Goal: Transaction & Acquisition: Purchase product/service

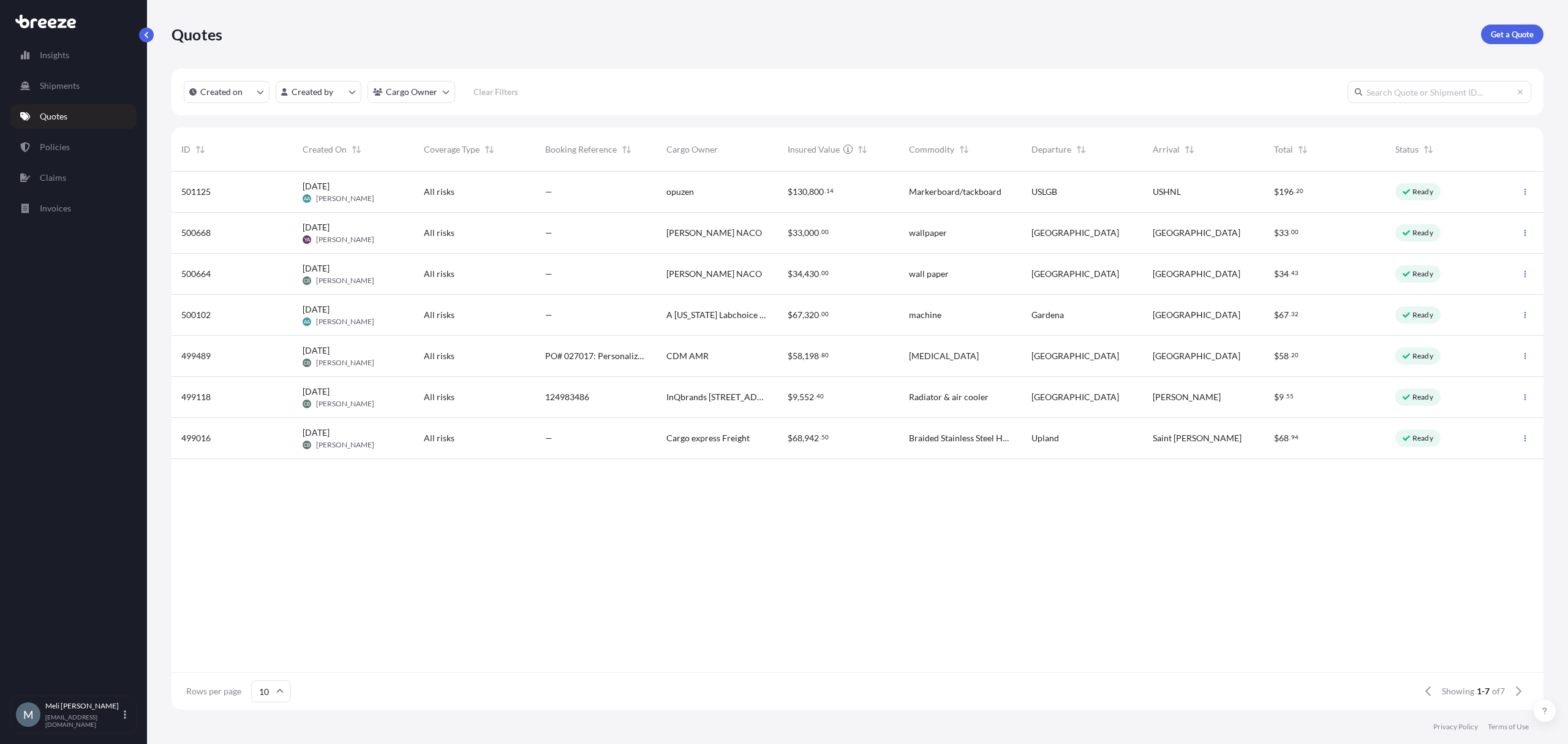
scroll to position [532, 1360]
click at [1513, 28] on p "Get a Quote" at bounding box center [1512, 34] width 43 height 12
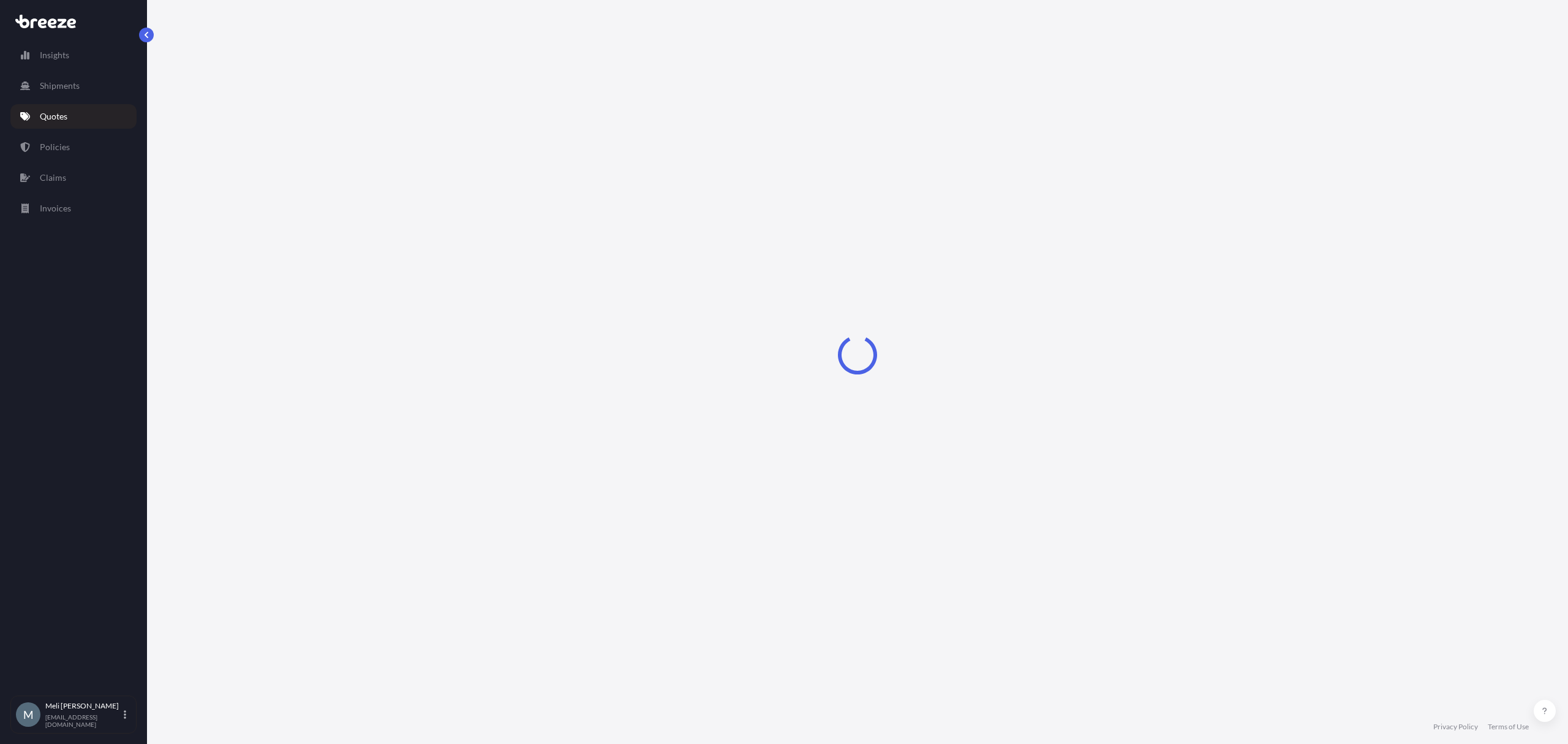
select select "Sea"
select select "1"
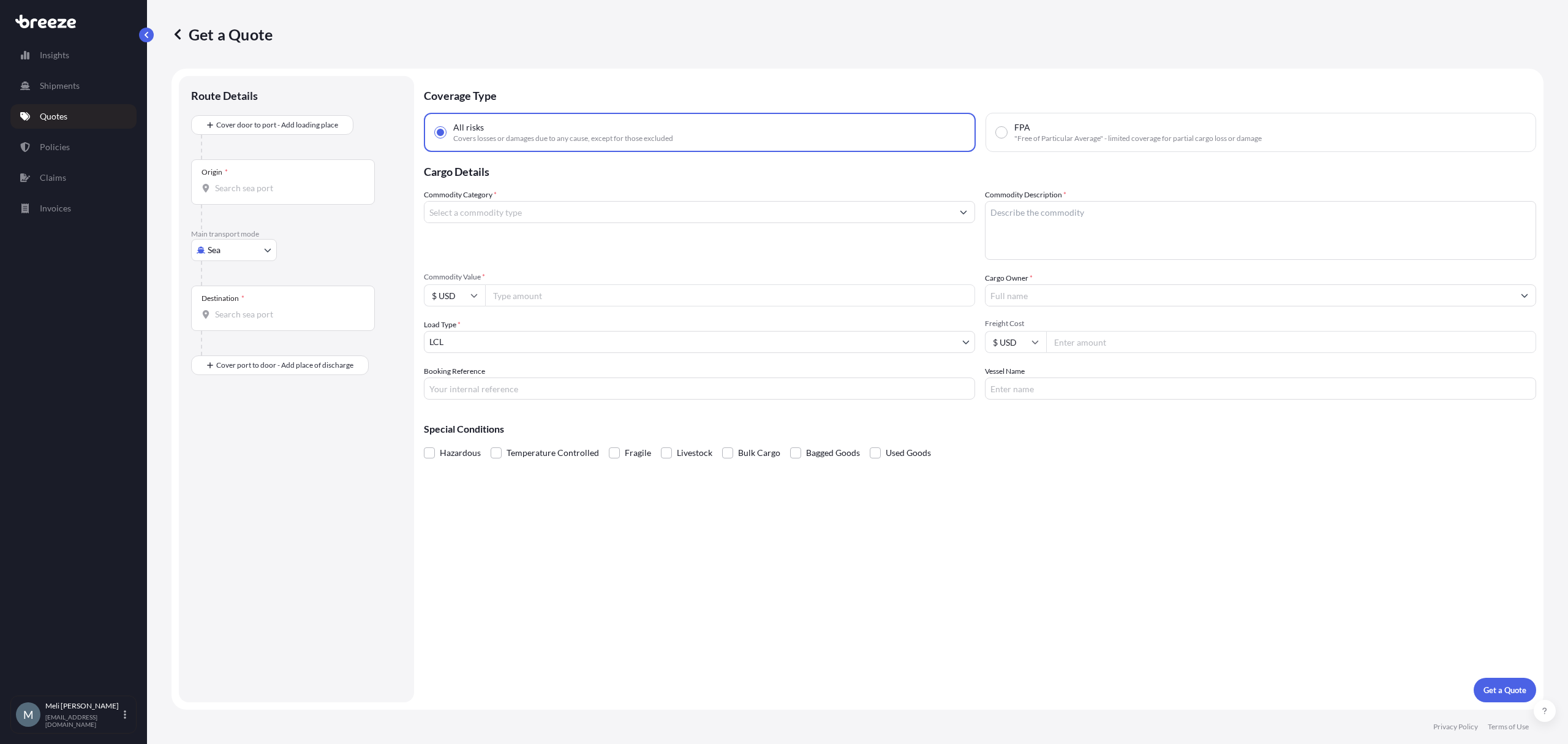
click at [303, 180] on div "Origin *" at bounding box center [283, 182] width 184 height 45
click at [303, 182] on input "Origin *" at bounding box center [287, 188] width 144 height 12
paste input "[STREET_ADDRESS][PERSON_NAME][PERSON_NAME]"
type input "[STREET_ADDRESS][PERSON_NAME][PERSON_NAME]"
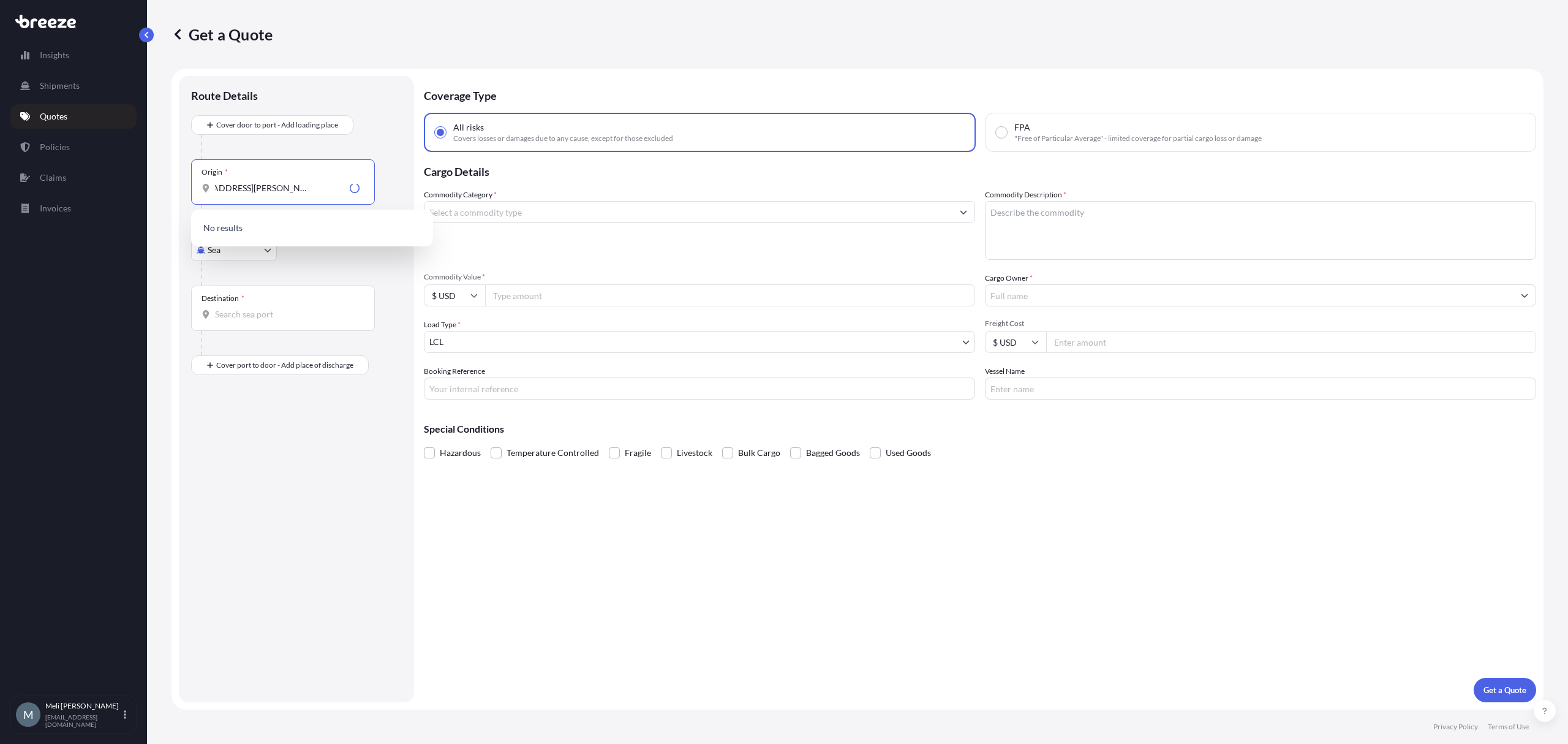
click at [335, 263] on div at bounding box center [301, 273] width 201 height 25
click at [235, 258] on body "0 options available. Insights Shipments Quotes Policies Claims Invoices M [PERS…" at bounding box center [784, 372] width 1568 height 744
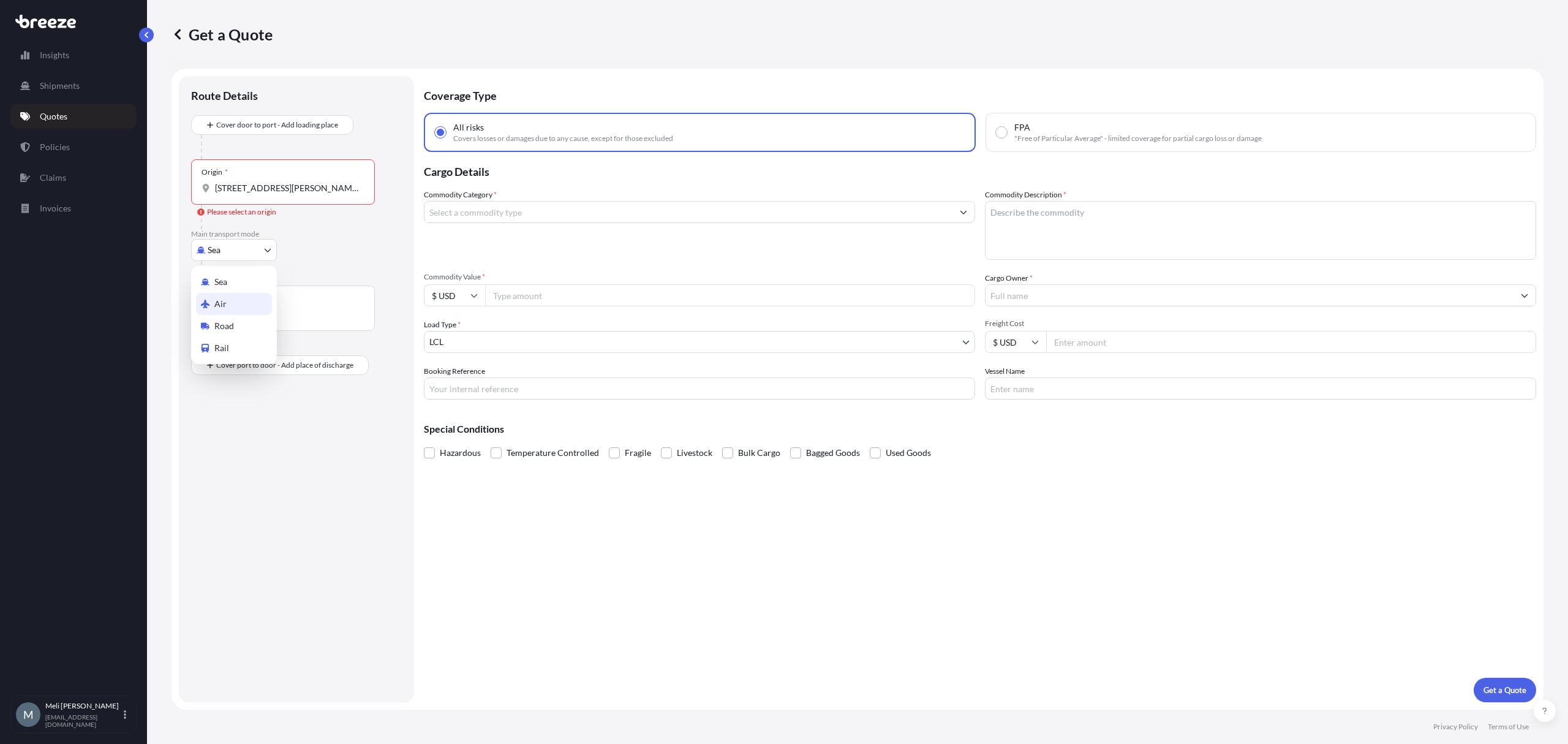
click at [234, 306] on div "Air" at bounding box center [234, 303] width 76 height 22
click at [232, 252] on body "0 options available. Insights Shipments Quotes Policies Claims Invoices M [PERS…" at bounding box center [784, 372] width 1568 height 744
click at [218, 321] on div "Road" at bounding box center [234, 331] width 76 height 22
select select "Road"
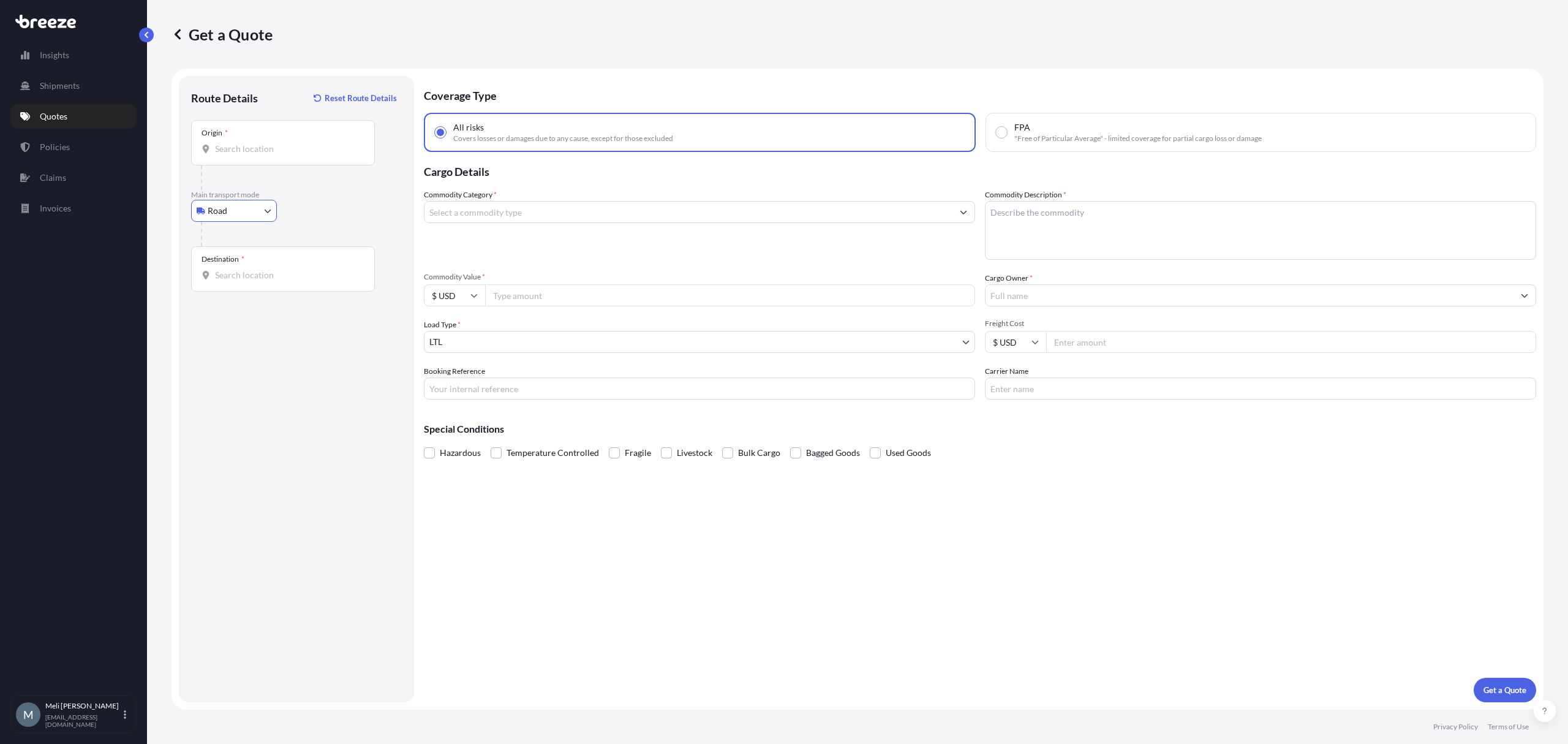
click at [266, 133] on div "Origin *" at bounding box center [283, 142] width 184 height 45
click at [266, 143] on input "Origin *" at bounding box center [287, 149] width 144 height 12
paste input "[STREET_ADDRESS][PERSON_NAME][PERSON_NAME]"
click at [311, 194] on span "[STREET_ADDRESS][PERSON_NAME][PERSON_NAME]" at bounding box center [328, 192] width 190 height 25
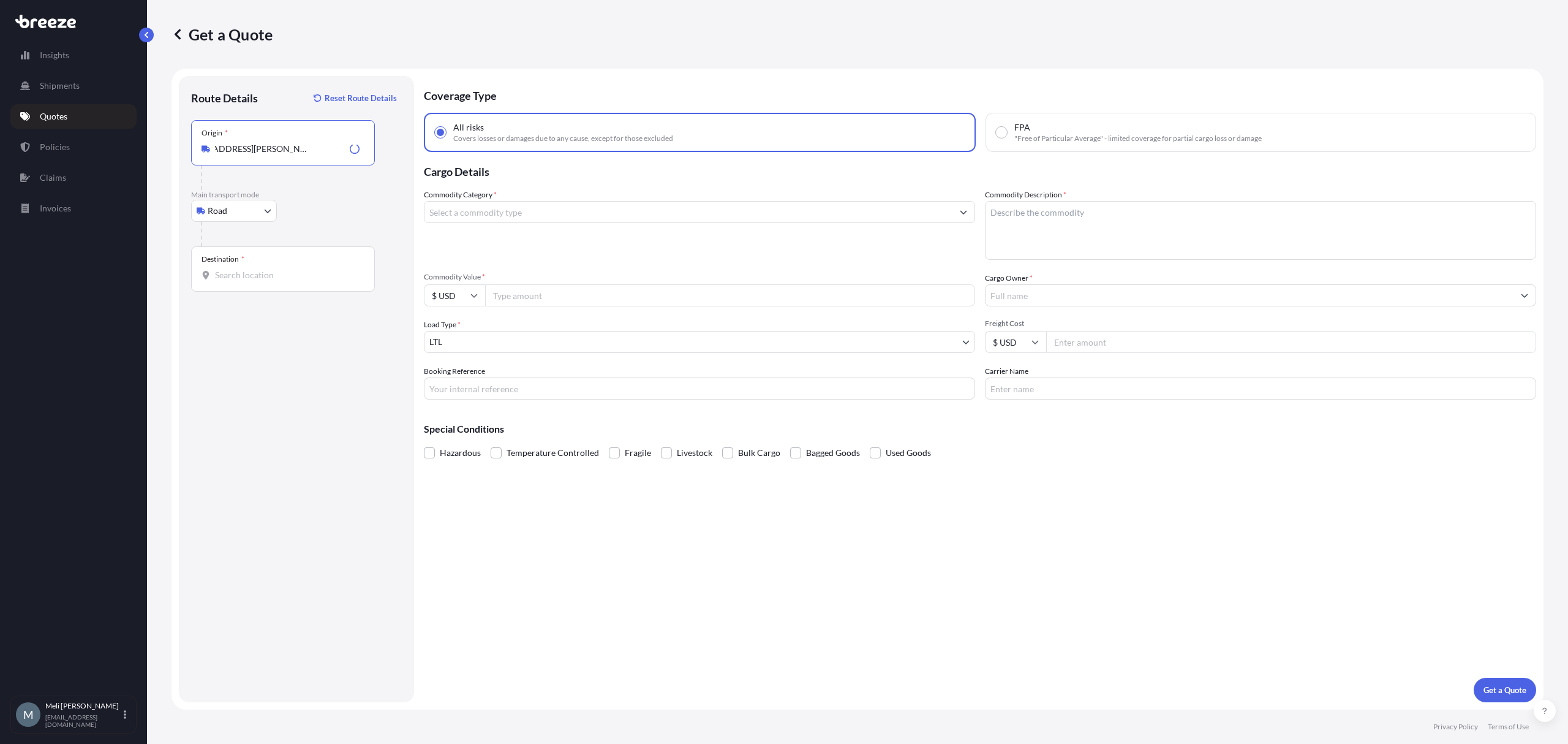
type input "[STREET_ADDRESS][PERSON_NAME][PERSON_NAME]"
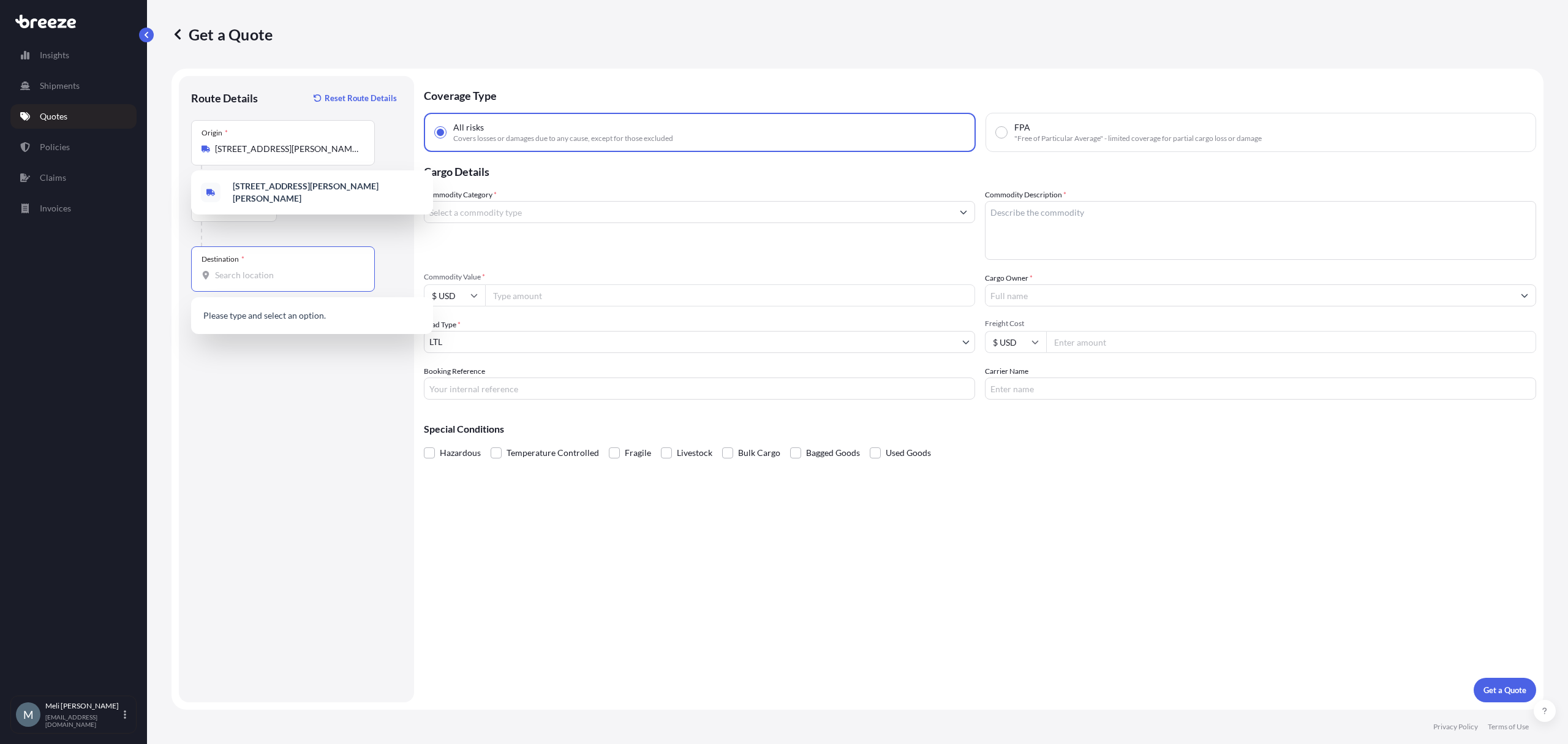
click at [265, 279] on input "Destination *" at bounding box center [287, 275] width 144 height 12
paste input "[STREET_ADDRESS]"
click at [309, 321] on span "[STREET_ADDRESS]" at bounding box center [271, 317] width 77 height 12
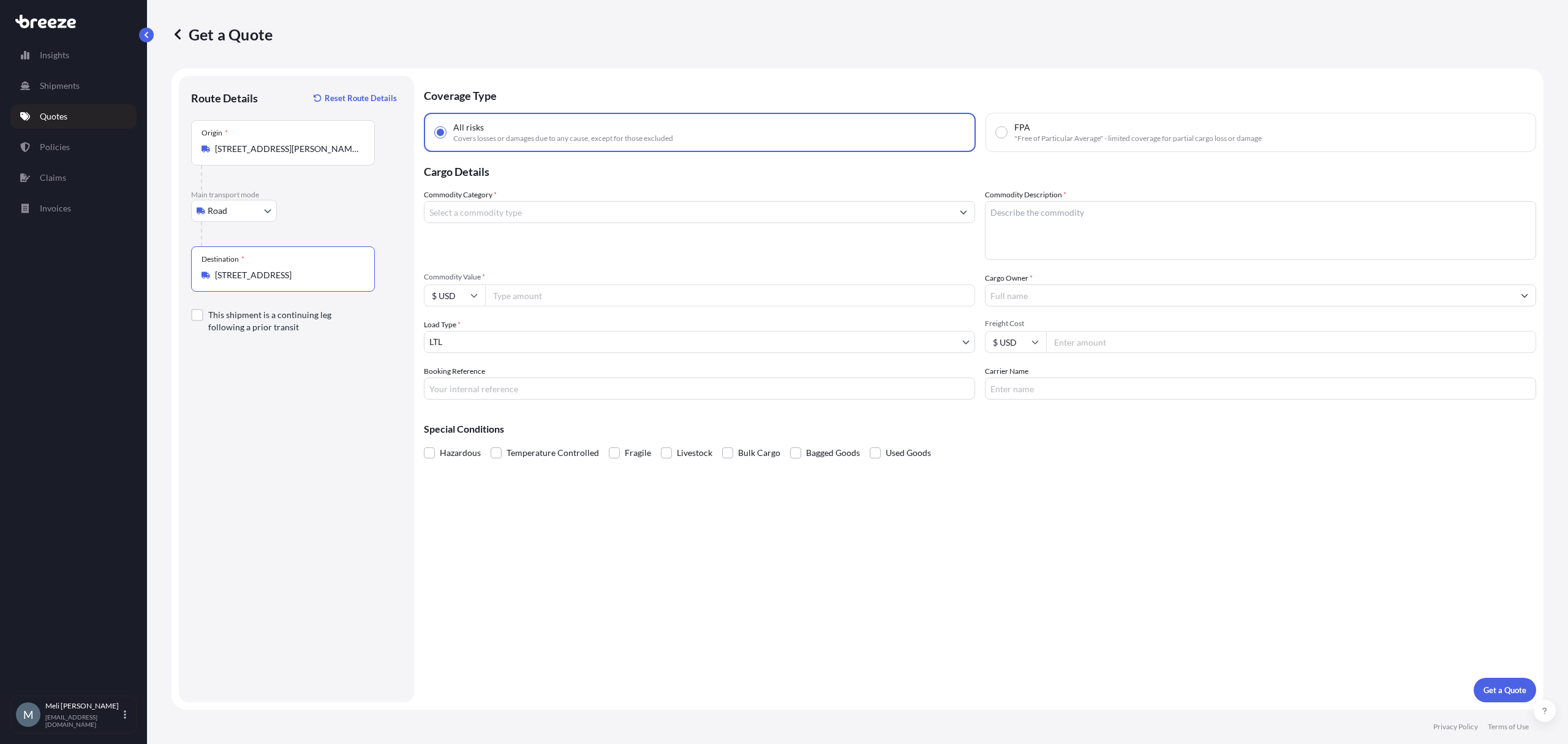
type input "[STREET_ADDRESS]"
click at [301, 359] on div "Route Details Reset Route Details Place of loading Road Road Rail Origin * [STR…" at bounding box center [296, 389] width 211 height 602
click at [536, 287] on input "Commodity Value *" at bounding box center [730, 295] width 490 height 22
paste input "293611.68"
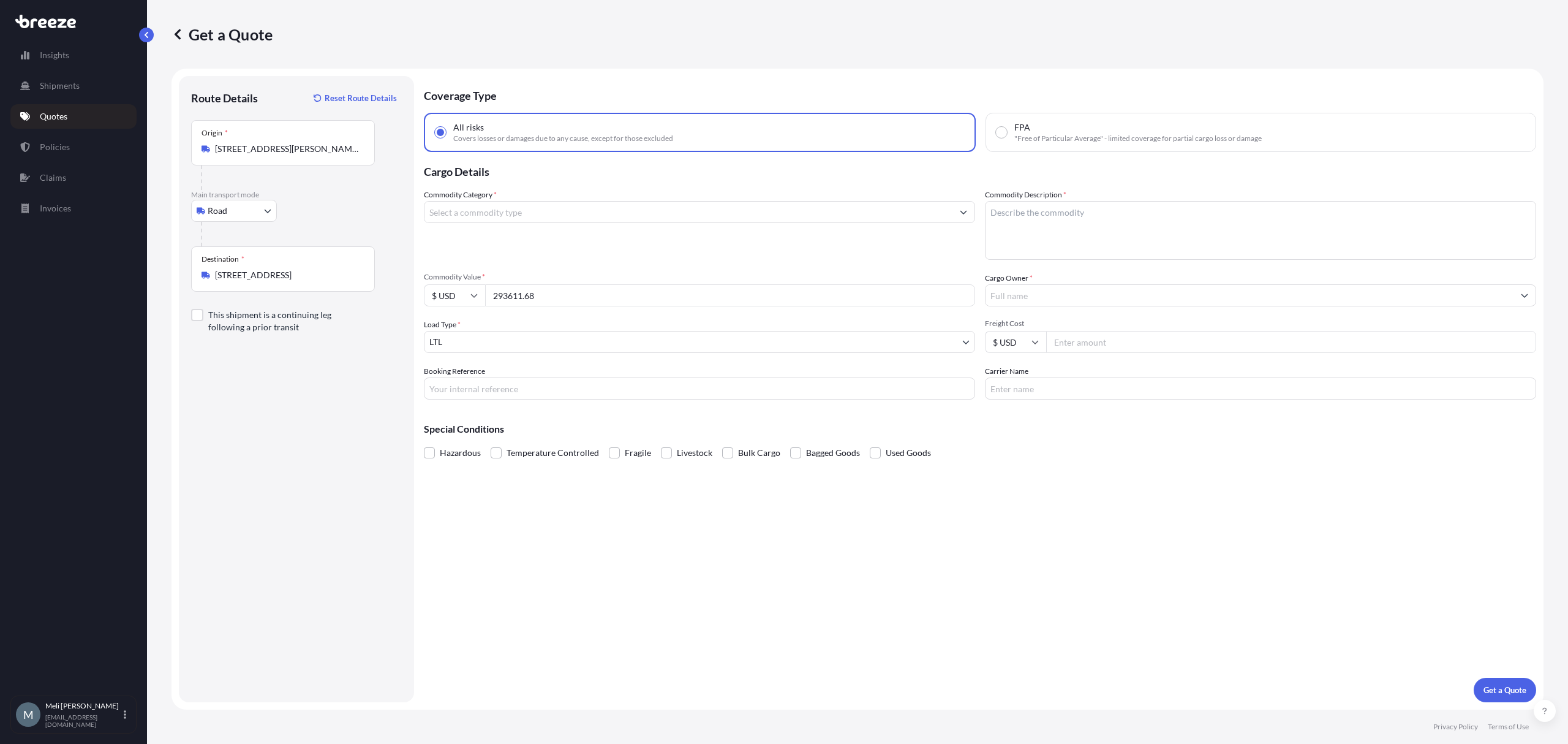
type input "293611.68"
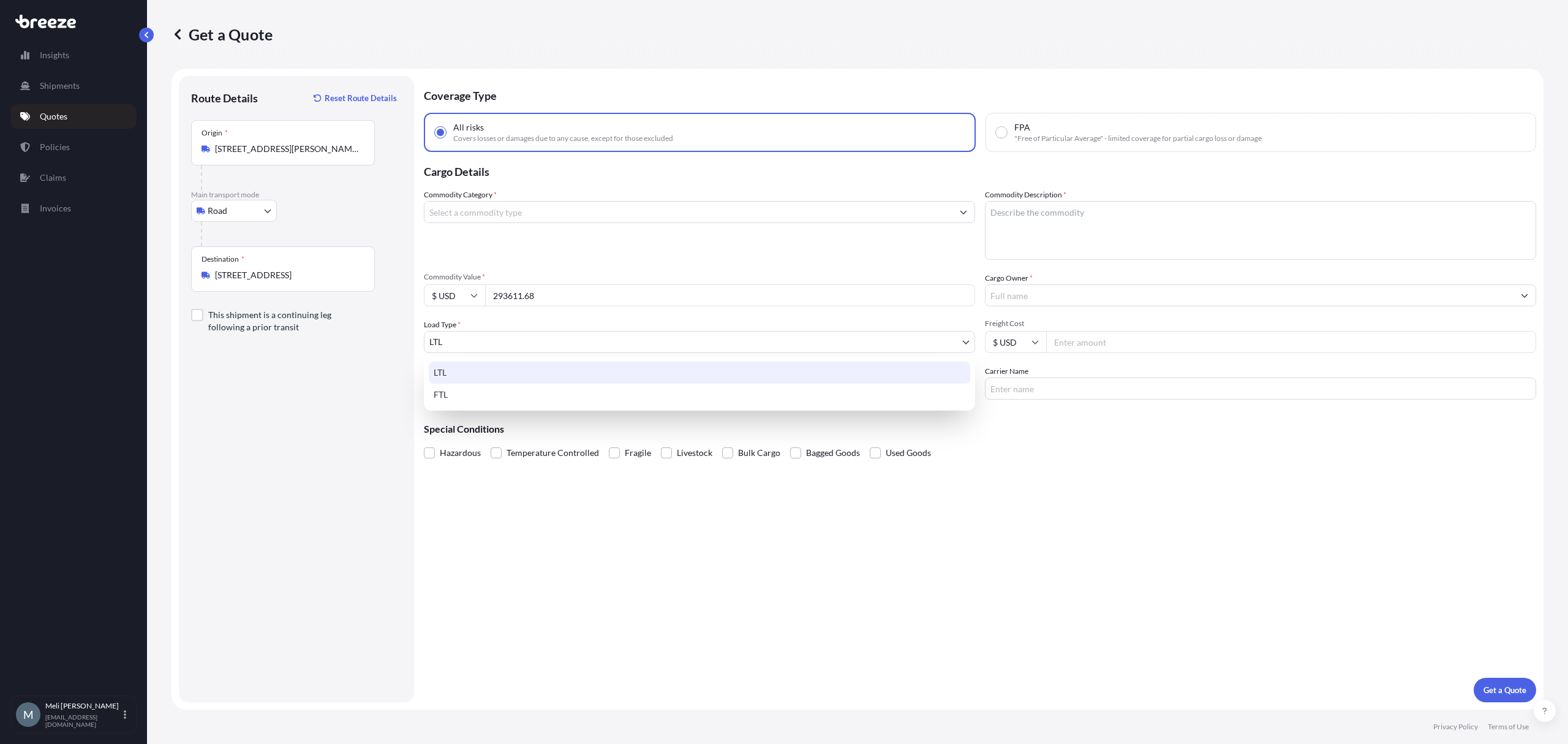
click at [474, 341] on body "Insights Shipments Quotes Policies Claims Invoices M [PERSON_NAME] [PERSON_NAME…" at bounding box center [784, 372] width 1568 height 744
click at [473, 395] on div "FTL" at bounding box center [700, 394] width 542 height 22
select select "2"
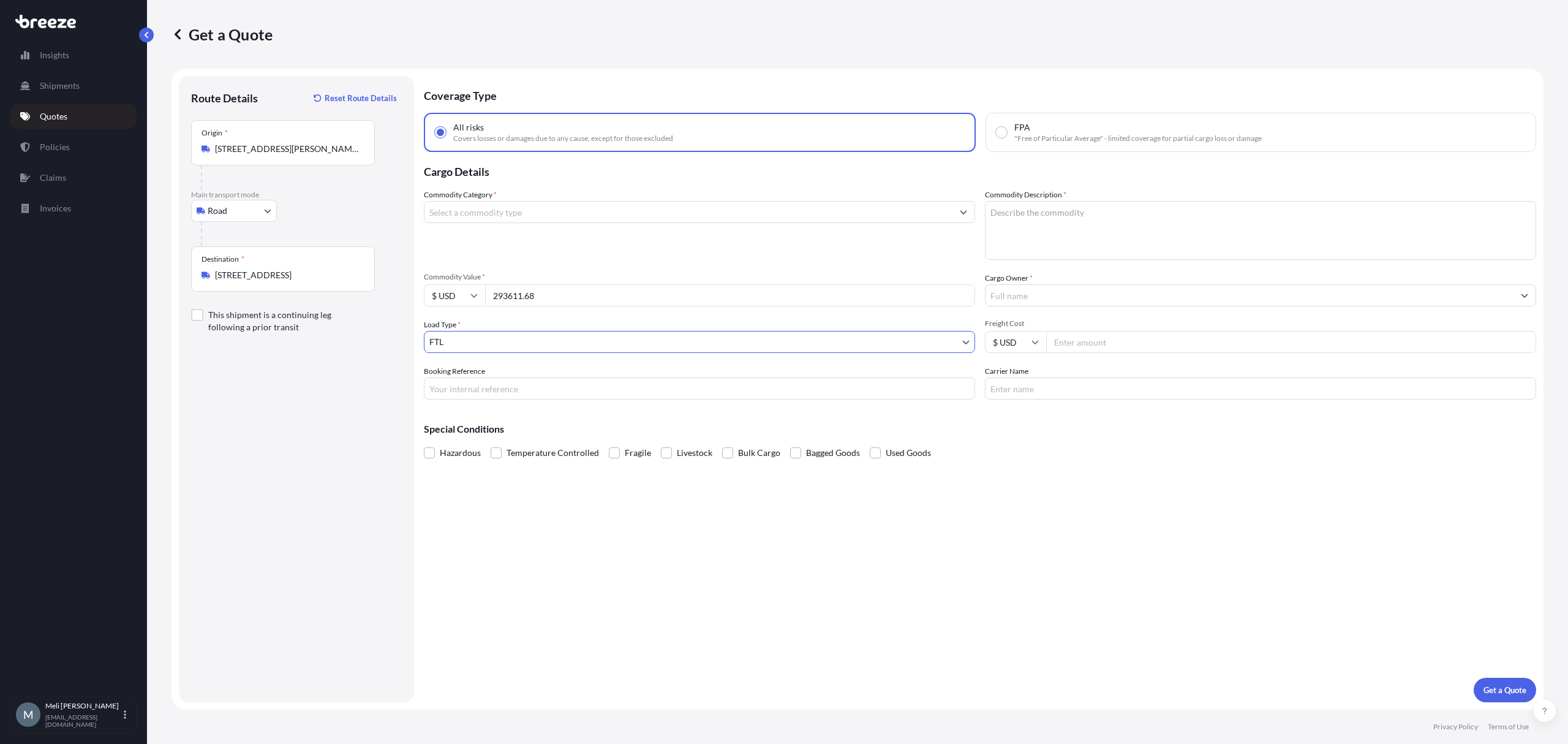
click at [514, 388] on input "Booking Reference" at bounding box center [699, 388] width 551 height 22
paste input "125518615"
type input "125518615"
click at [1162, 302] on input "Cargo Owner *" at bounding box center [1250, 295] width 528 height 22
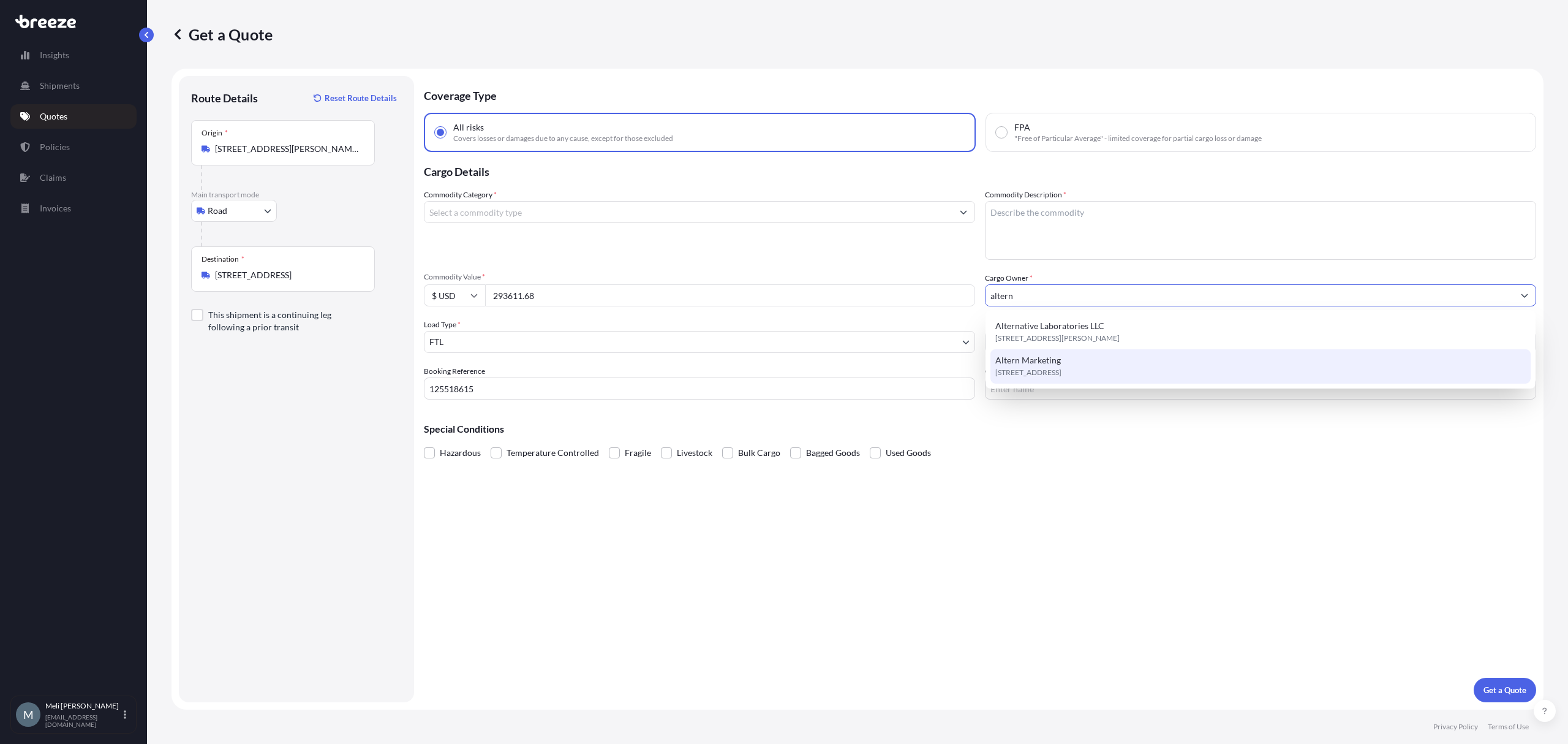
click at [1062, 371] on span "[STREET_ADDRESS]" at bounding box center [1028, 373] width 66 height 12
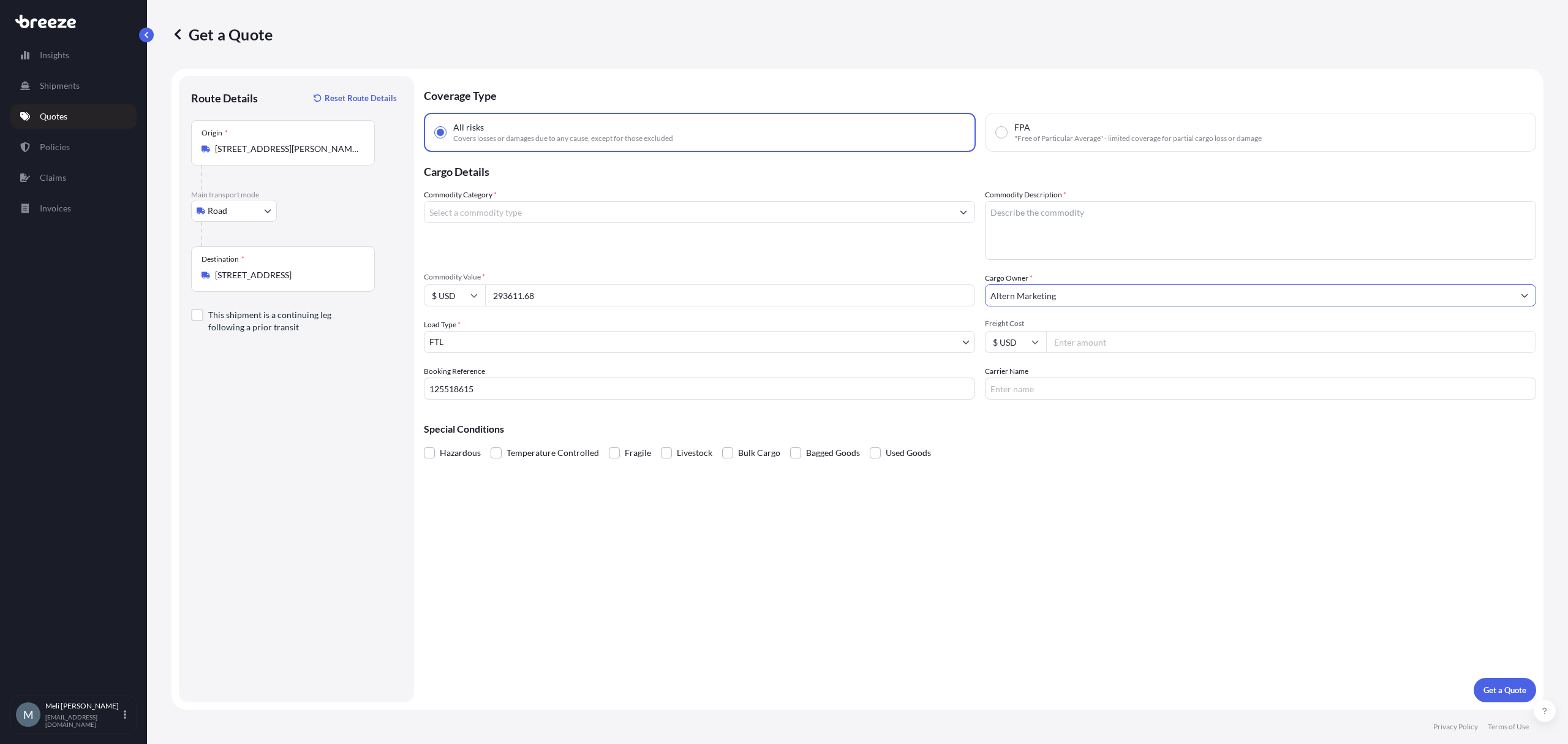
type input "Altern Marketing"
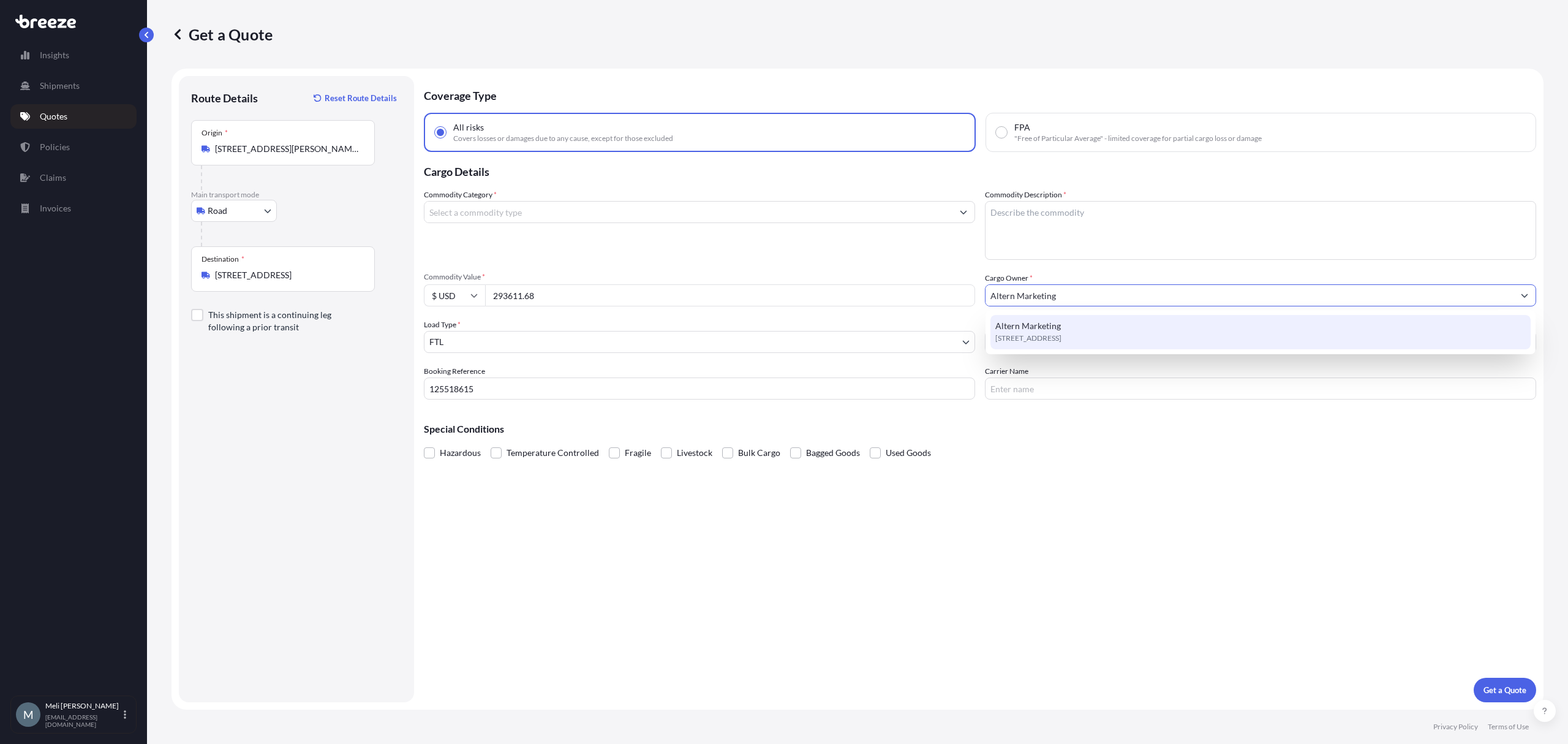
click at [1062, 336] on span "[STREET_ADDRESS]" at bounding box center [1028, 338] width 66 height 12
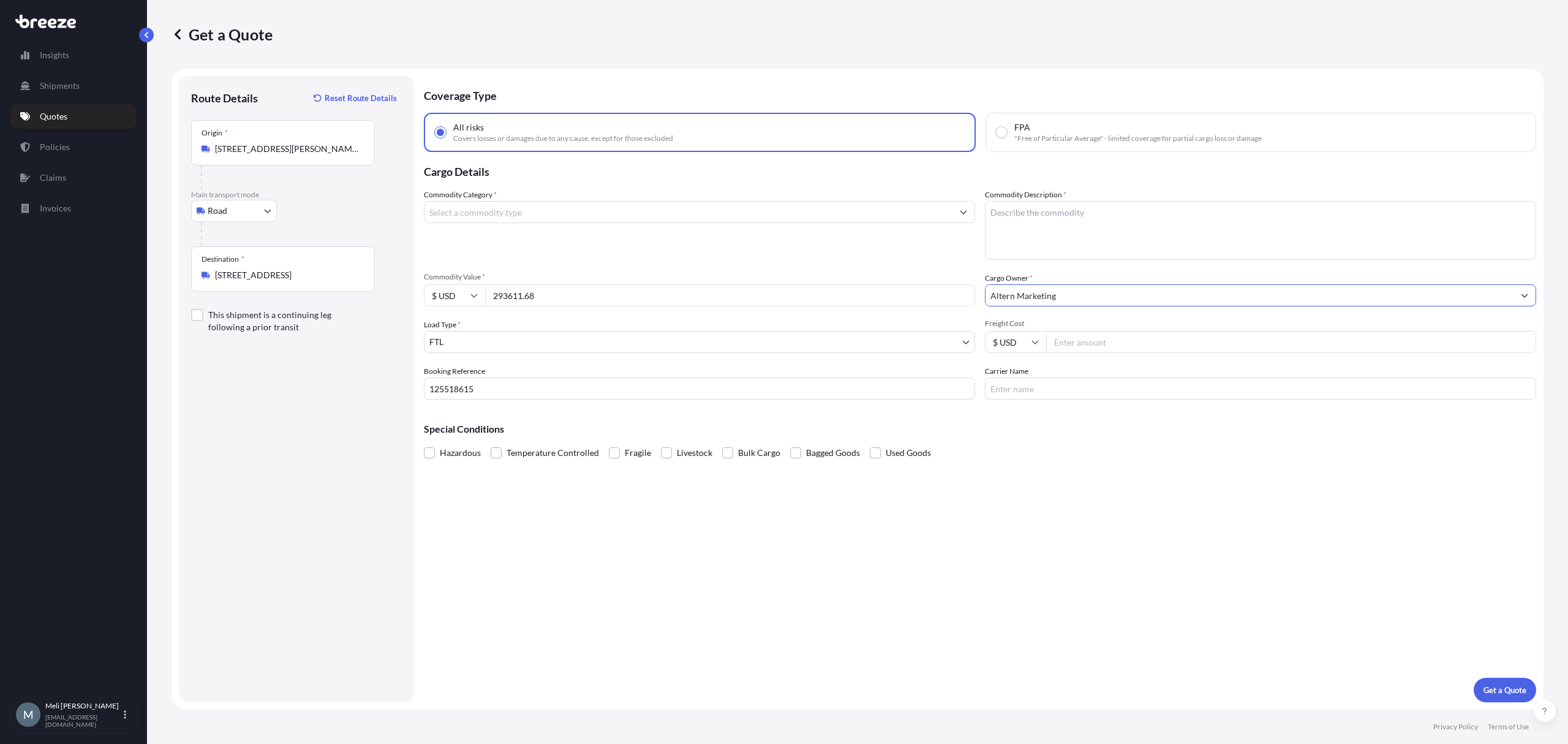
click at [1096, 349] on input "Freight Cost" at bounding box center [1291, 341] width 490 height 22
type input "2200"
click at [1088, 405] on div "Coverage Type All risks Covers losses or damages due to any cause, except for t…" at bounding box center [980, 389] width 1112 height 626
click at [1088, 390] on input "Carrier Name" at bounding box center [1261, 388] width 551 height 22
paste input "VANNER INC"
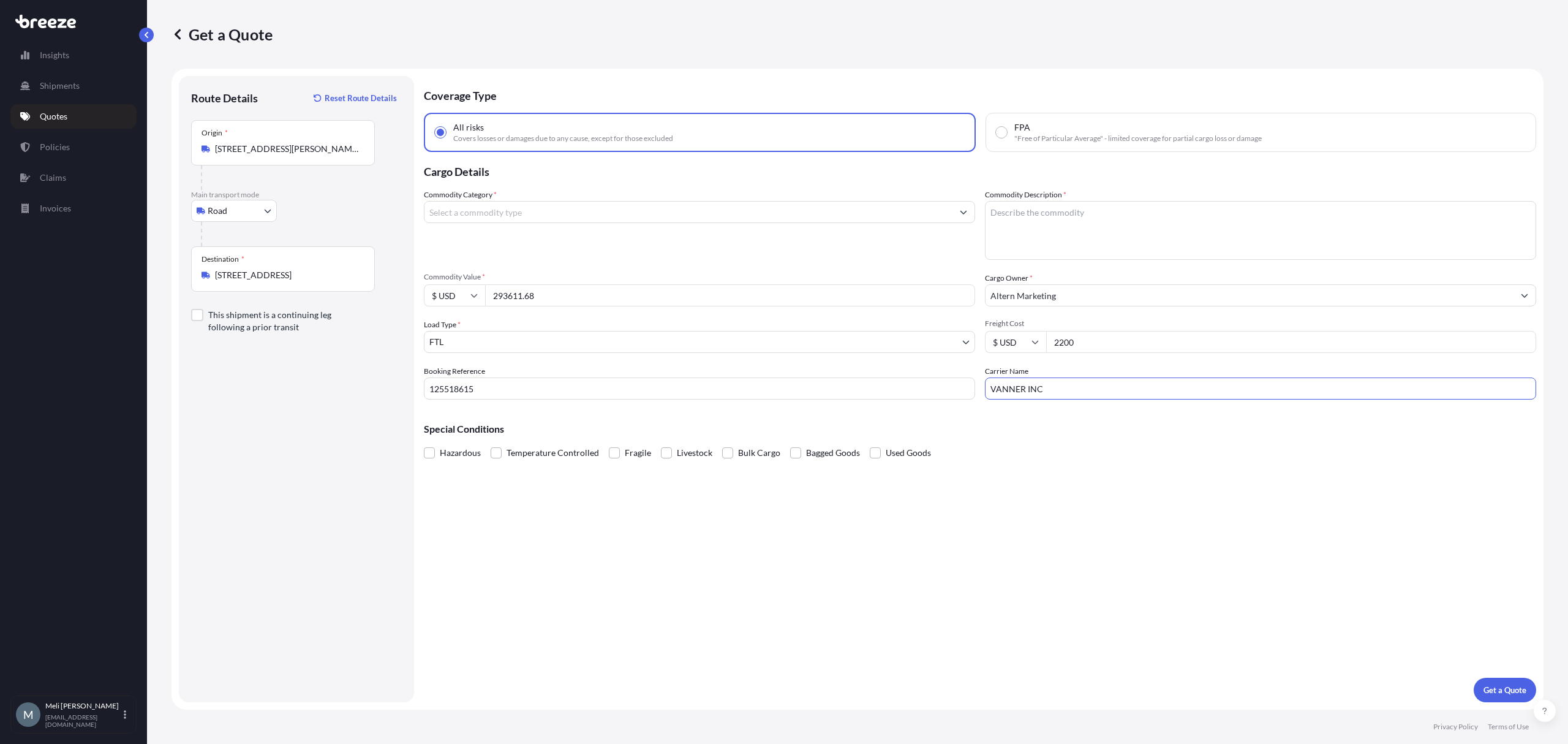
type input "VANNER INC"
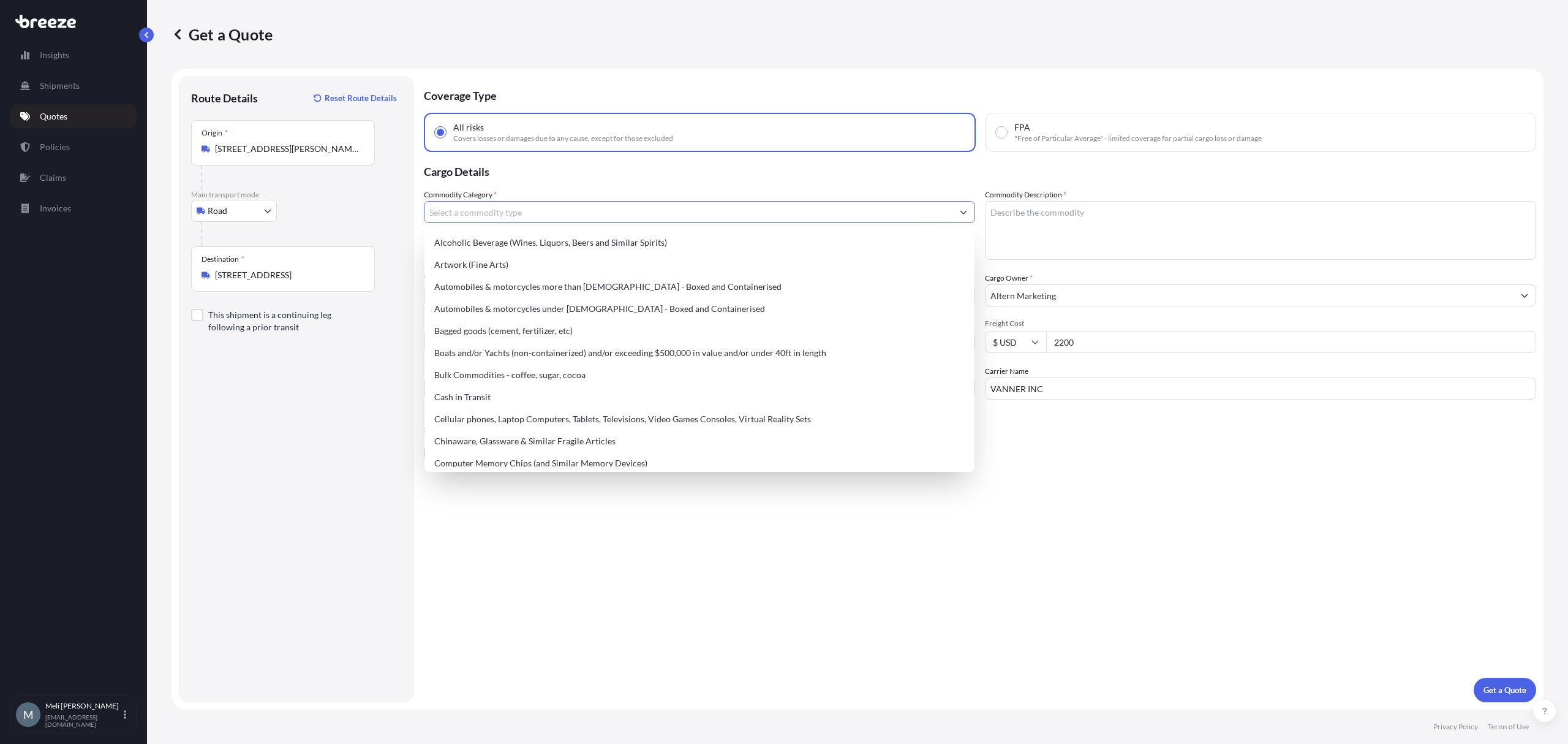
click at [533, 206] on input "Commodity Category *" at bounding box center [689, 212] width 528 height 22
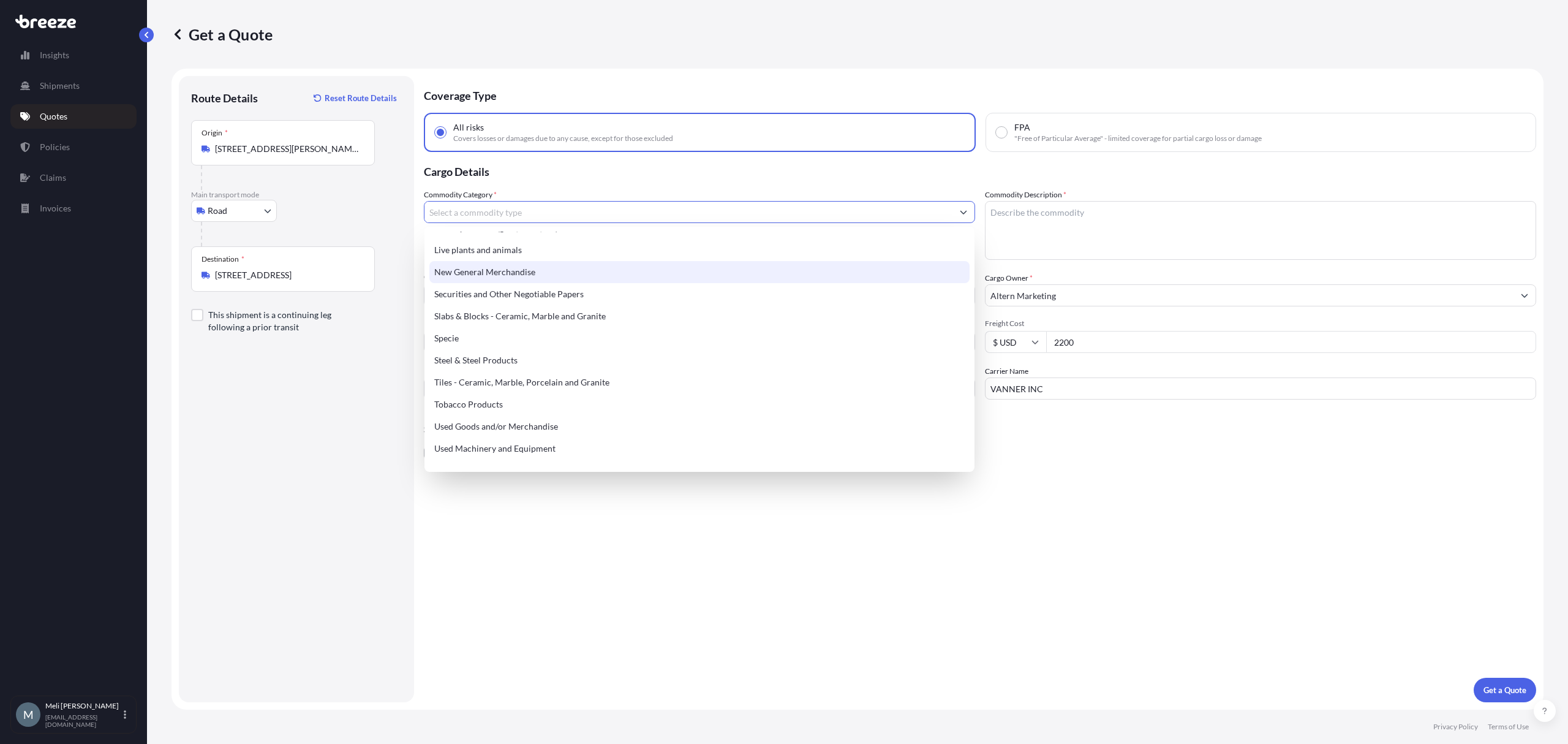
scroll to position [514, 0]
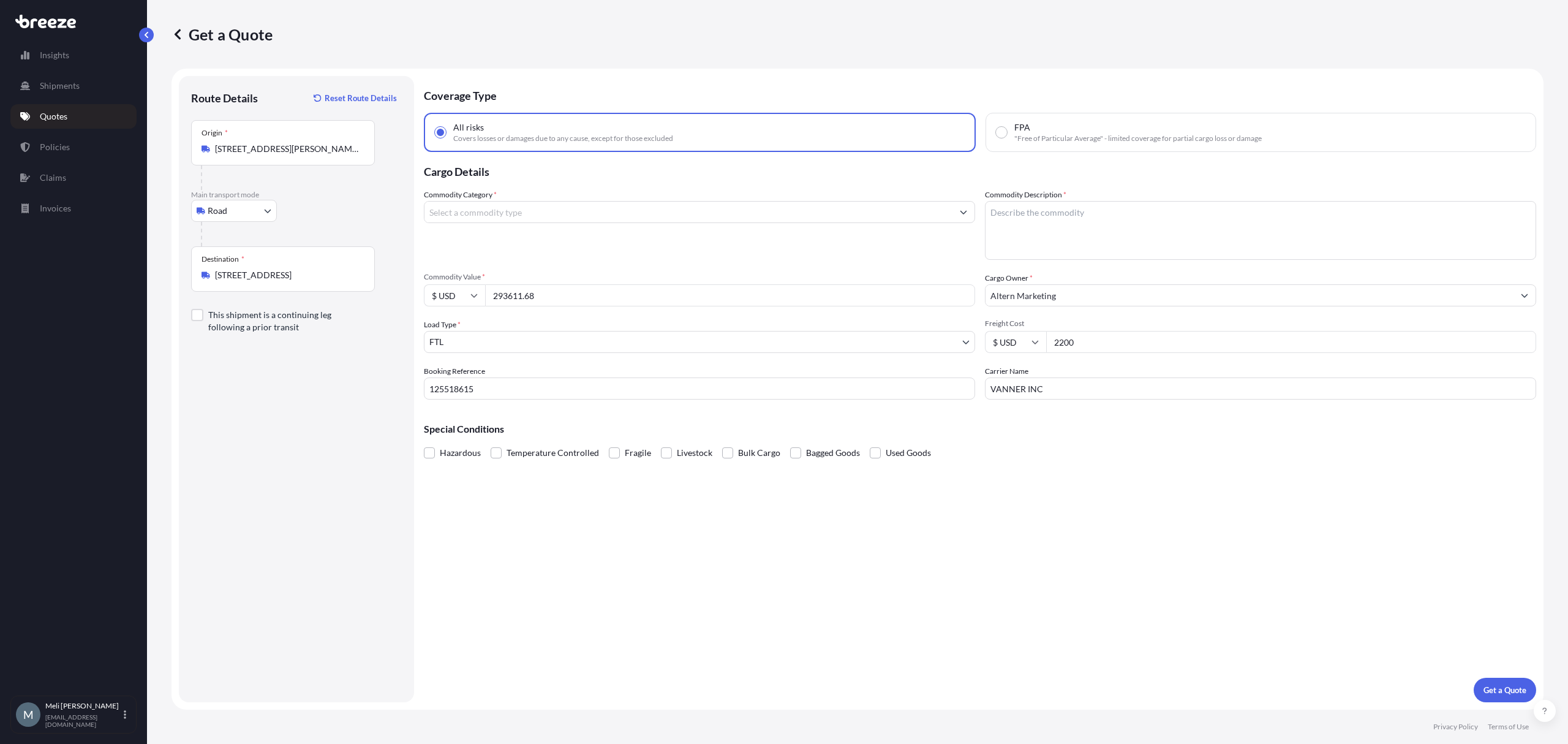
click at [518, 219] on input "Commodity Category *" at bounding box center [689, 212] width 528 height 22
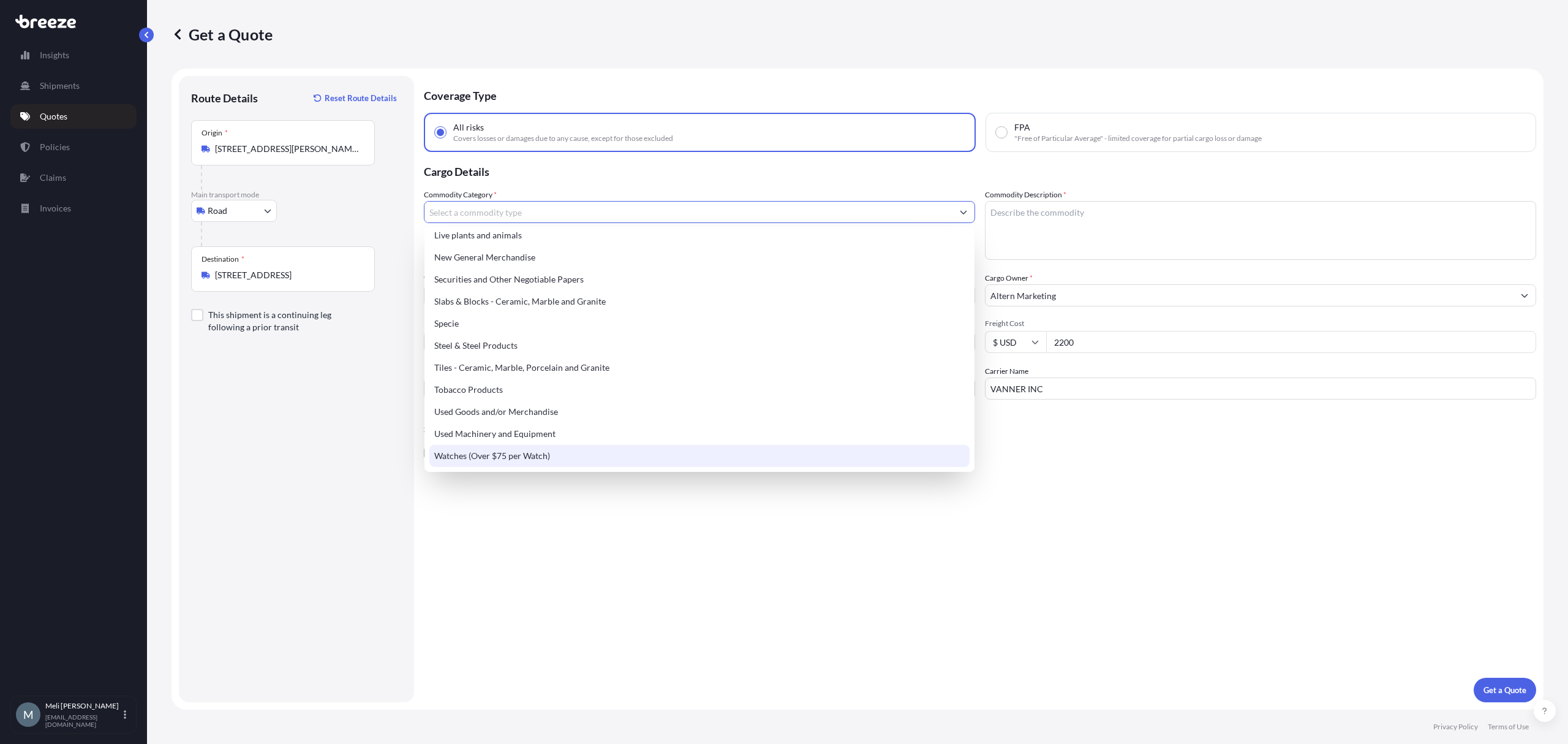
click at [530, 513] on div "Coverage Type All risks Covers losses or damages due to any cause, except for t…" at bounding box center [980, 389] width 1112 height 626
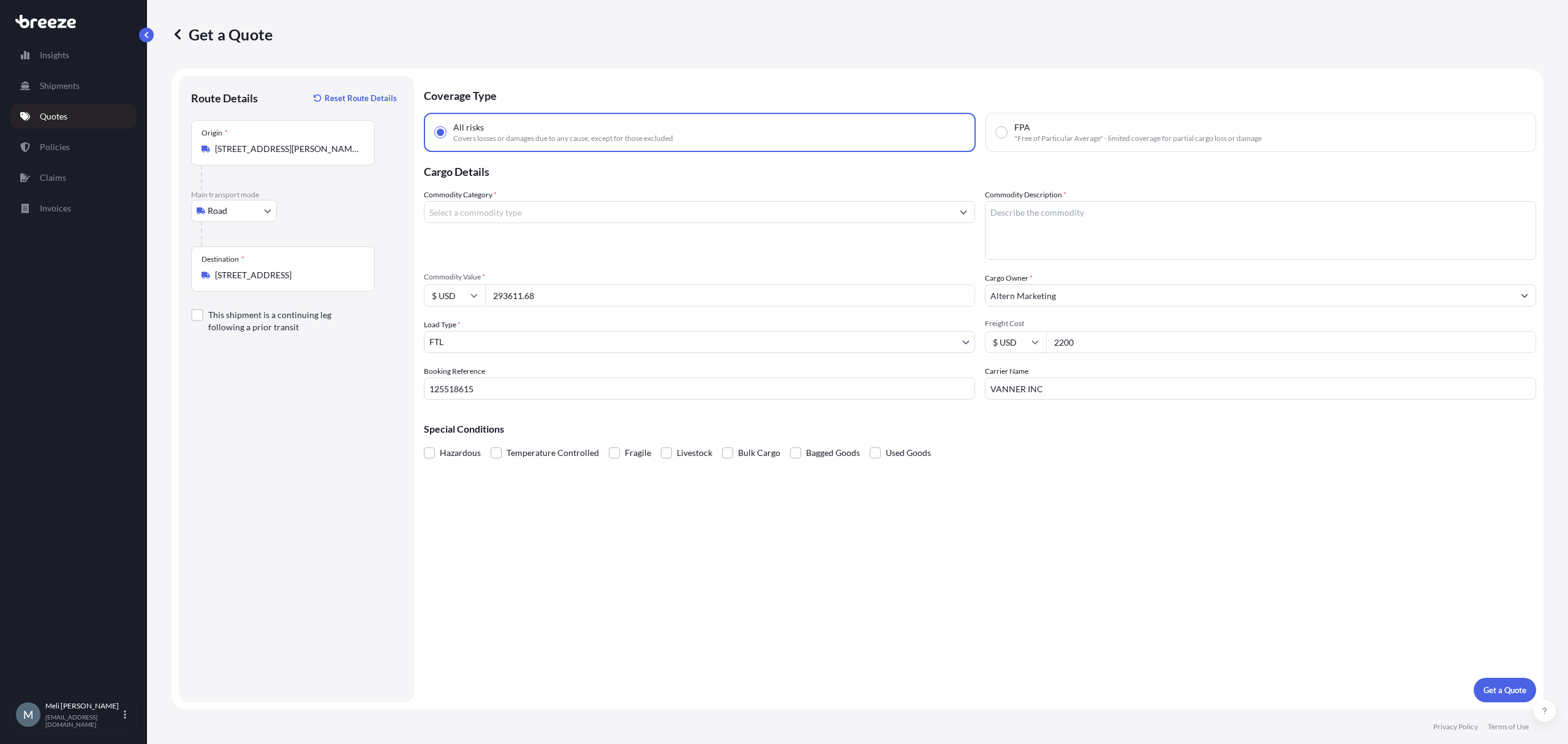
click at [464, 234] on div "Commodity Category *" at bounding box center [699, 224] width 551 height 71
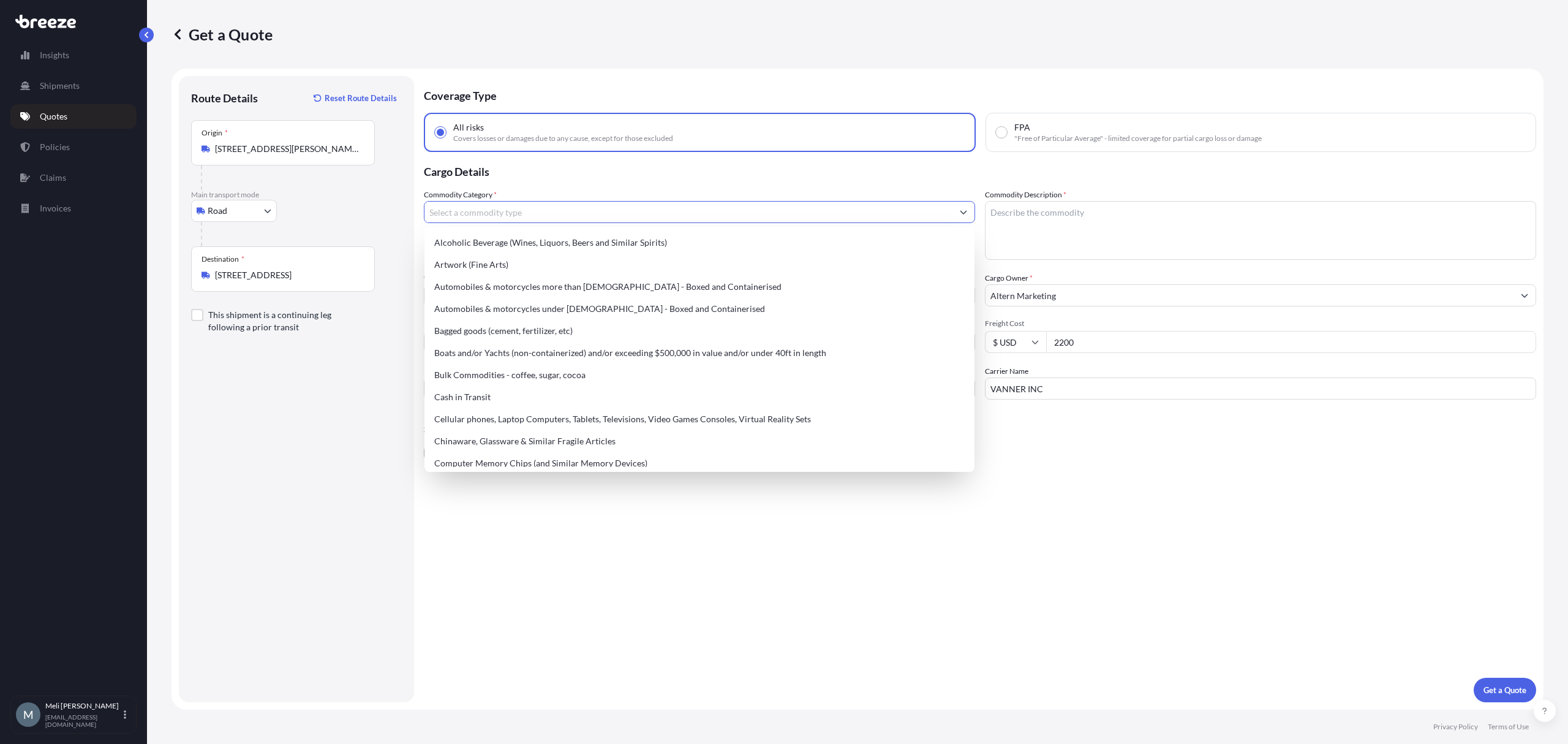
click at [535, 206] on input "Commodity Category *" at bounding box center [689, 212] width 528 height 22
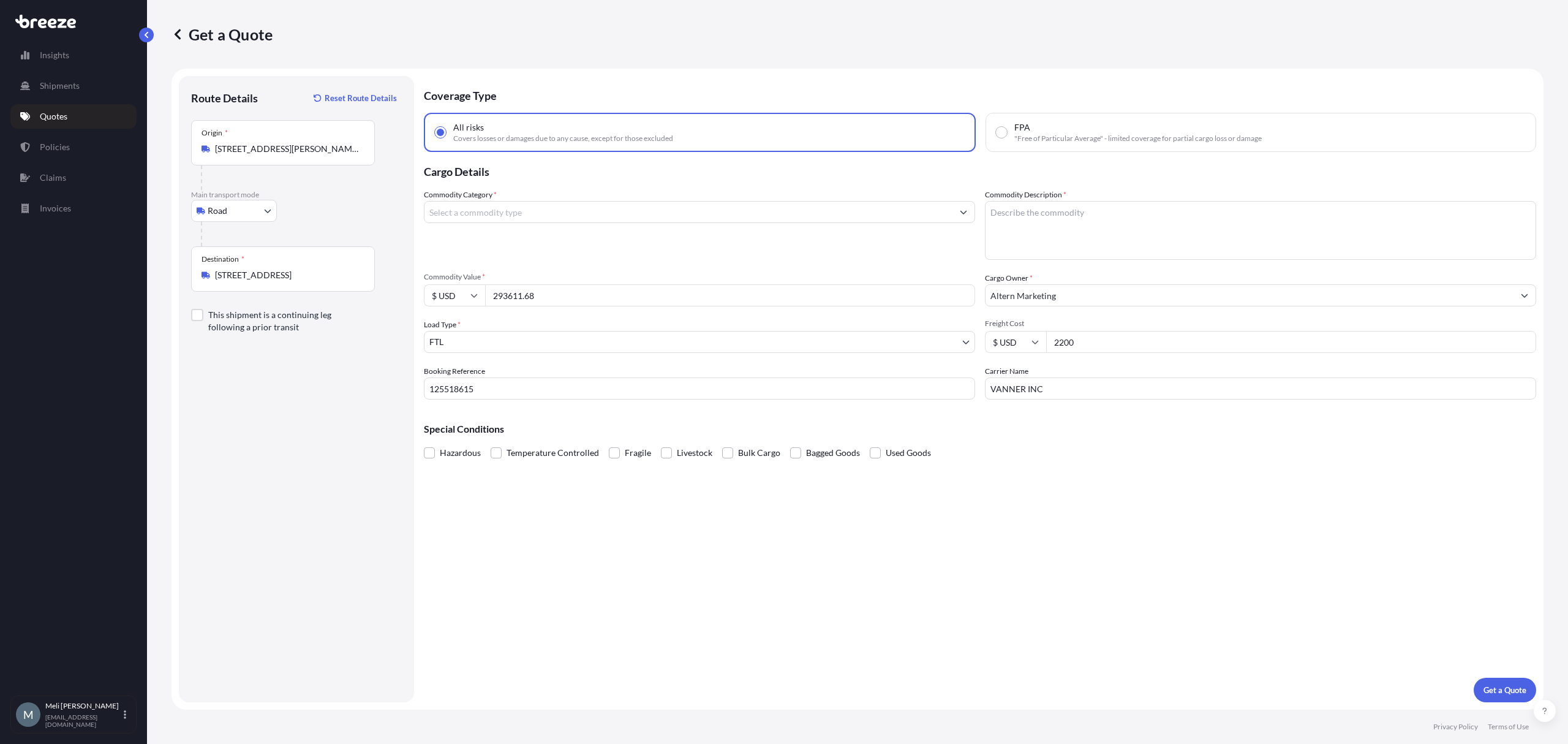
click at [1303, 572] on div "Coverage Type All risks Covers losses or damages due to any cause, except for t…" at bounding box center [980, 389] width 1112 height 626
click at [506, 222] on div "Commodity Category *" at bounding box center [699, 224] width 551 height 71
click at [506, 219] on input "Commodity Category *" at bounding box center [689, 212] width 528 height 22
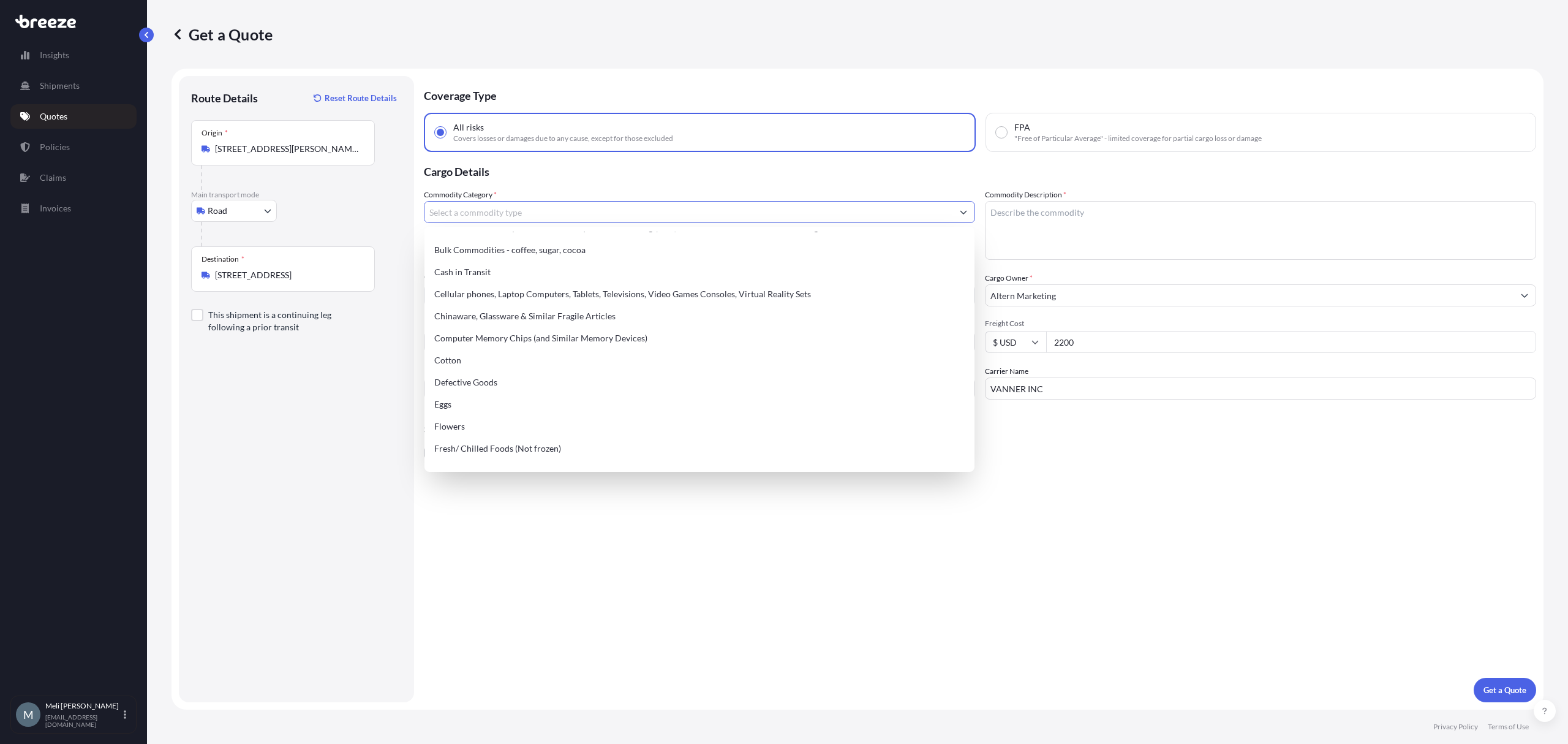
scroll to position [0, 0]
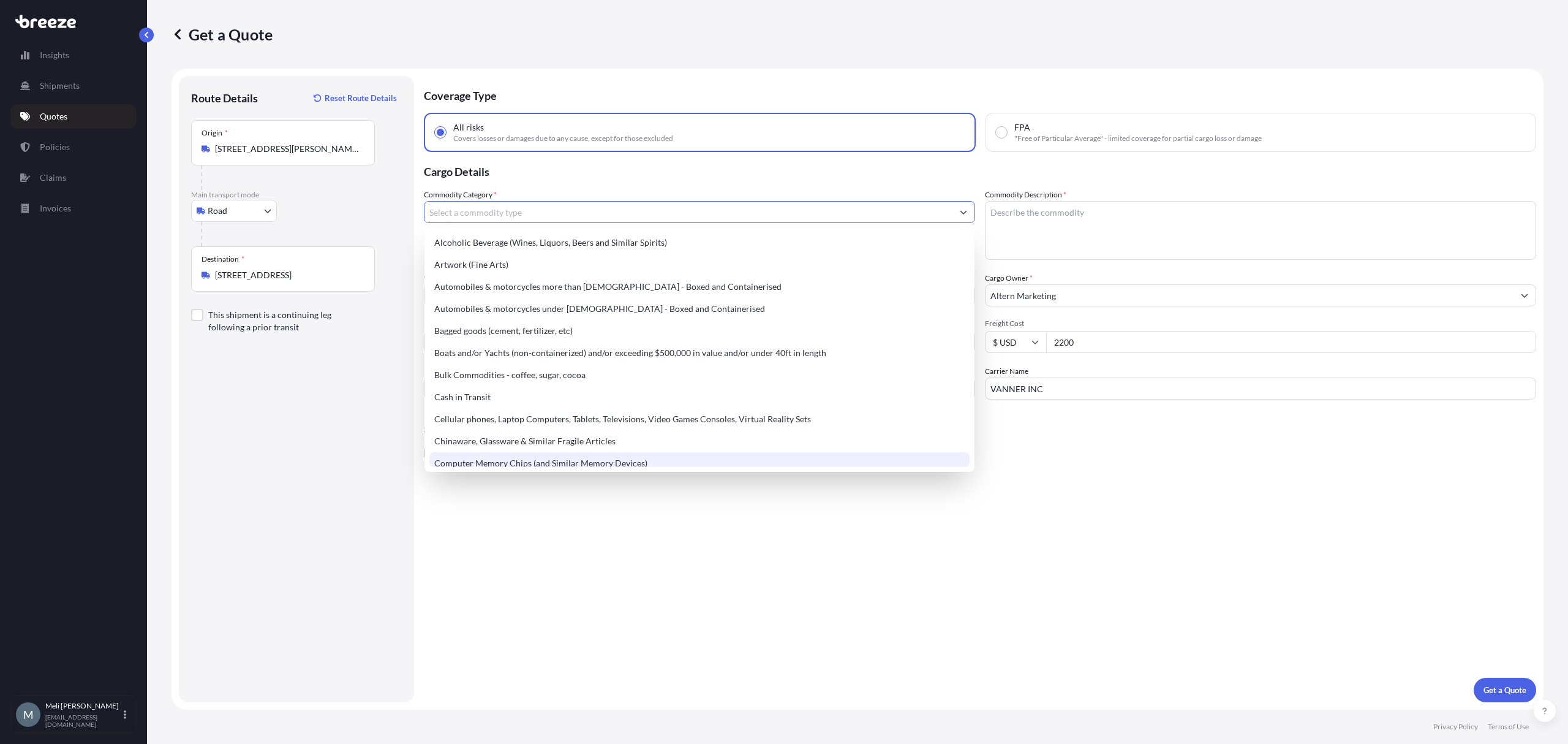
click at [484, 584] on div "Coverage Type All risks Covers losses or damages due to any cause, except for t…" at bounding box center [980, 389] width 1112 height 626
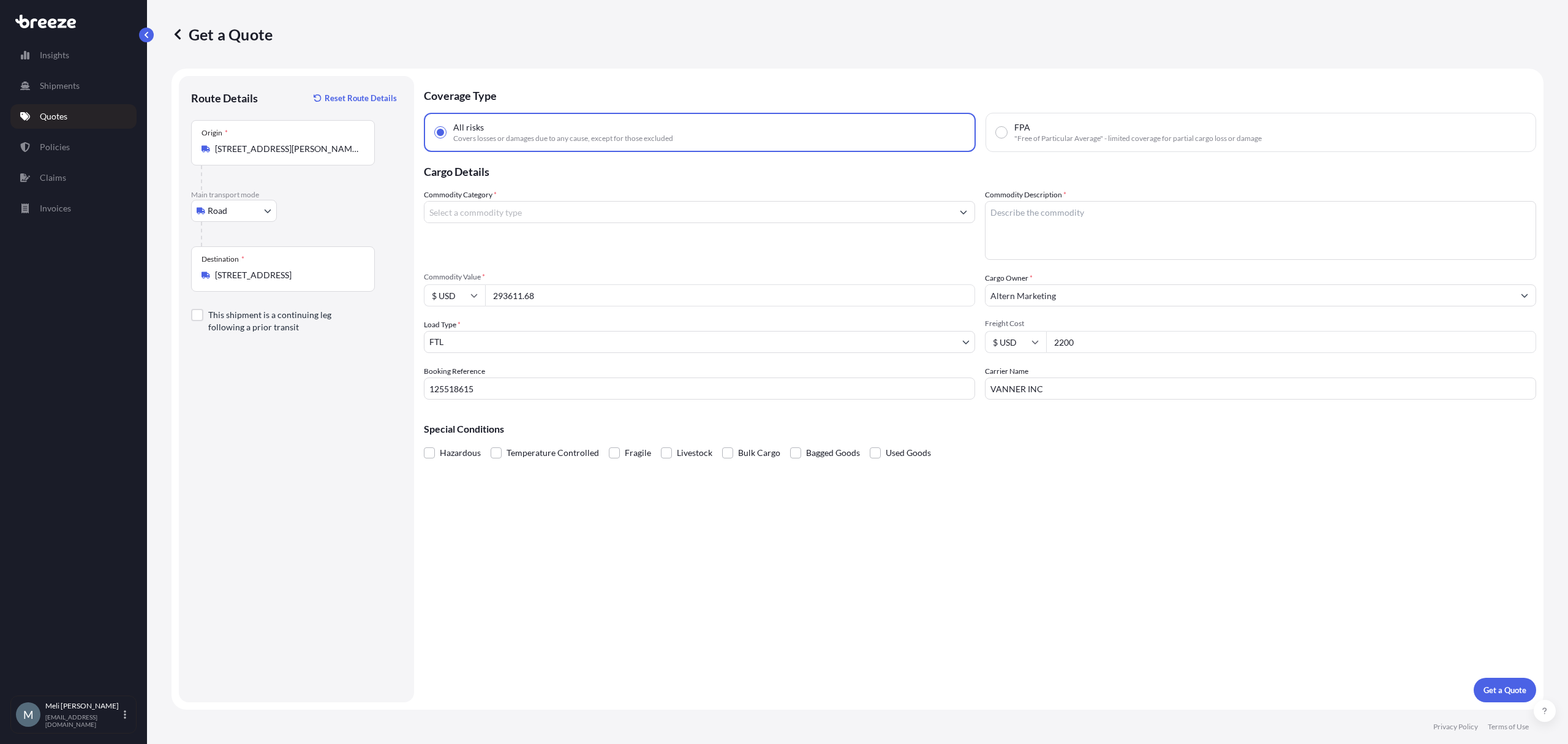
click at [1462, 592] on div "Coverage Type All risks Covers losses or damages due to any cause, except for t…" at bounding box center [980, 389] width 1112 height 626
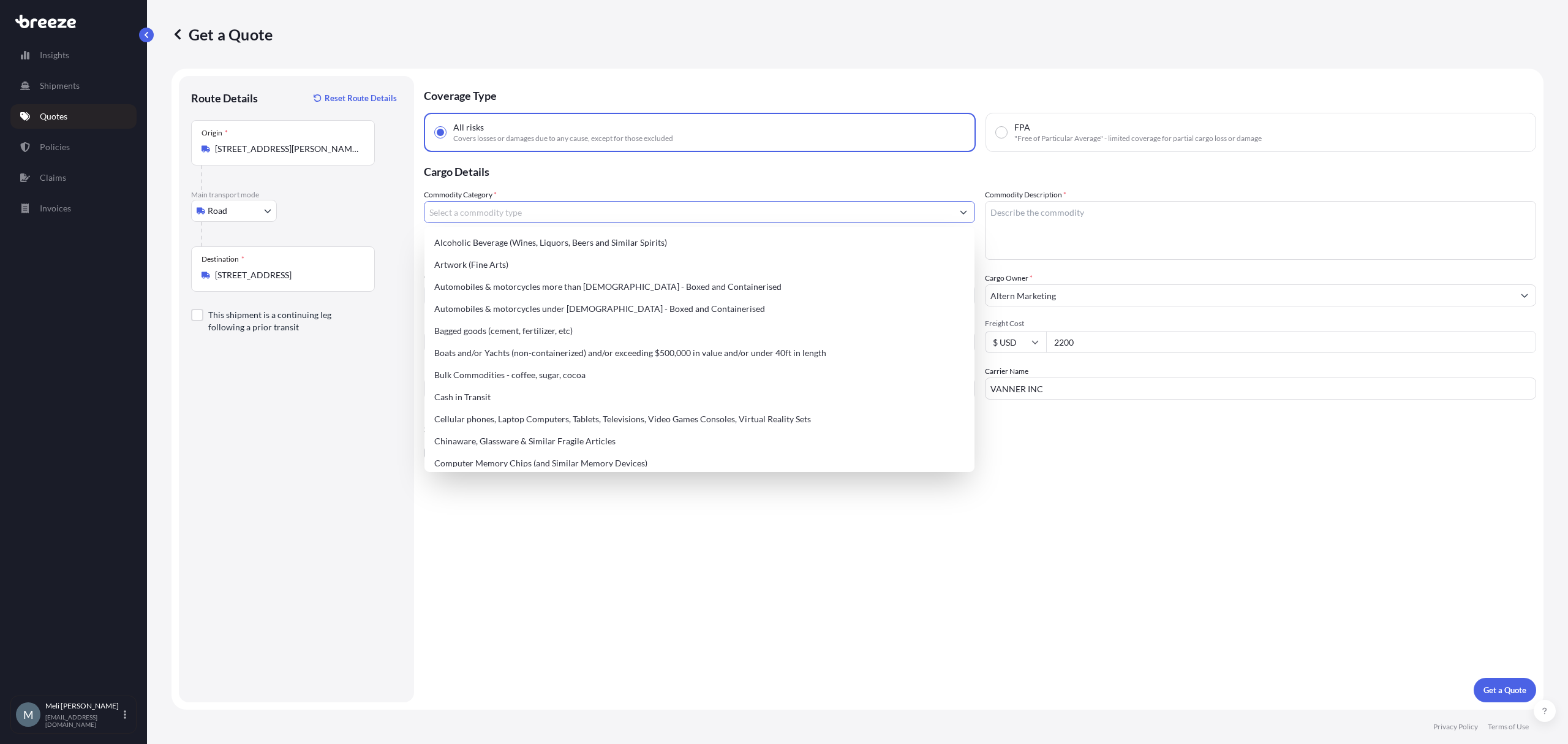
click at [628, 213] on input "Commodity Category *" at bounding box center [689, 212] width 528 height 22
click at [559, 185] on p "Cargo Details" at bounding box center [980, 170] width 1112 height 37
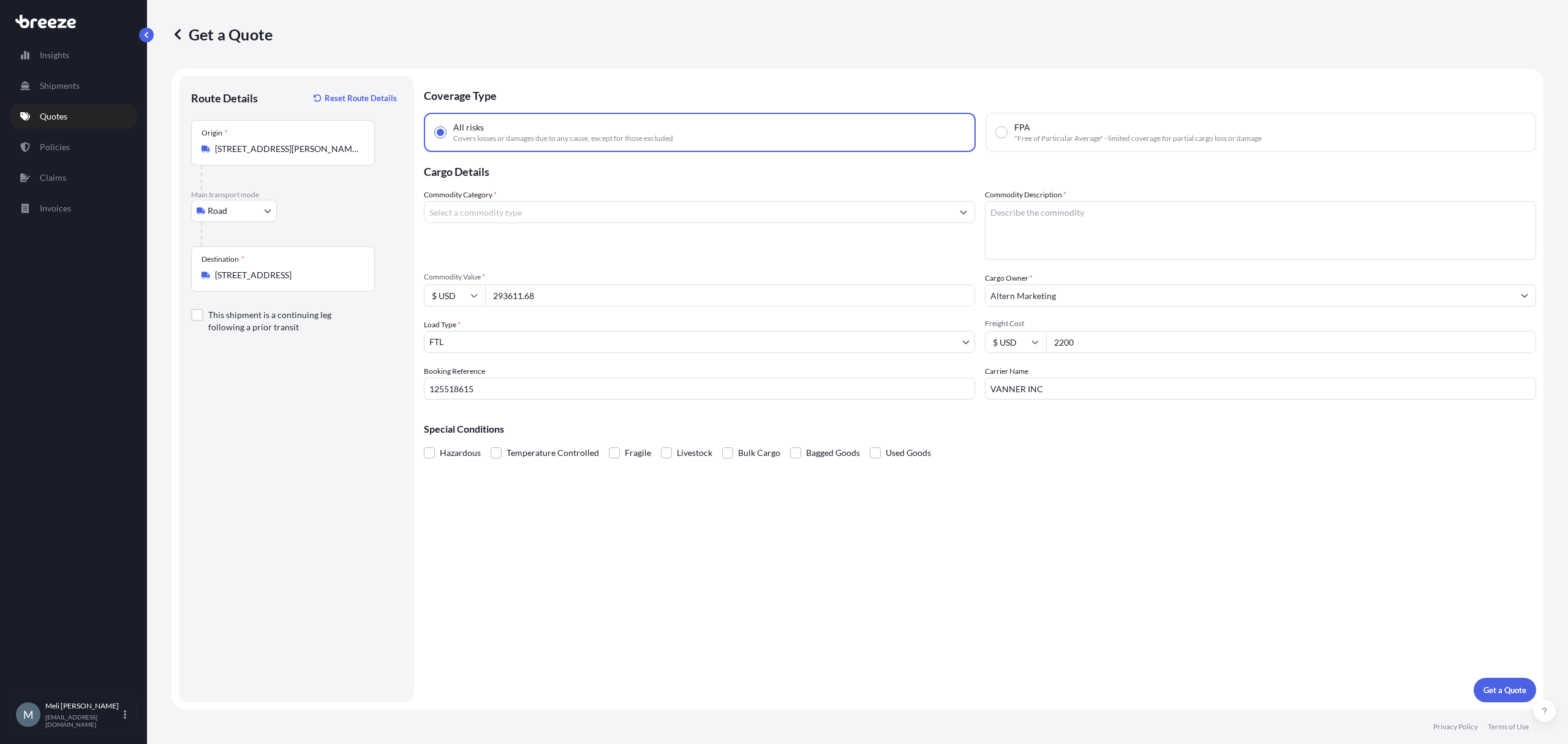
click at [521, 210] on input "Commodity Category *" at bounding box center [689, 212] width 528 height 22
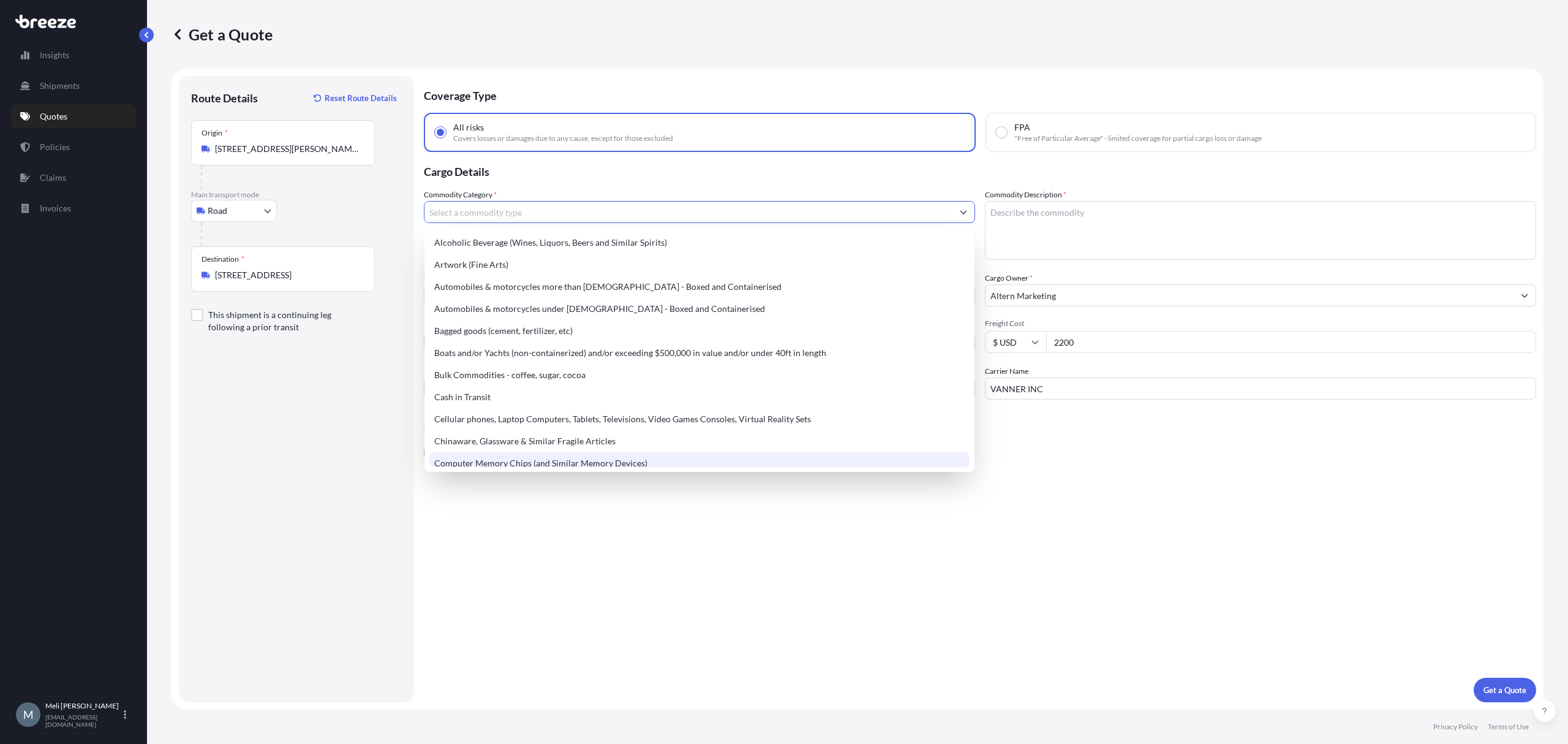
click at [518, 528] on div "Coverage Type All risks Covers losses or damages due to any cause, except for t…" at bounding box center [980, 389] width 1112 height 626
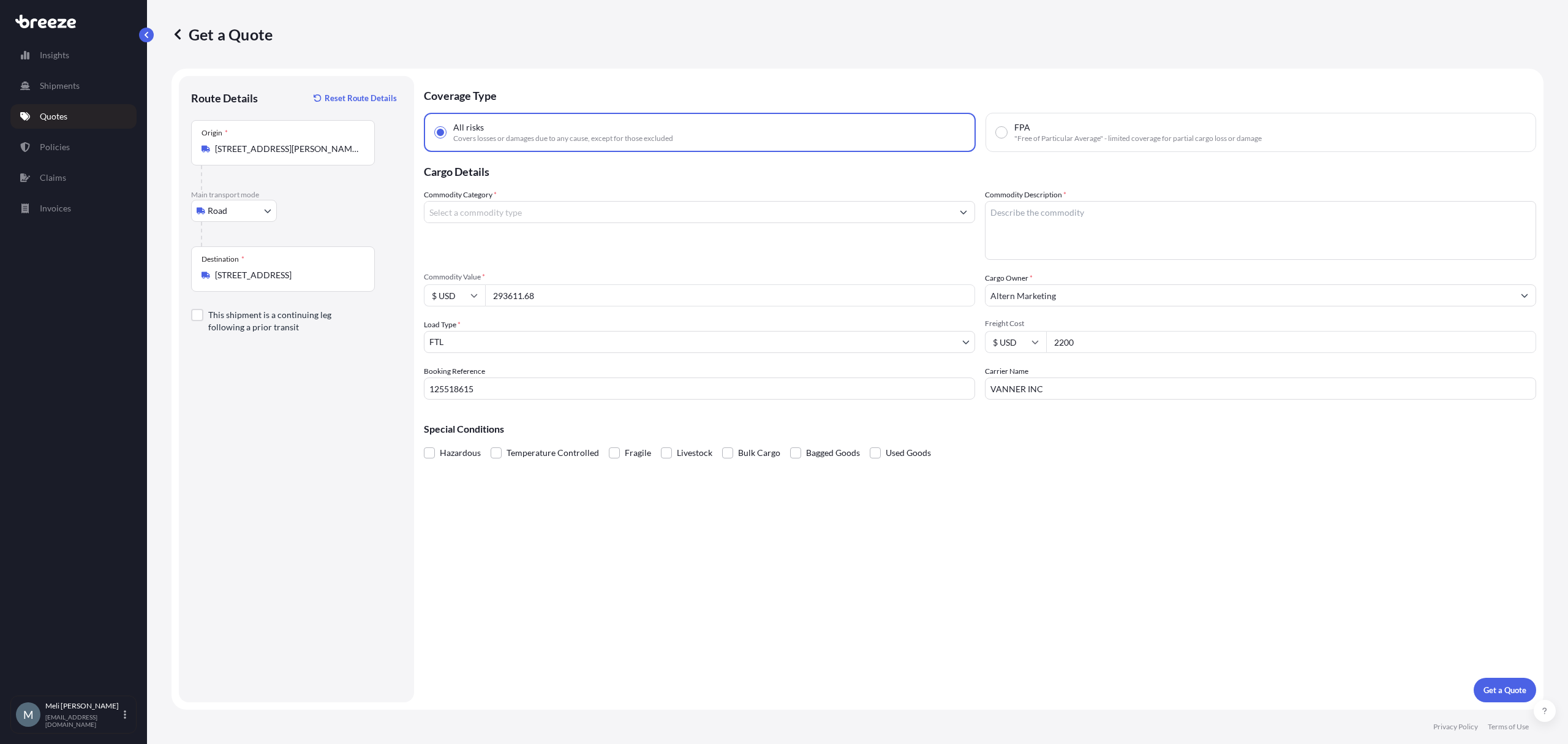
click at [535, 205] on input "Commodity Category *" at bounding box center [689, 212] width 528 height 22
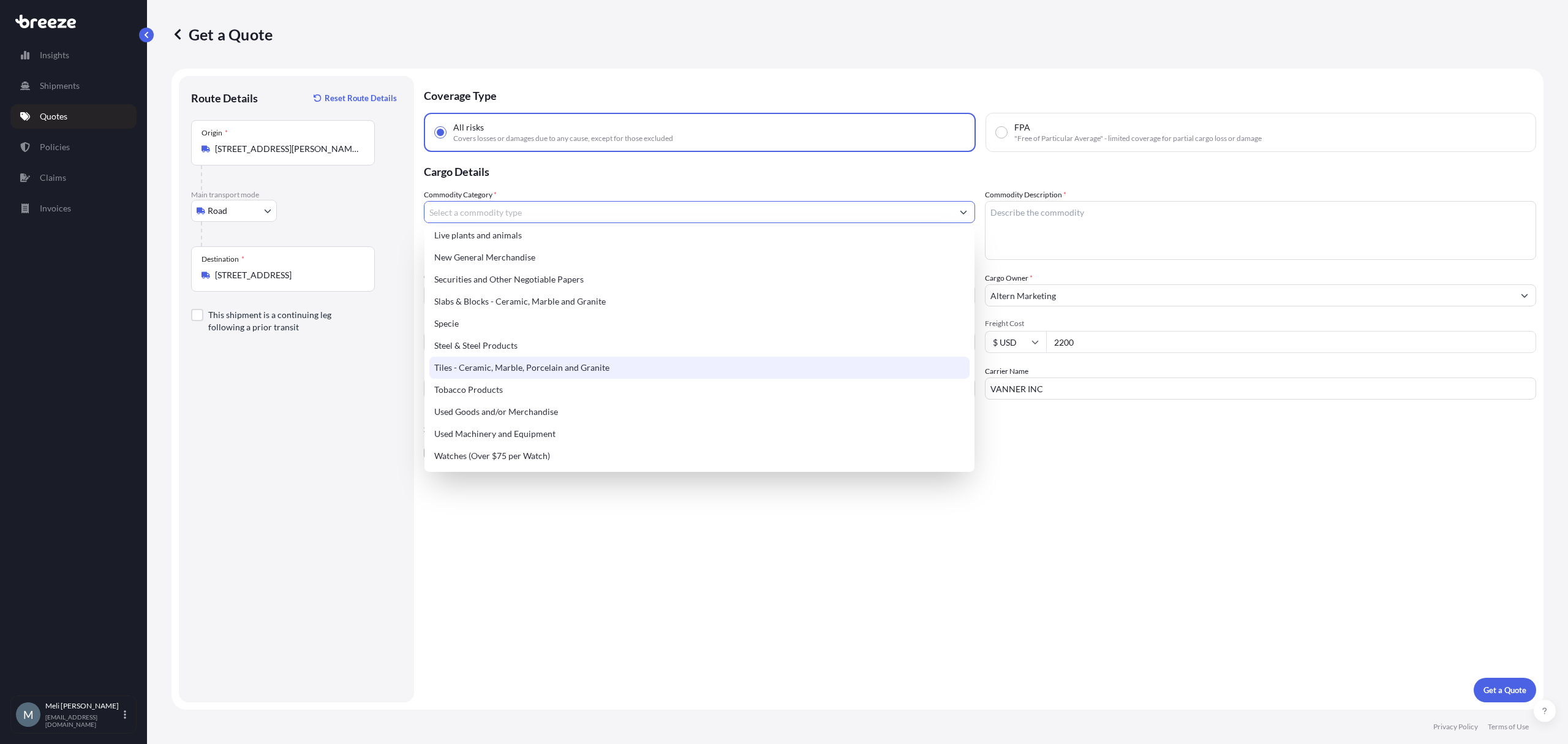
scroll to position [433, 0]
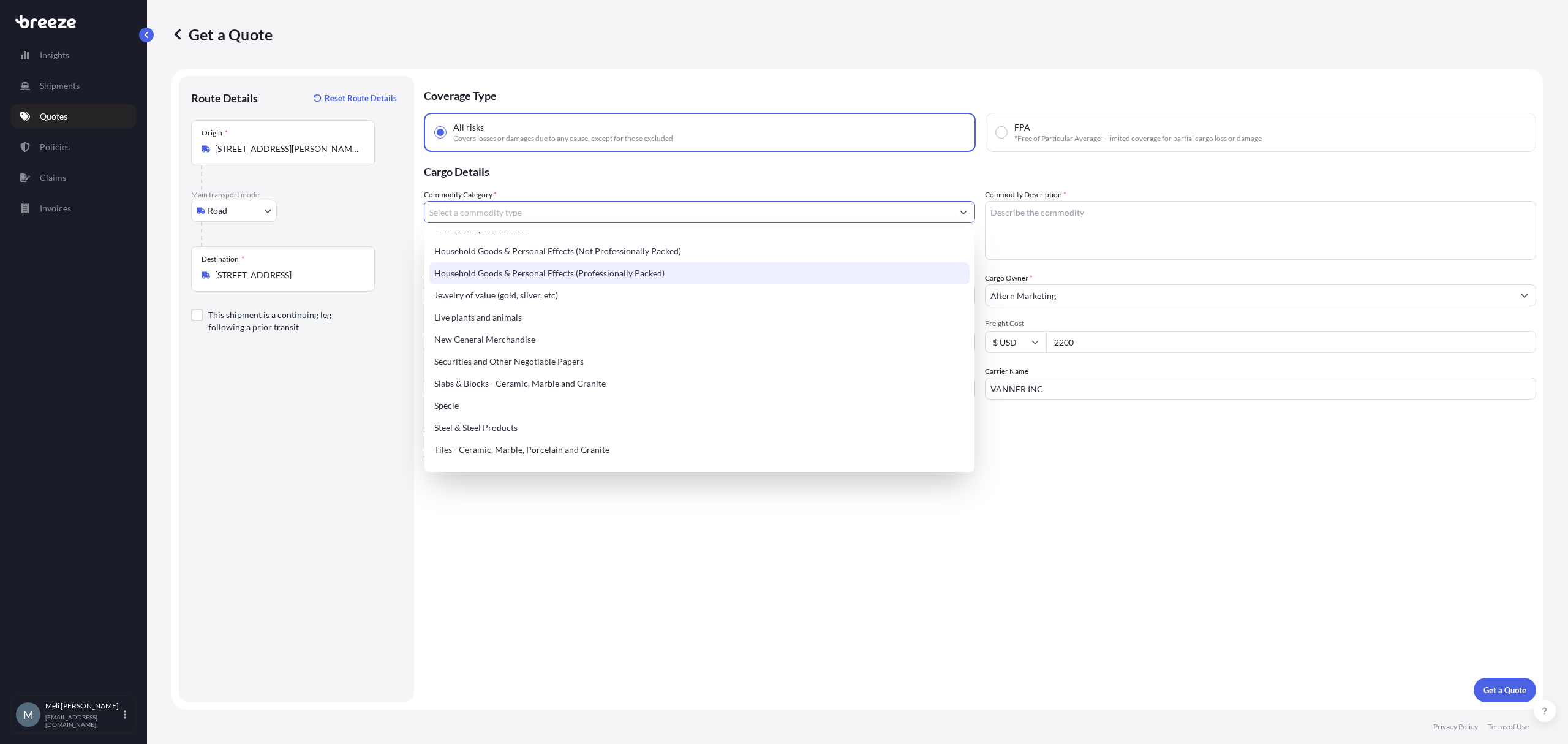
click at [343, 213] on div "Road Sea Air Road Rail" at bounding box center [296, 210] width 211 height 22
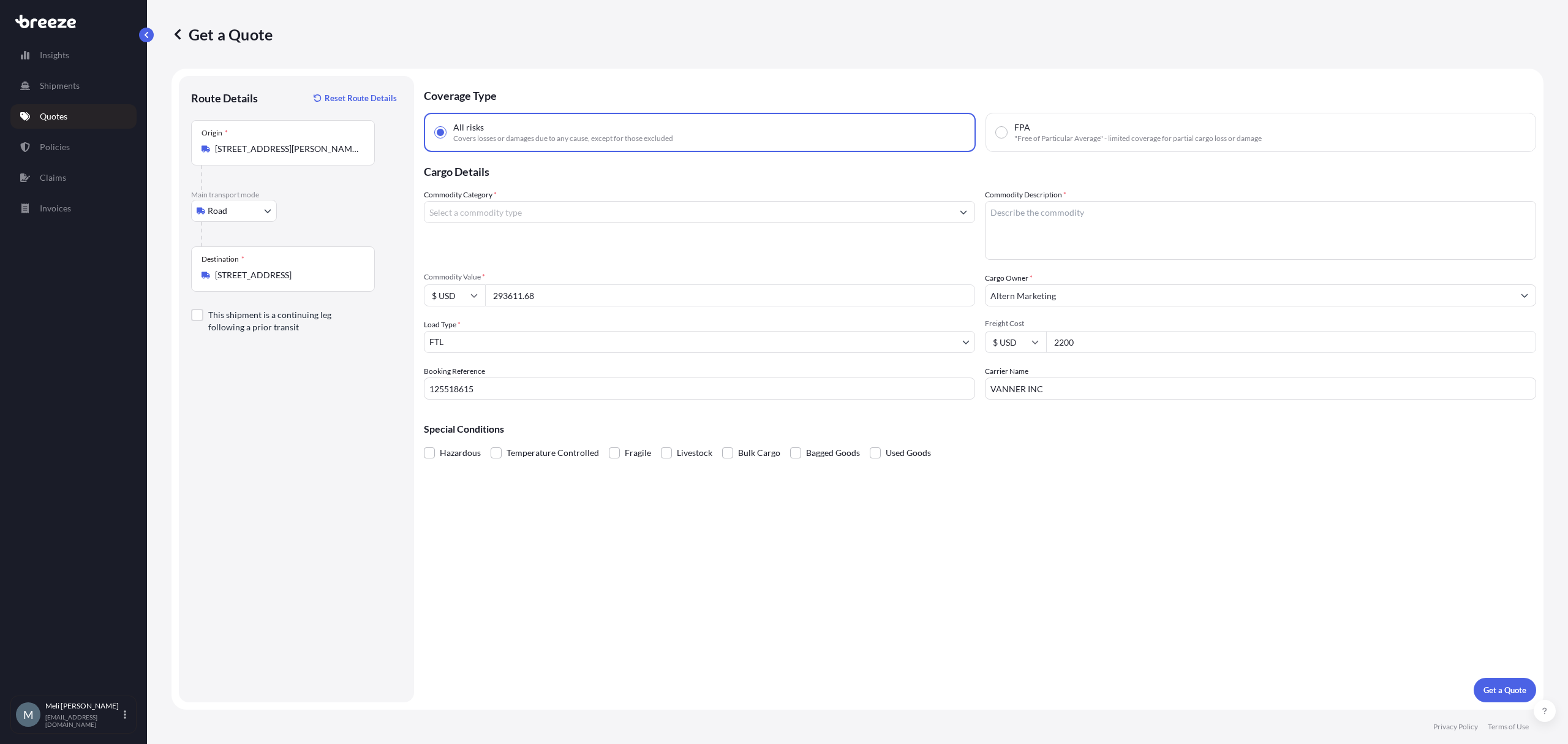
click at [584, 211] on input "Commodity Category *" at bounding box center [689, 212] width 528 height 22
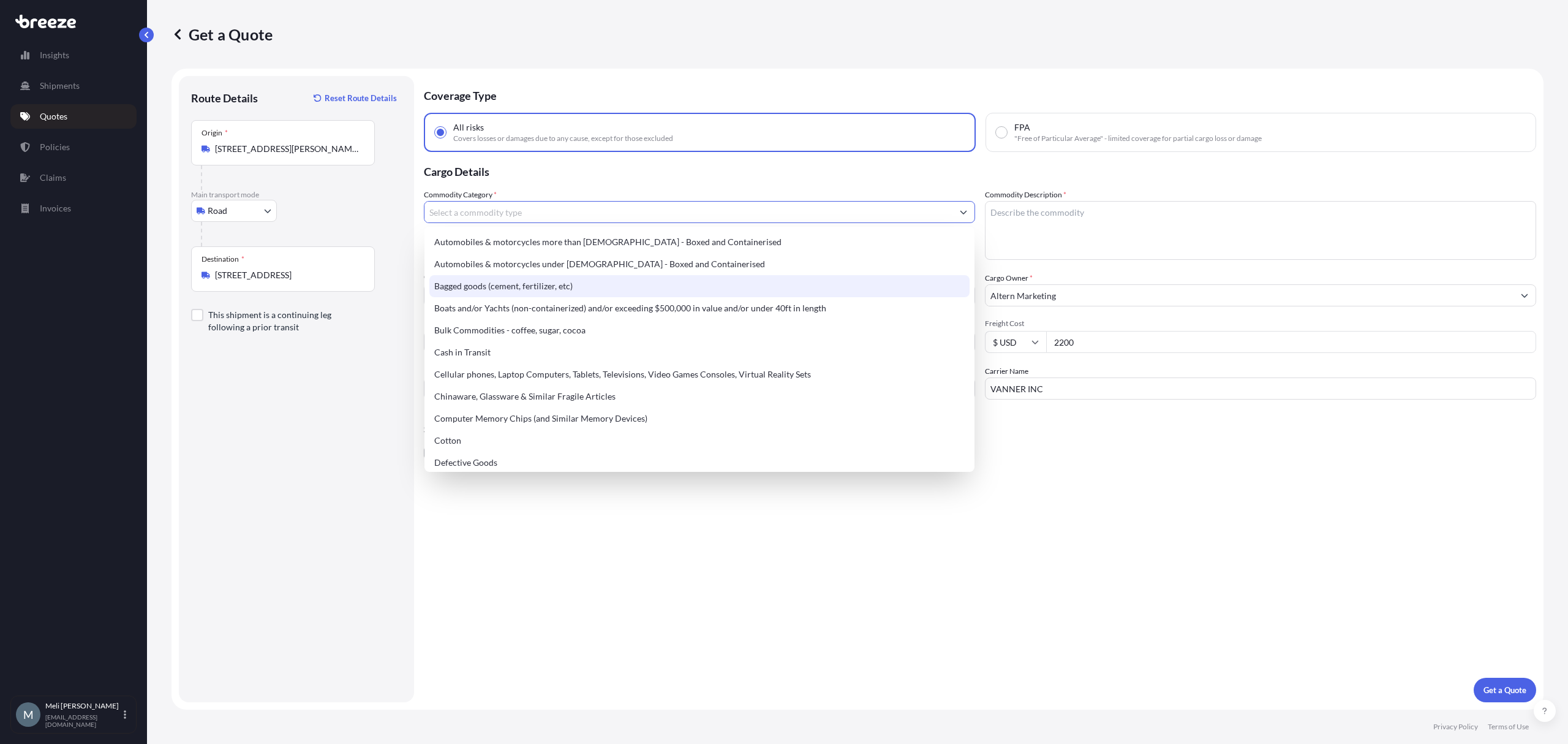
scroll to position [81, 0]
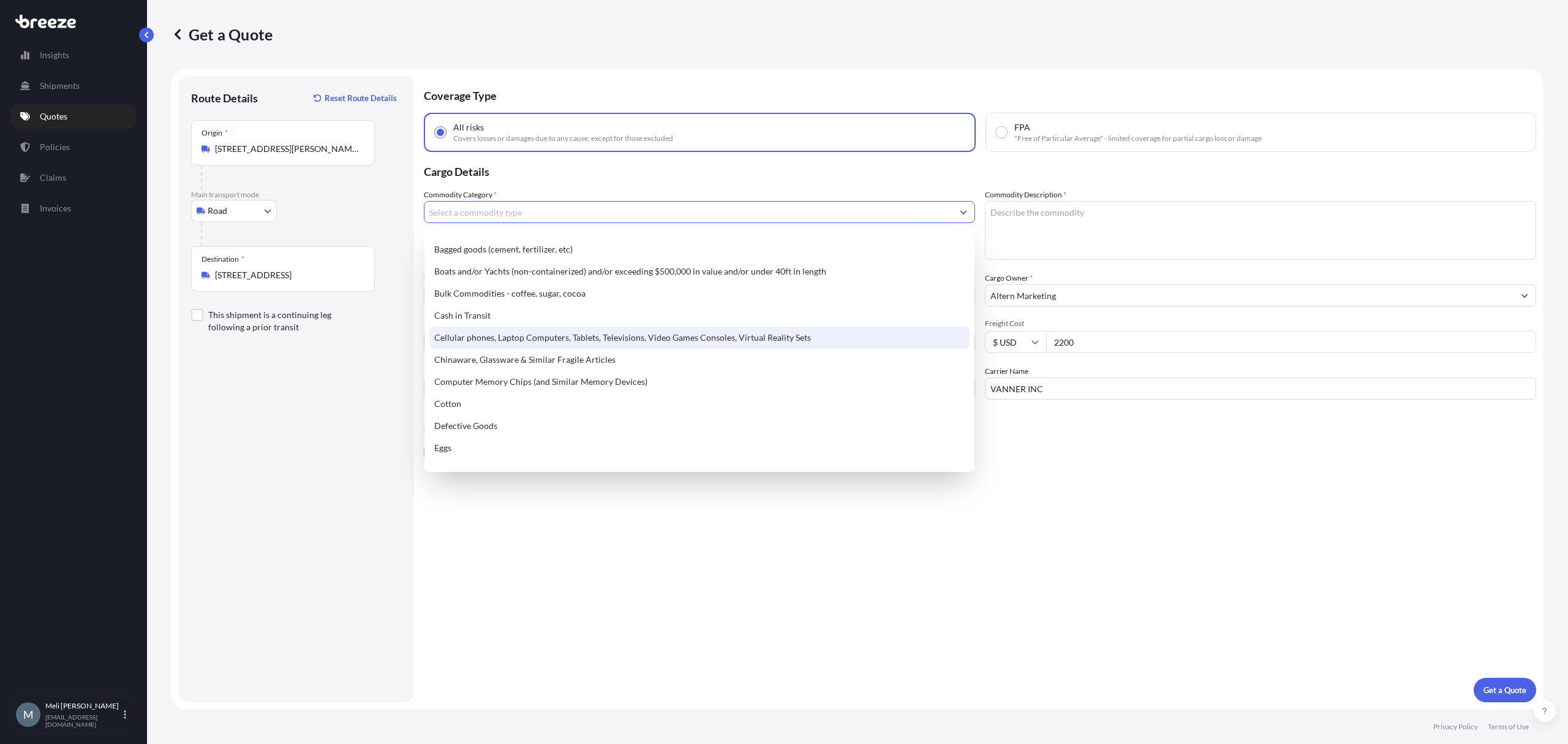
click at [294, 352] on div "Route Details Reset Route Details Place of loading Road Road Rail Origin * [STR…" at bounding box center [296, 389] width 211 height 602
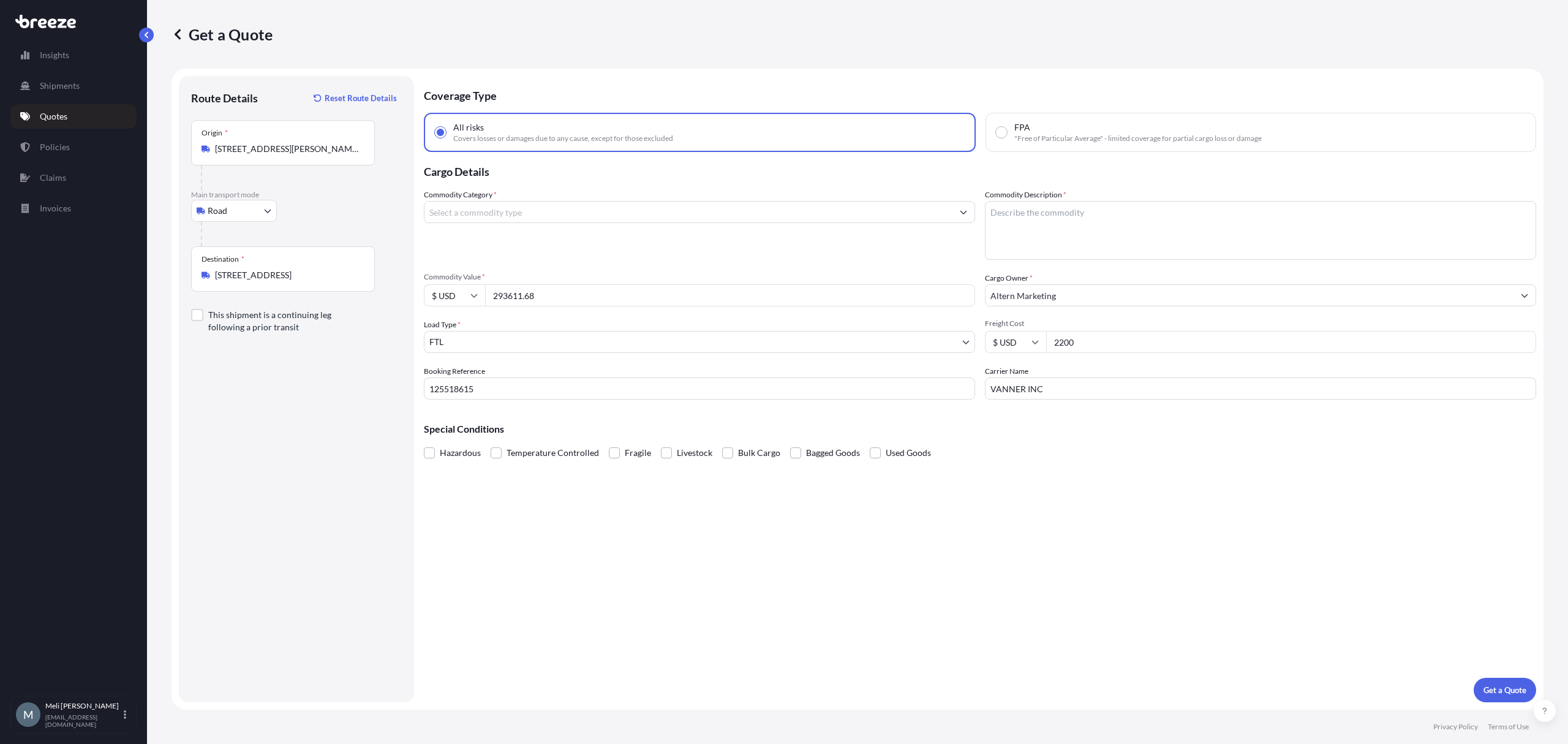
click at [589, 204] on input "Commodity Category *" at bounding box center [689, 212] width 528 height 22
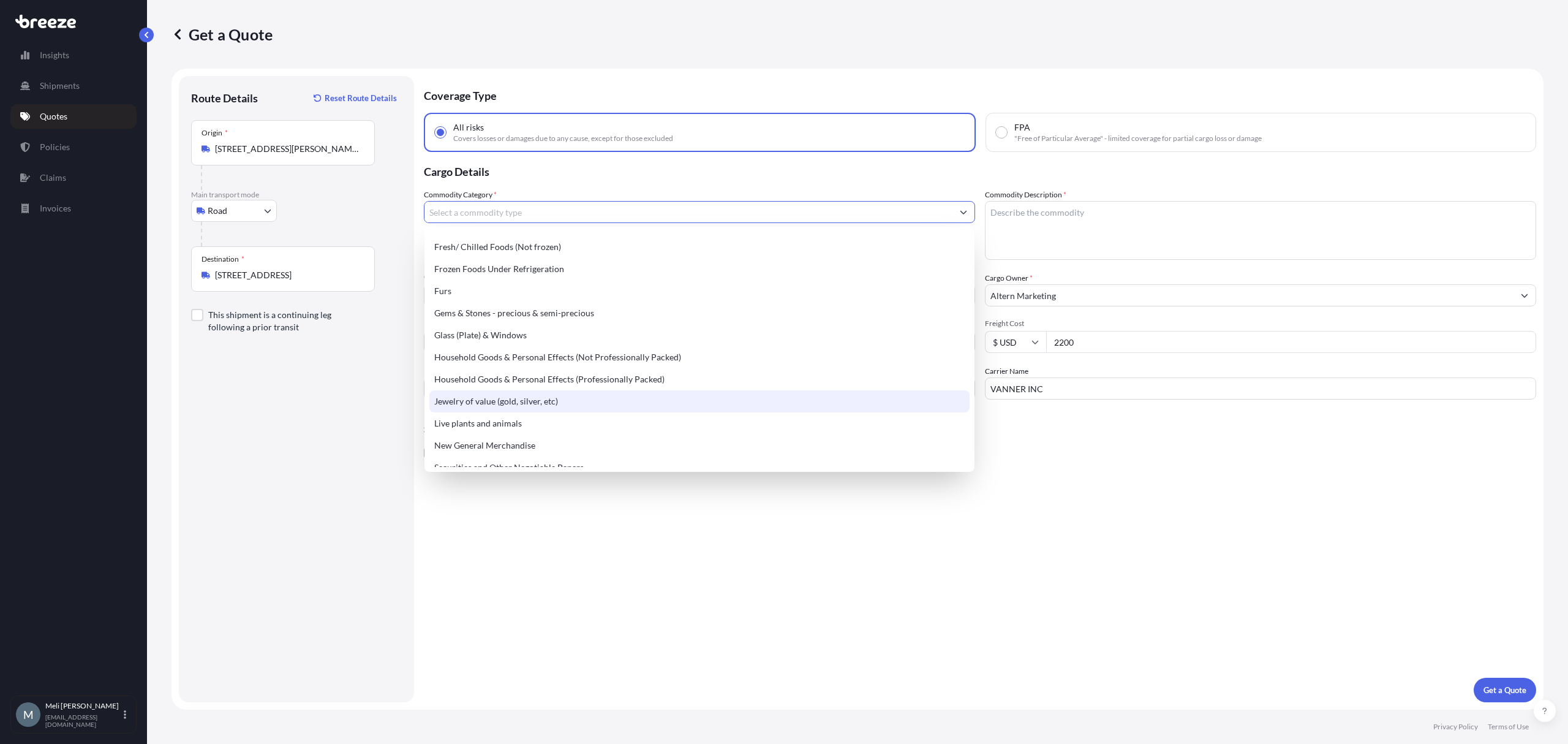
scroll to position [408, 0]
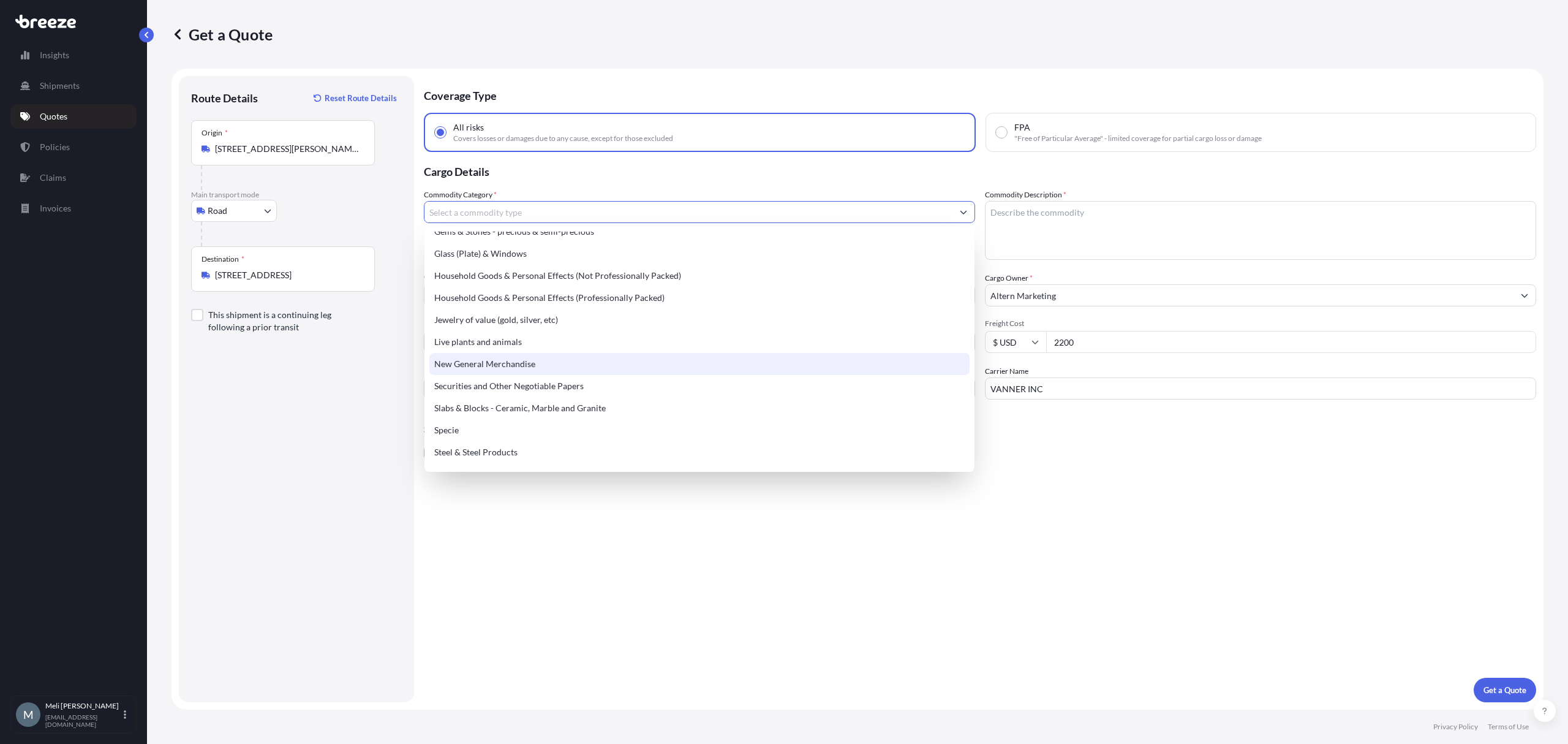
click at [538, 360] on div "New General Merchandise" at bounding box center [699, 363] width 540 height 22
type input "New General Merchandise"
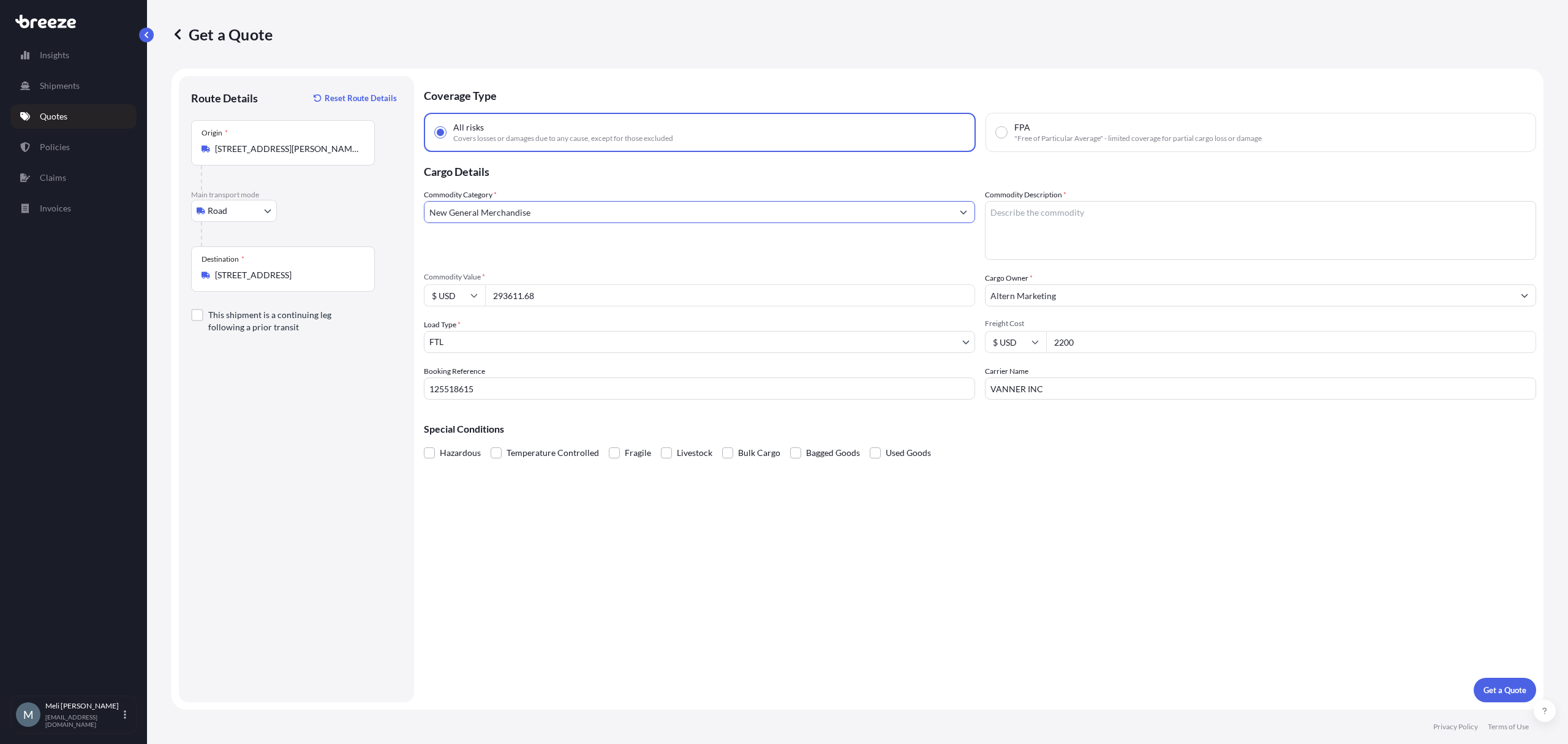
click at [1054, 222] on textarea "Commodity Description *" at bounding box center [1261, 230] width 551 height 59
click at [800, 210] on input "New General Merchandise" at bounding box center [689, 212] width 528 height 22
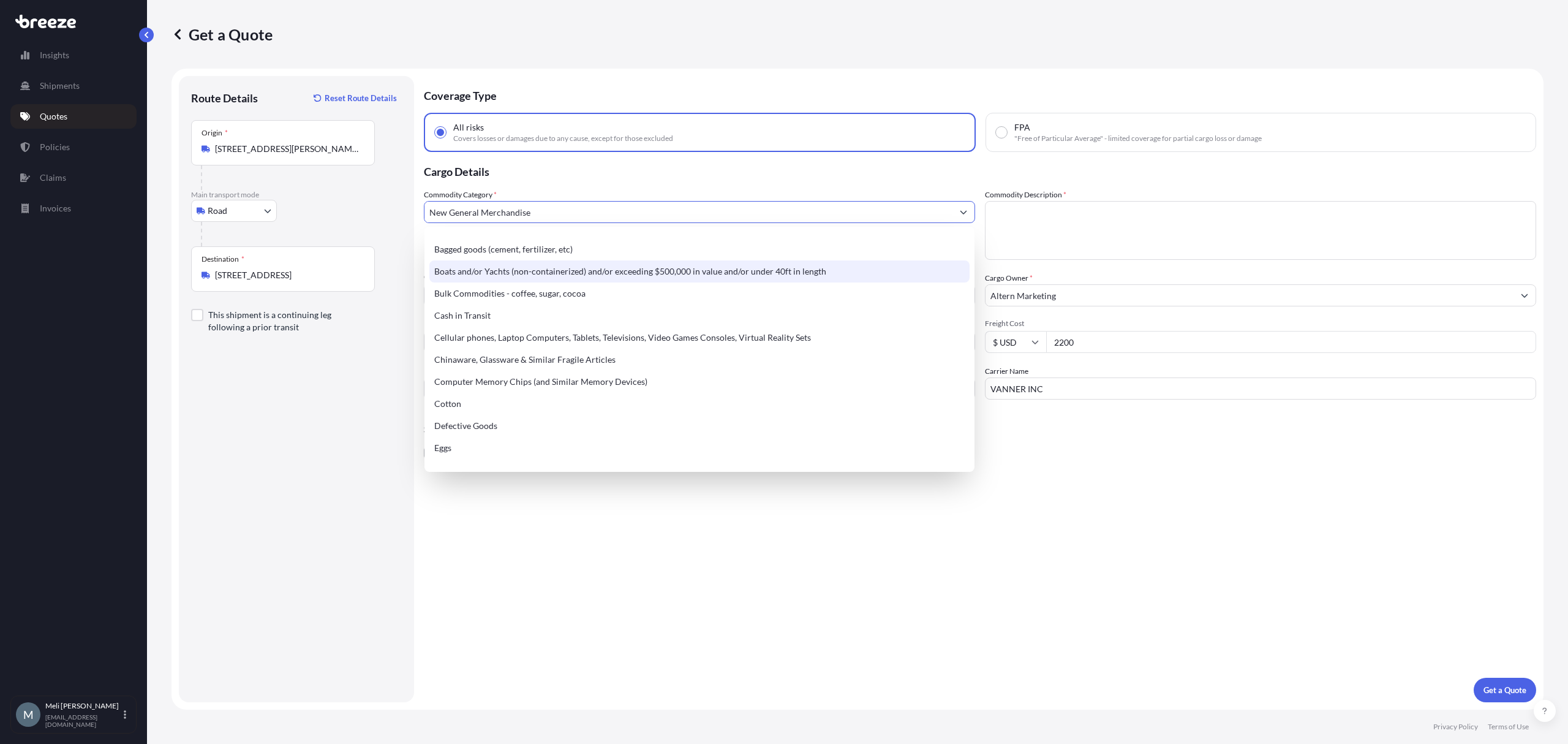
scroll to position [163, 0]
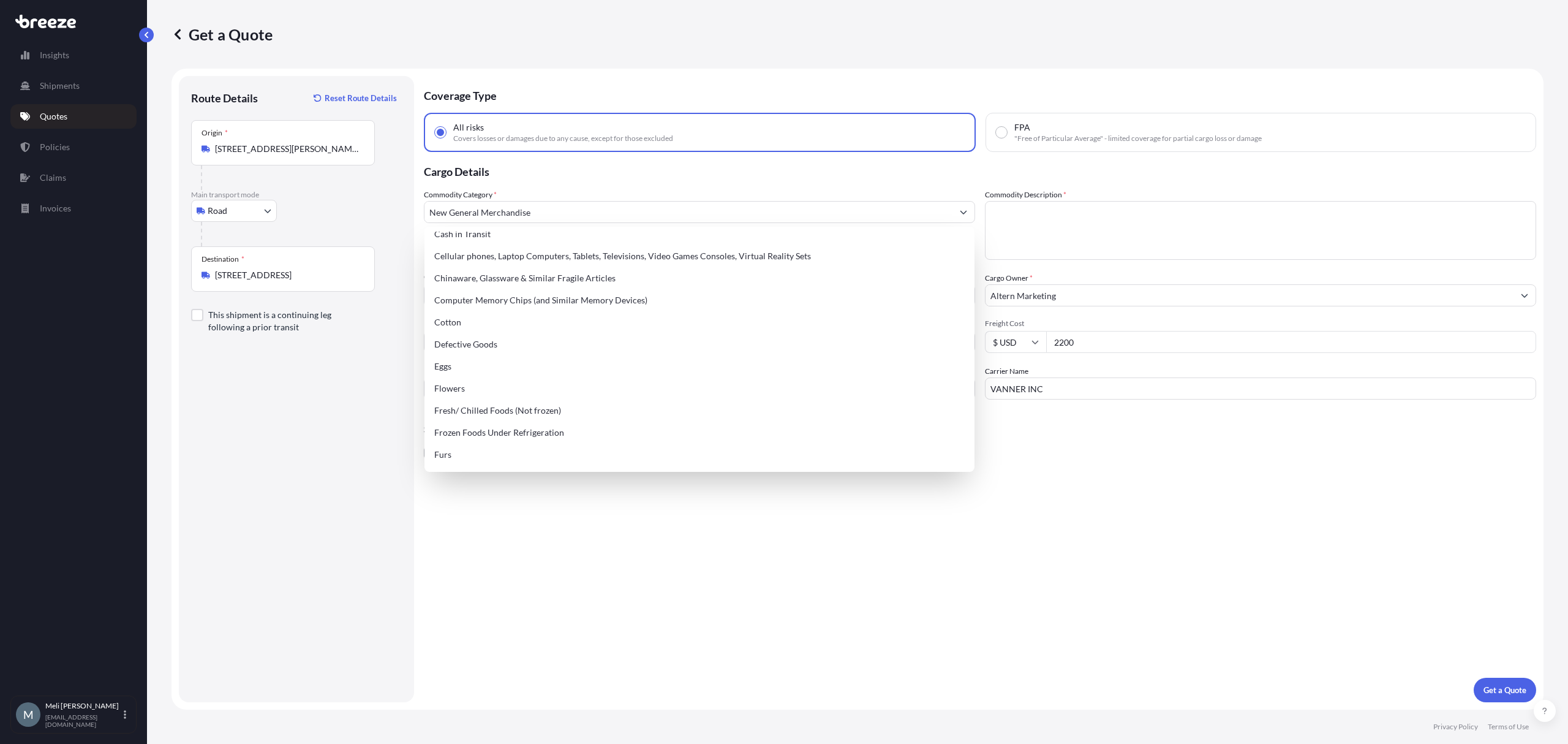
click at [728, 167] on p "Cargo Details" at bounding box center [980, 170] width 1112 height 37
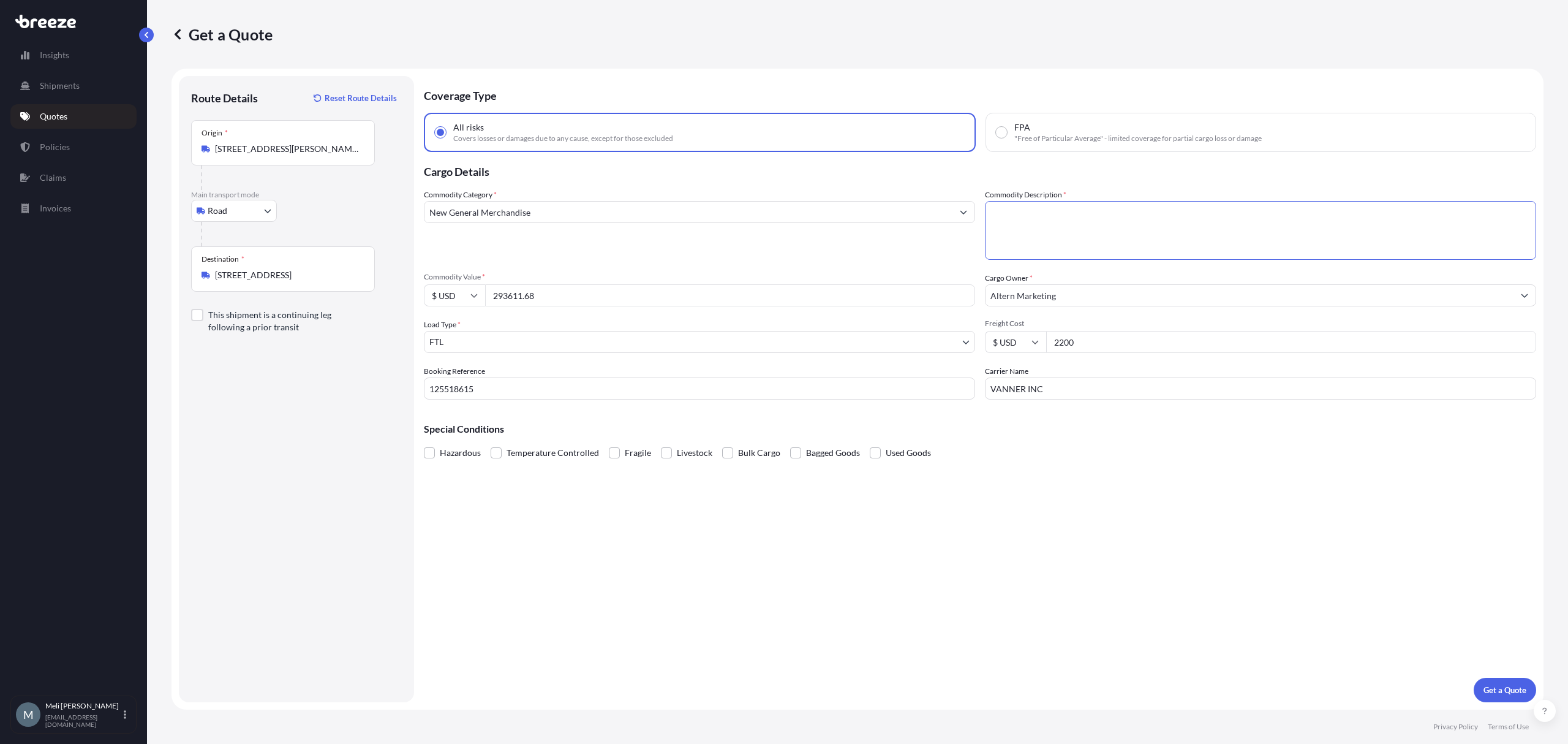
click at [1068, 236] on textarea "Commodity Description *" at bounding box center [1261, 230] width 551 height 59
click at [957, 208] on button "Show suggestions" at bounding box center [963, 212] width 22 height 22
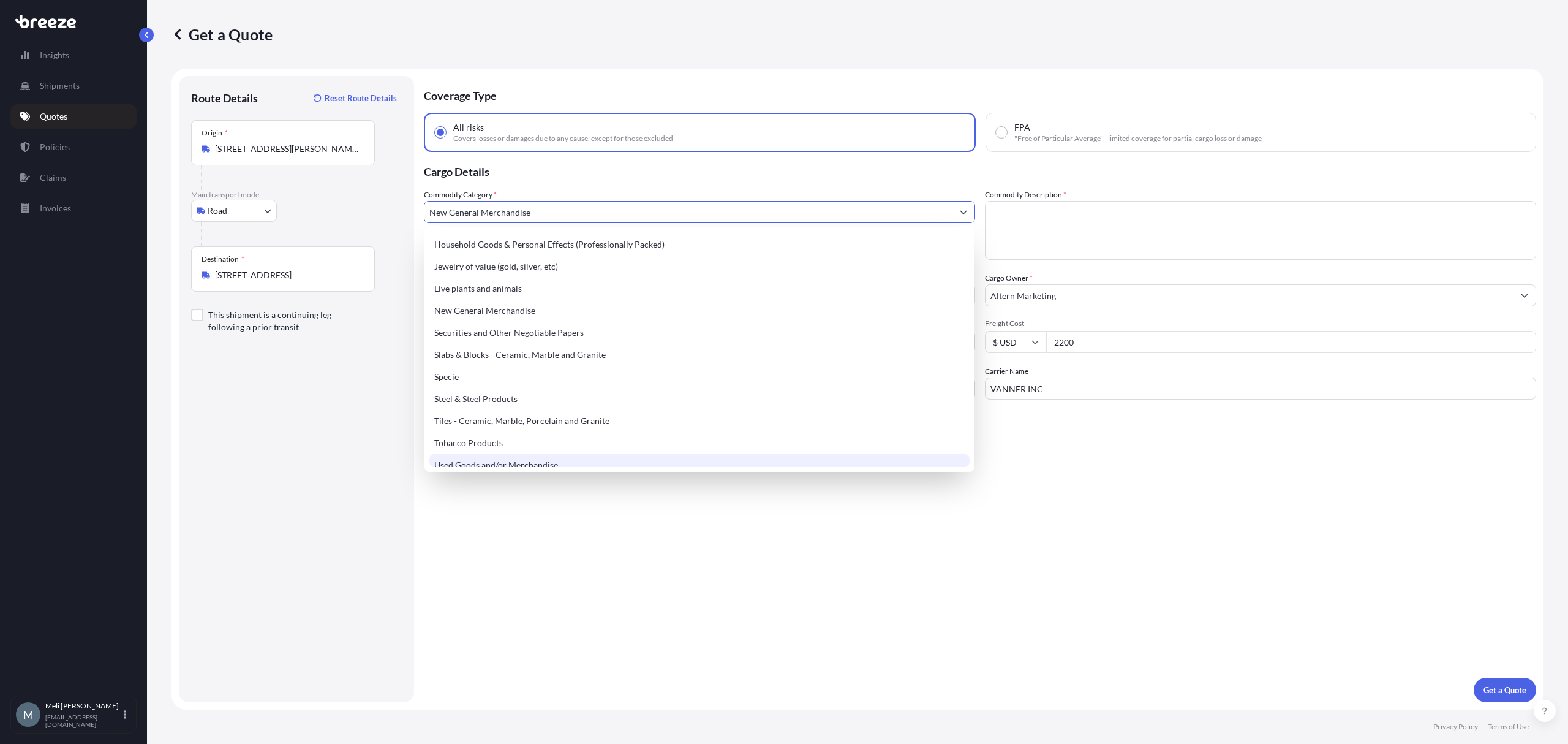
scroll to position [433, 0]
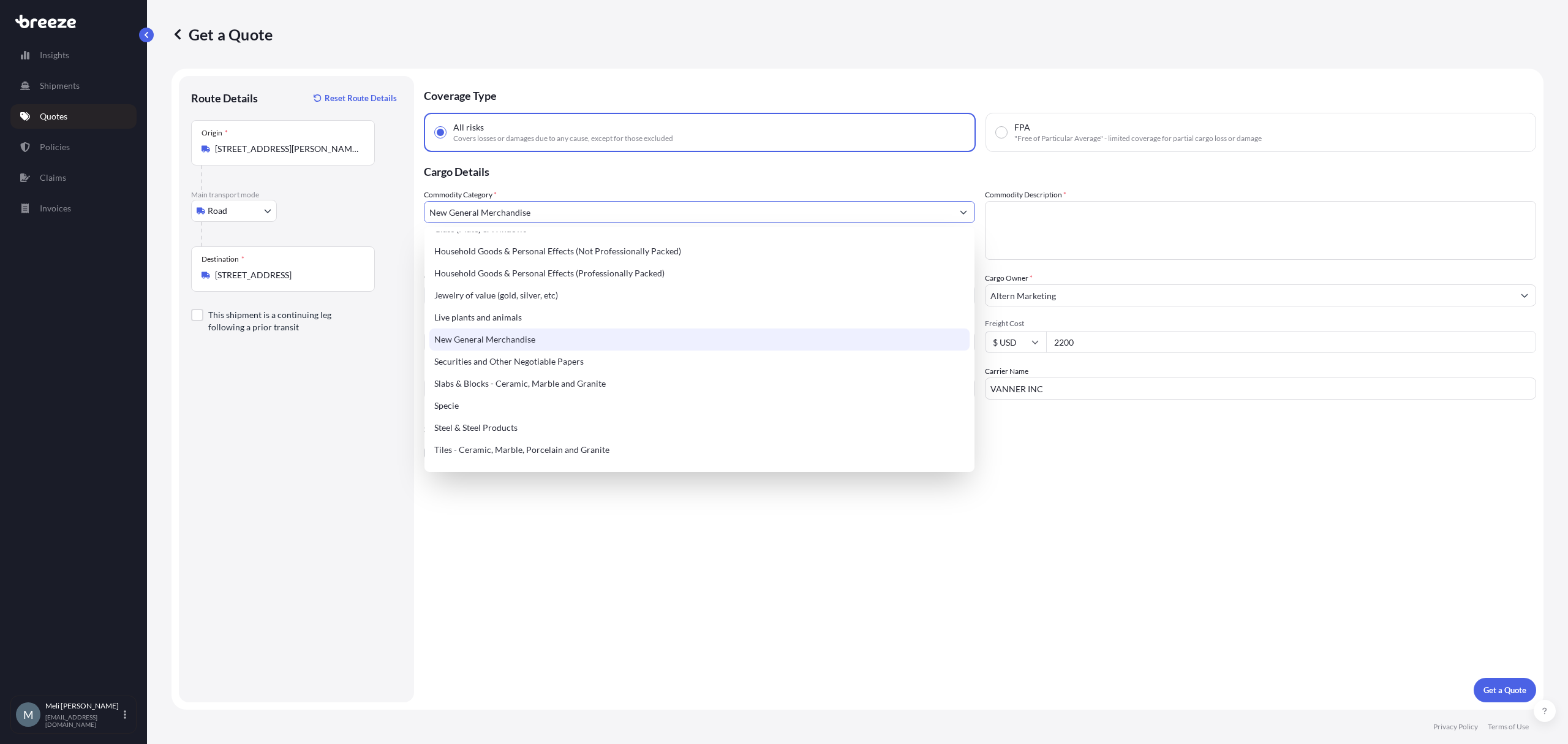
click at [527, 335] on div "New General Merchandise" at bounding box center [699, 339] width 540 height 22
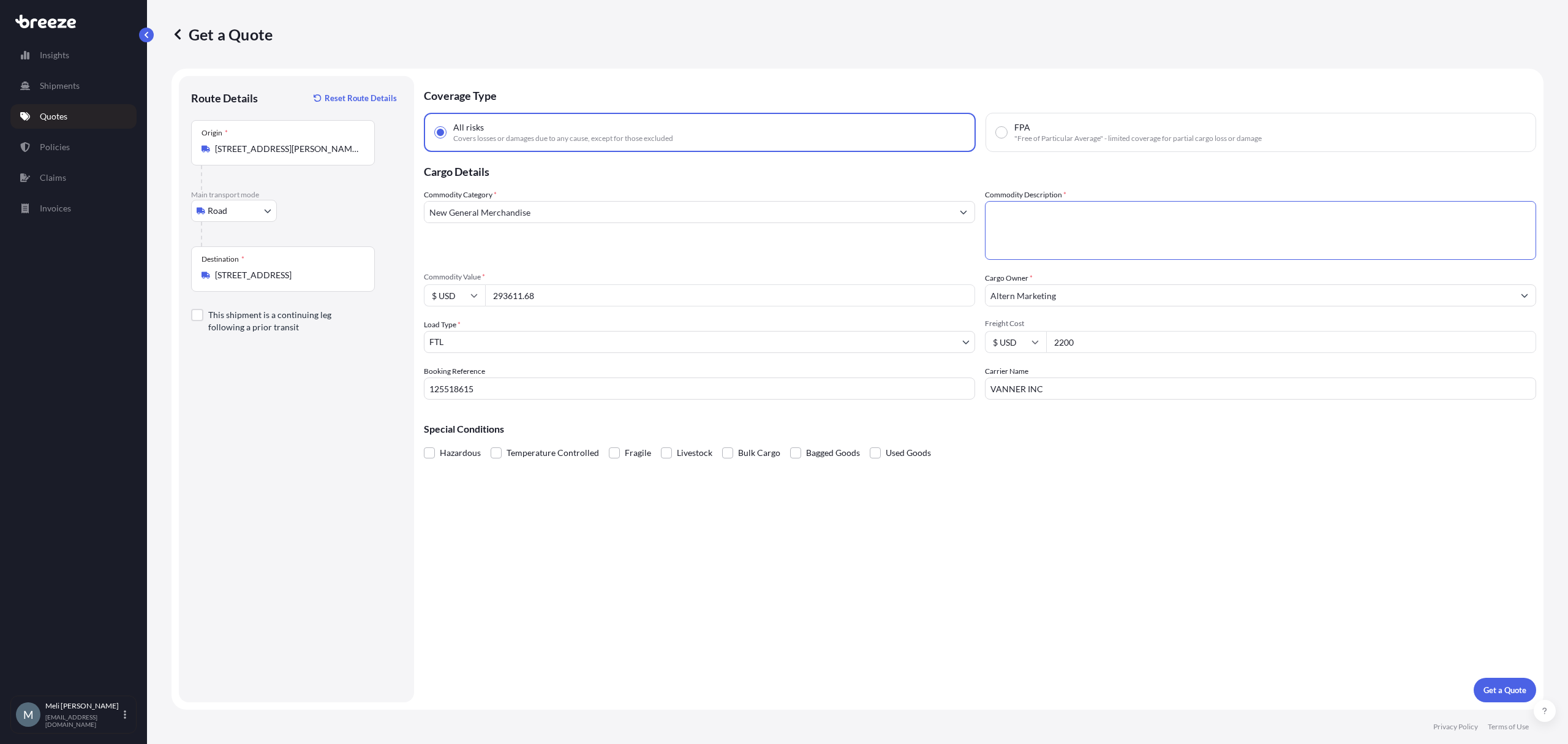
click at [1076, 219] on textarea "Commodity Description *" at bounding box center [1261, 230] width 551 height 59
click at [1083, 210] on textarea "Commodity Description *" at bounding box center [1261, 230] width 551 height 59
type textarea "Vitamins, Proteins"
click at [912, 252] on div "Commodity Category * New General Merchandise" at bounding box center [699, 224] width 551 height 71
click at [1094, 201] on textarea "Vitamins, Proteins" at bounding box center [1261, 230] width 551 height 59
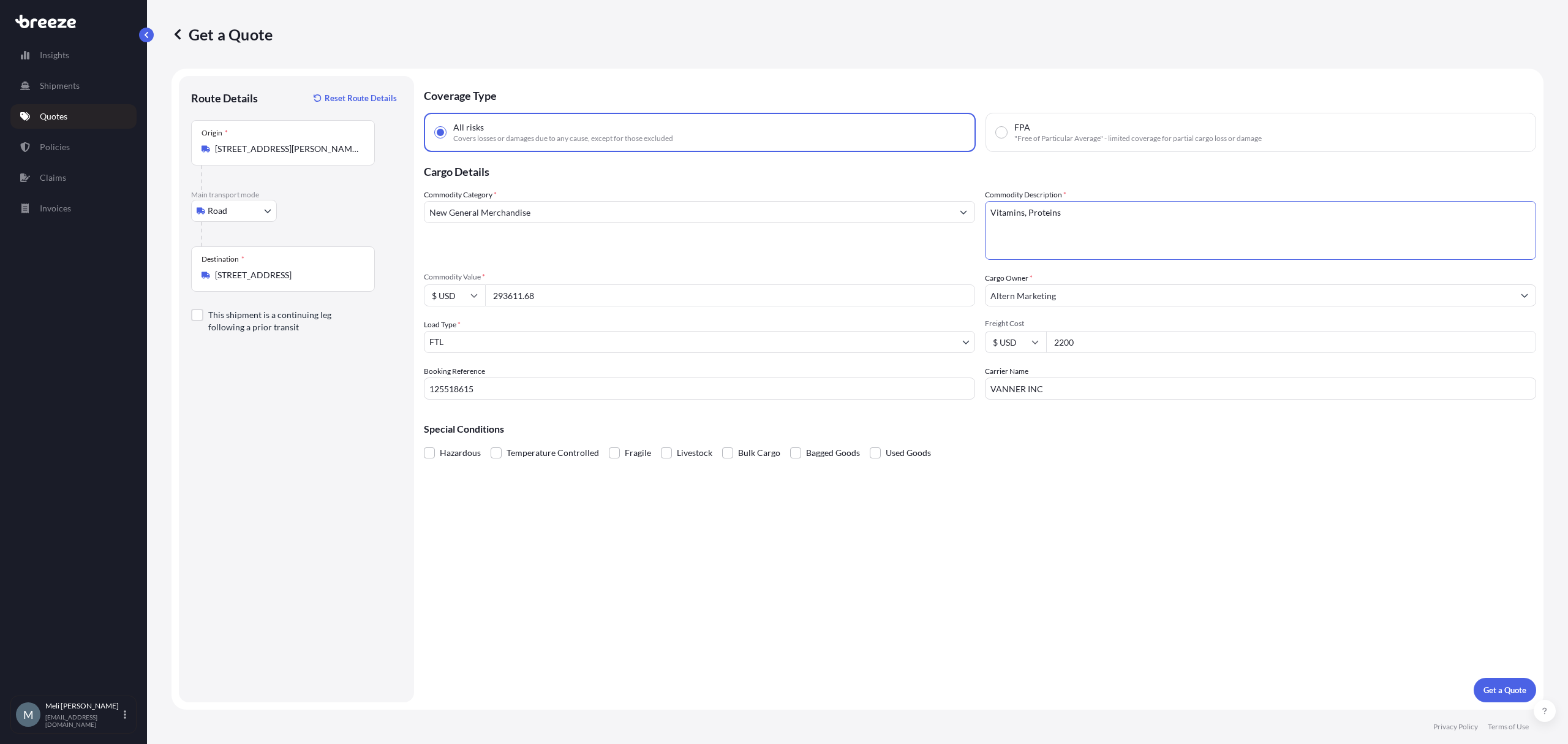
click at [836, 239] on div "Commodity Category * New General Merchandise" at bounding box center [699, 224] width 551 height 71
click at [1073, 482] on div "Coverage Type All risks Covers losses or damages due to any cause, except for t…" at bounding box center [980, 389] width 1112 height 626
click at [1493, 685] on p "Get a Quote" at bounding box center [1505, 690] width 43 height 12
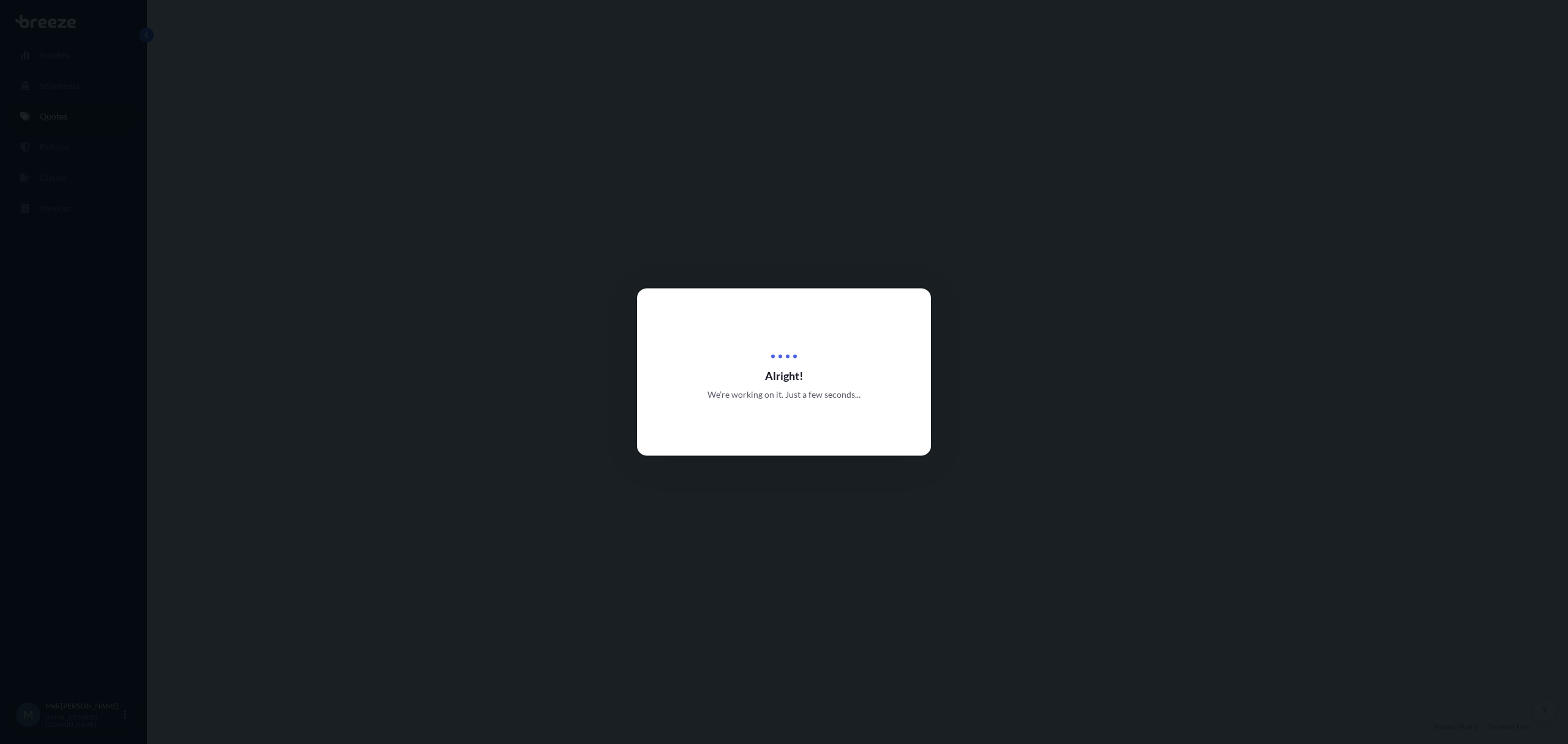
select select "Road"
select select "2"
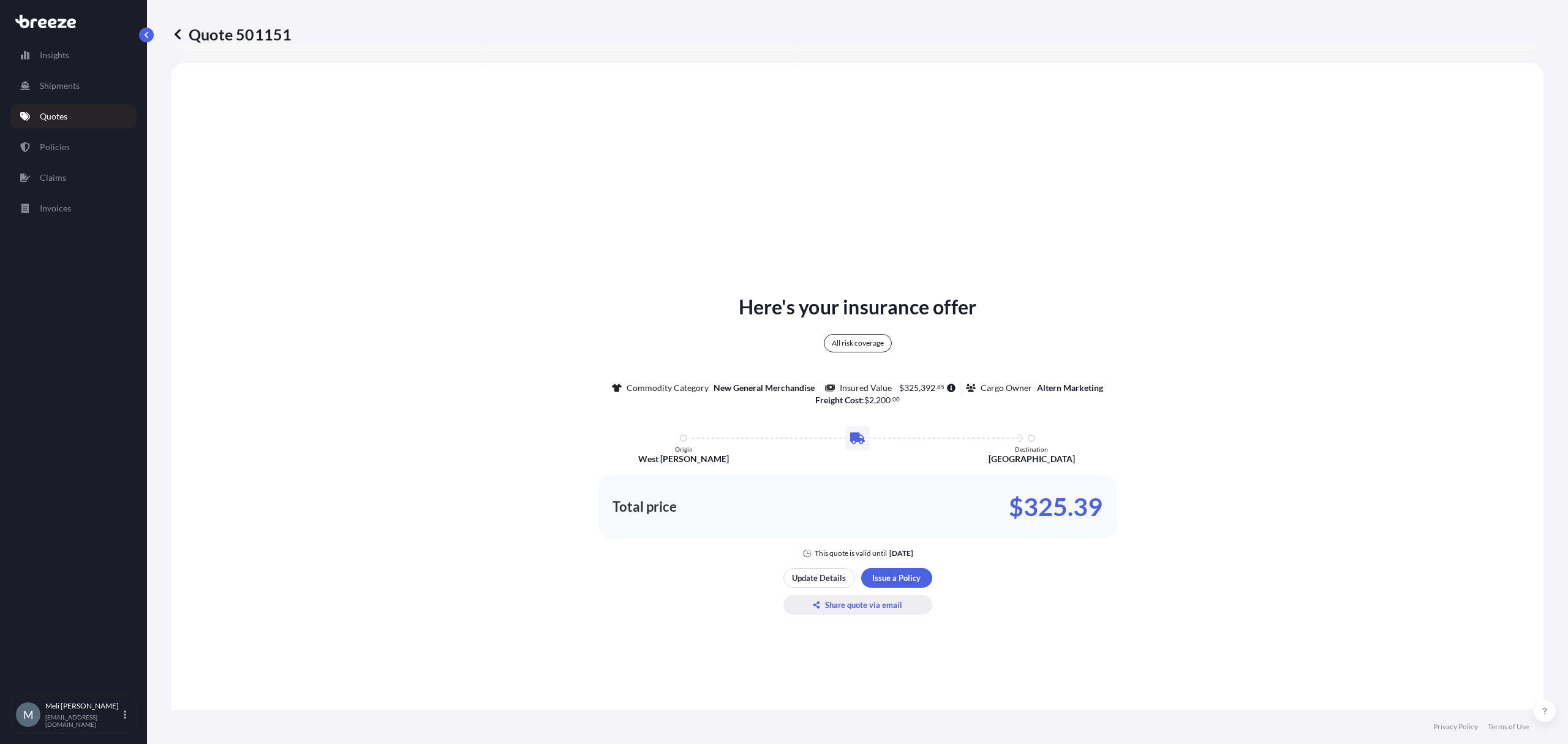
scroll to position [445, 0]
click at [1277, 343] on div "Here's your insurance offer All risk coverage Commodity Category New General Me…" at bounding box center [858, 425] width 1338 height 266
click at [798, 576] on p "Update Details" at bounding box center [819, 577] width 54 height 12
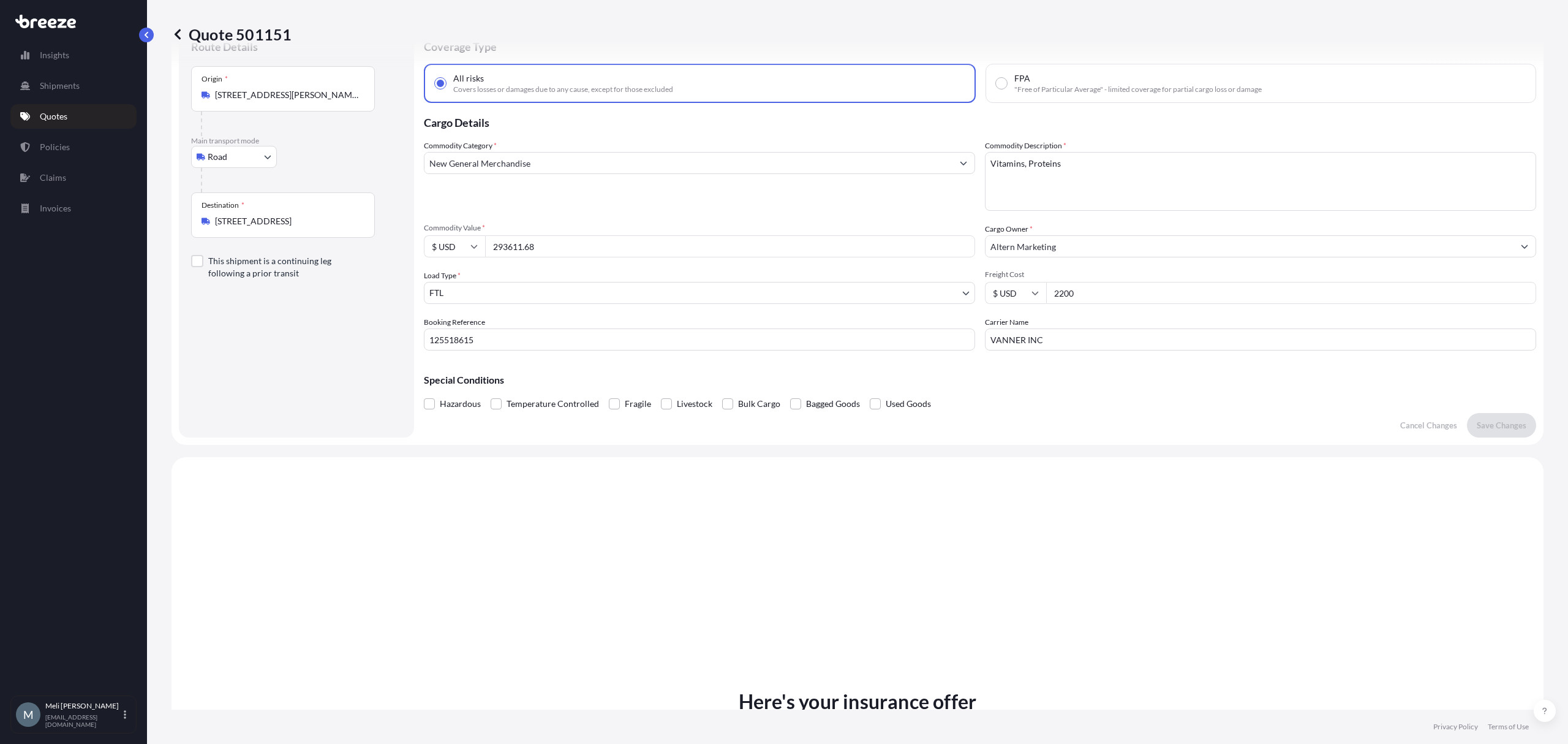
scroll to position [19, 0]
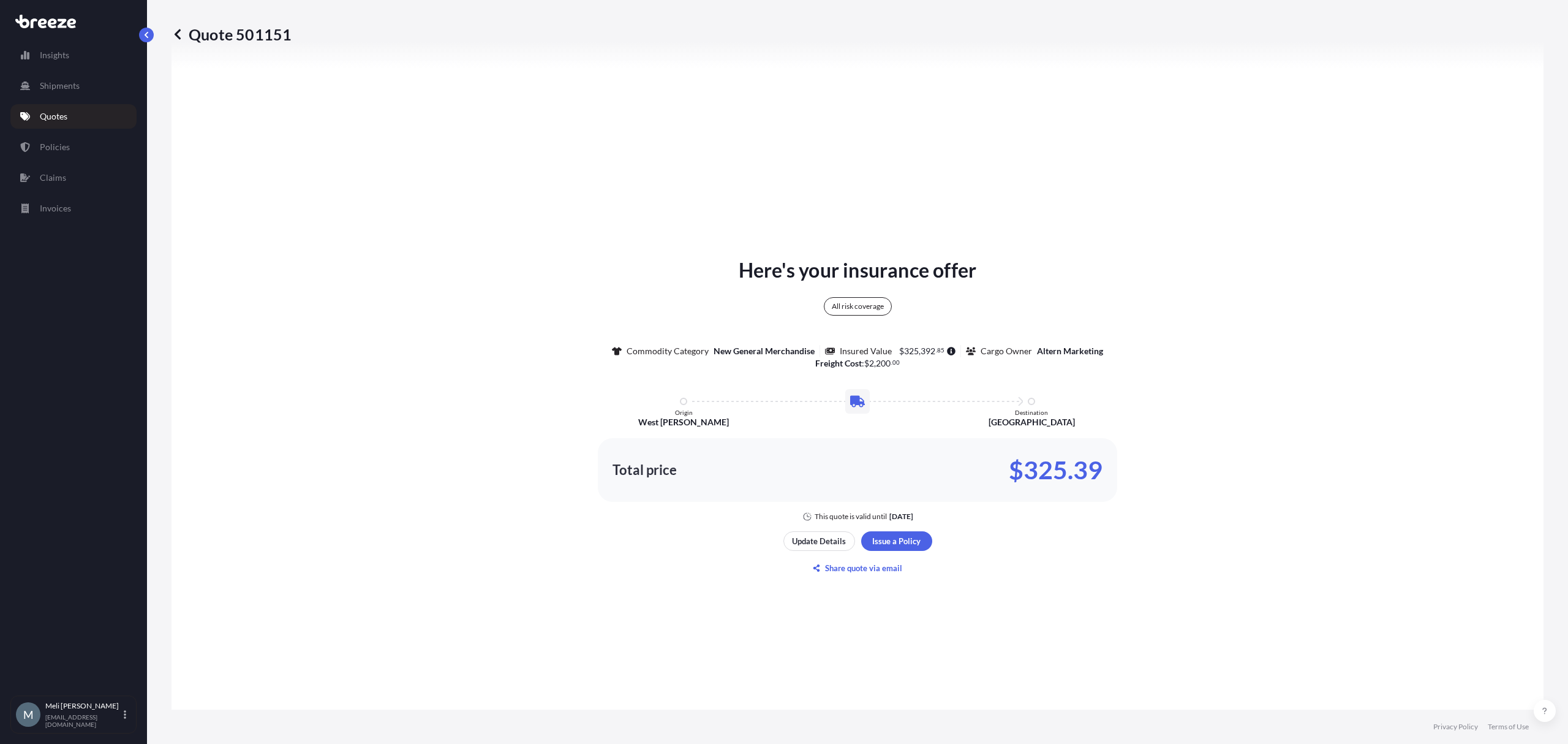
scroll to position [466, 0]
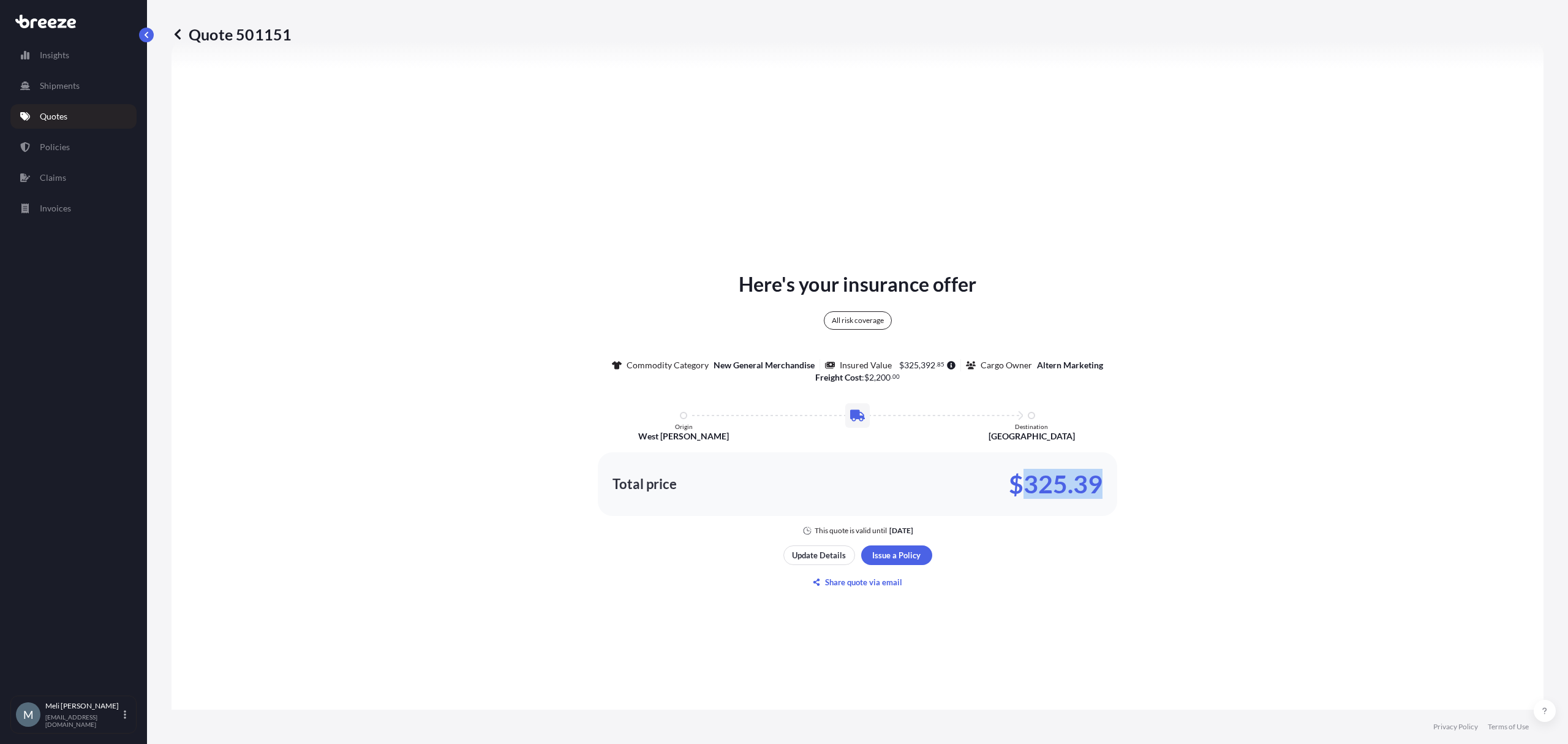
drag, startPoint x: 1092, startPoint y: 486, endPoint x: 1020, endPoint y: 488, distance: 72.0
click at [1020, 488] on p "$325.39" at bounding box center [1056, 484] width 94 height 19
copy p "325.39"
click at [289, 37] on p "Quote 501151" at bounding box center [232, 34] width 120 height 19
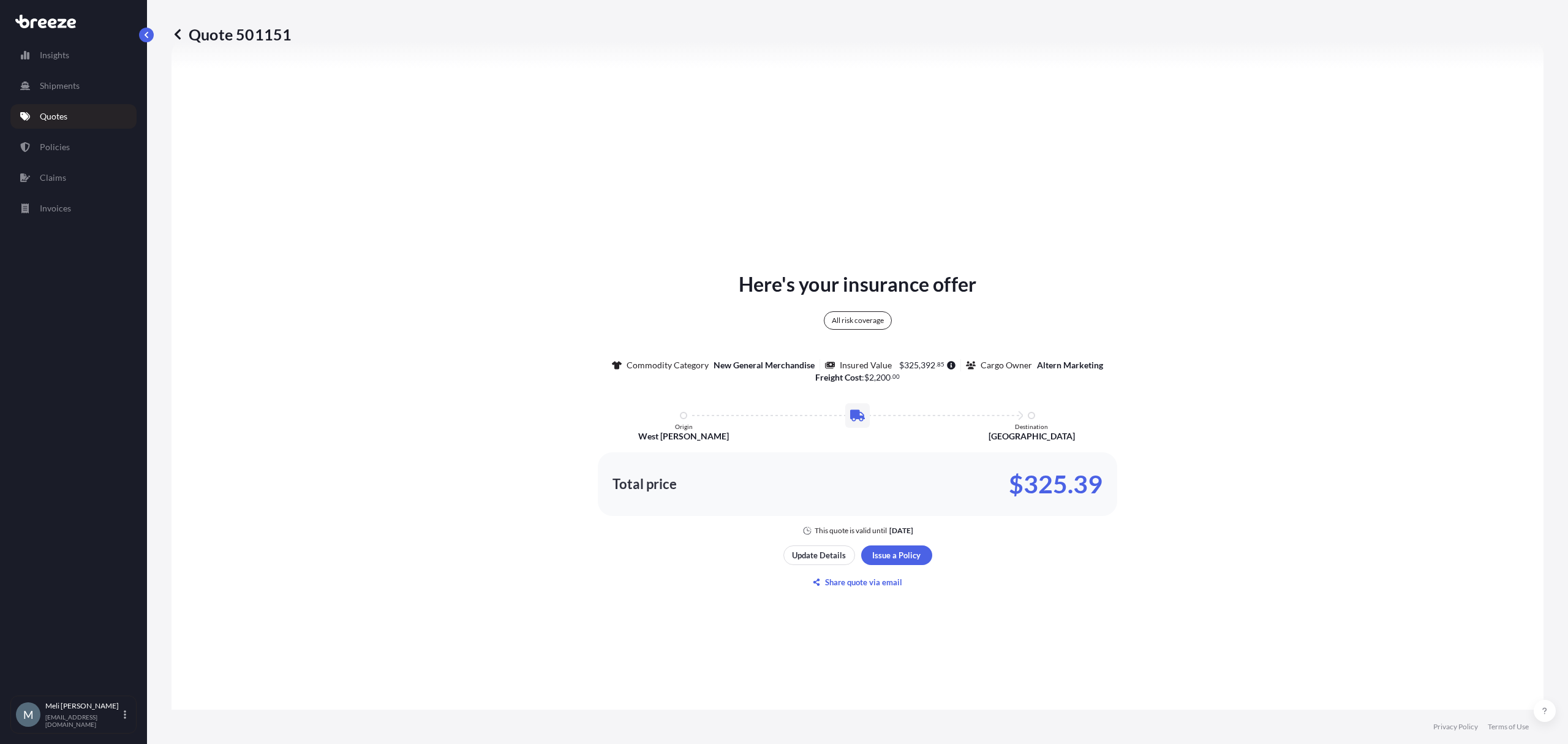
click at [289, 37] on p "Quote 501151" at bounding box center [232, 34] width 120 height 19
click at [277, 35] on p "Quote 501151" at bounding box center [232, 34] width 120 height 19
copy p "501151"
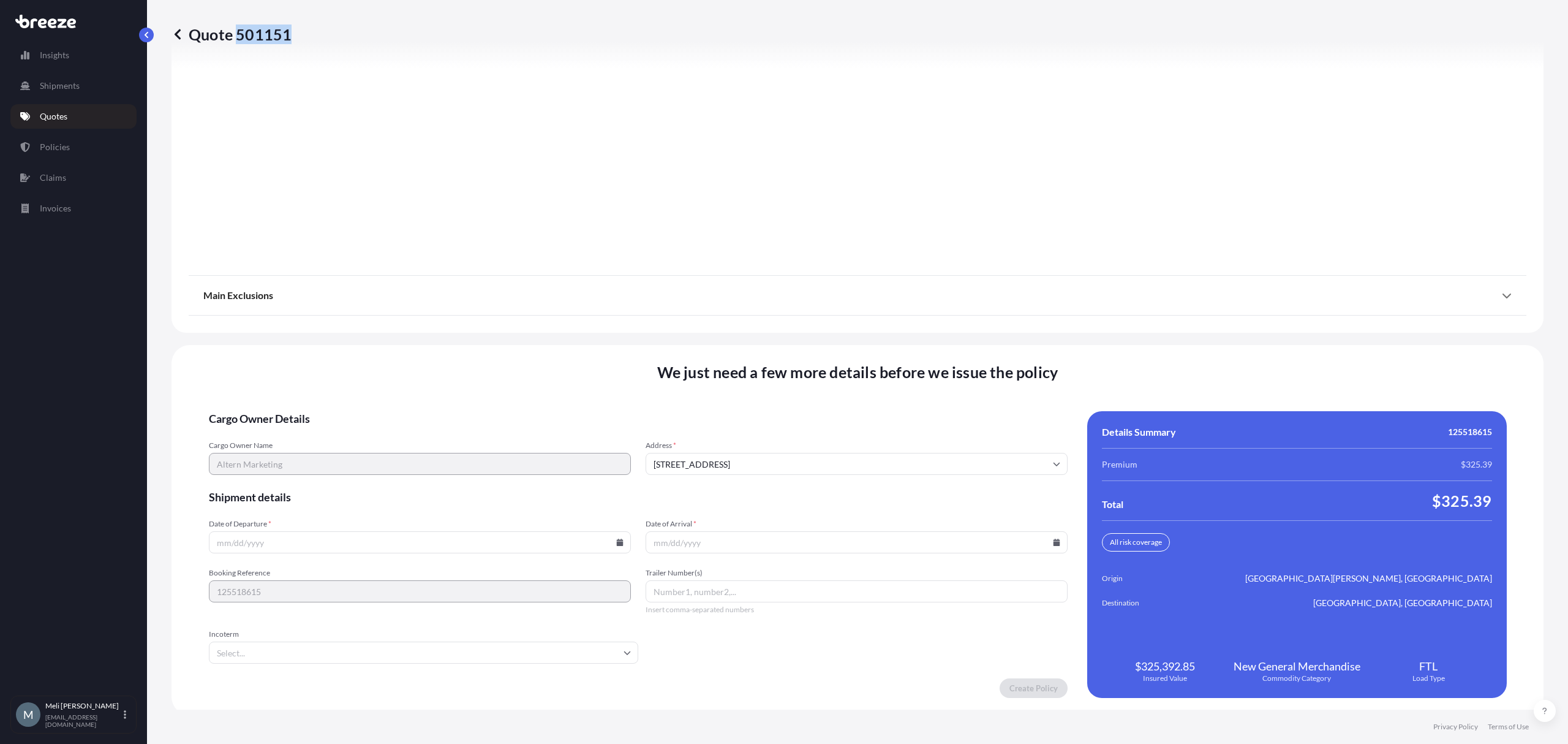
scroll to position [1395, 0]
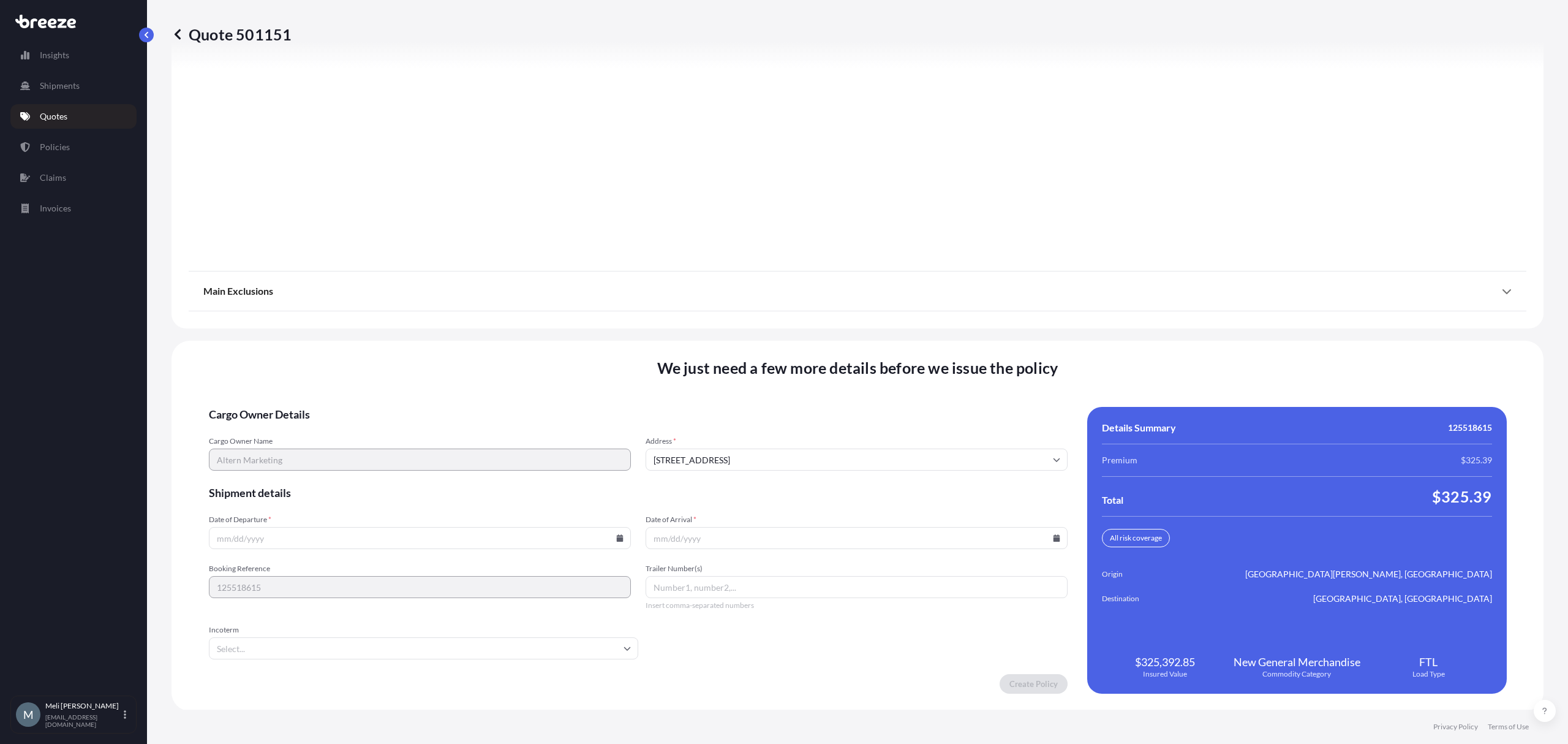
click at [691, 589] on input "Trailer Number(s)" at bounding box center [857, 587] width 422 height 22
paste input "VINA021"
type input "VINA021"
click at [606, 538] on input "Date of Departure *" at bounding box center [420, 538] width 422 height 22
click at [616, 537] on icon at bounding box center [619, 538] width 7 height 7
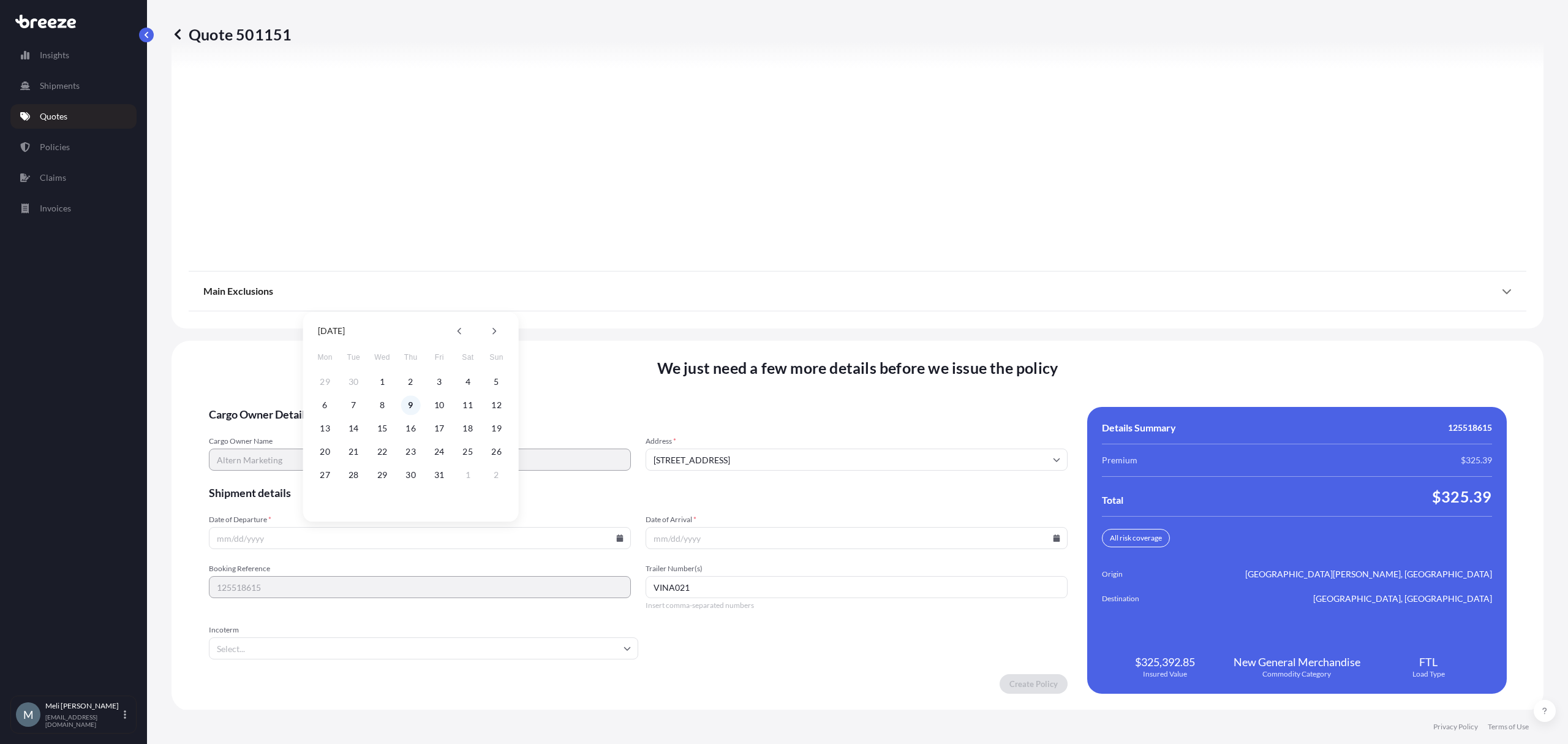
click at [412, 405] on button "9" at bounding box center [410, 405] width 19 height 19
type input "[DATE]"
click at [777, 538] on input "Date of Arrival *" at bounding box center [857, 538] width 422 height 22
click at [1053, 538] on icon at bounding box center [1056, 538] width 7 height 7
click at [881, 427] on button "17" at bounding box center [879, 428] width 19 height 19
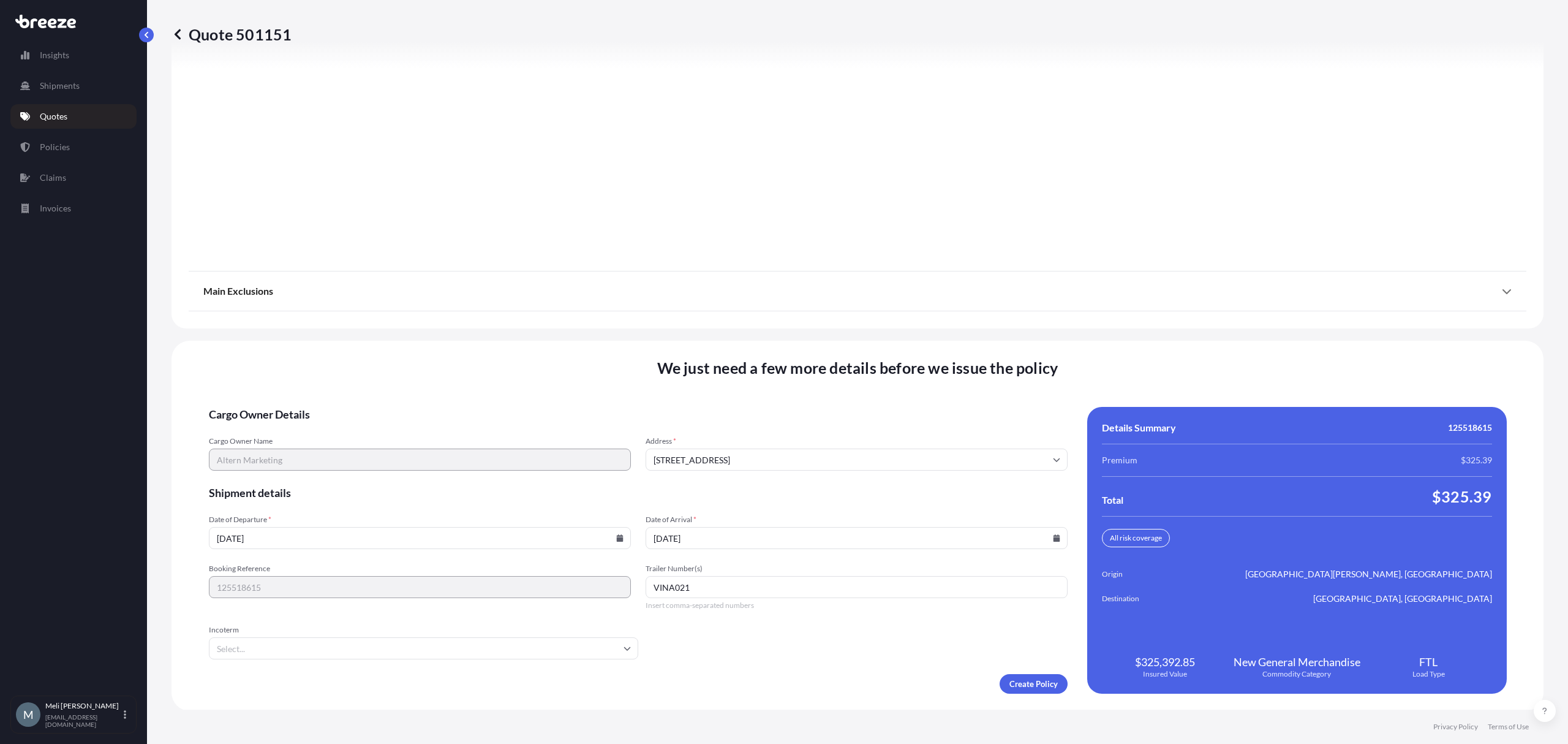
type input "[DATE]"
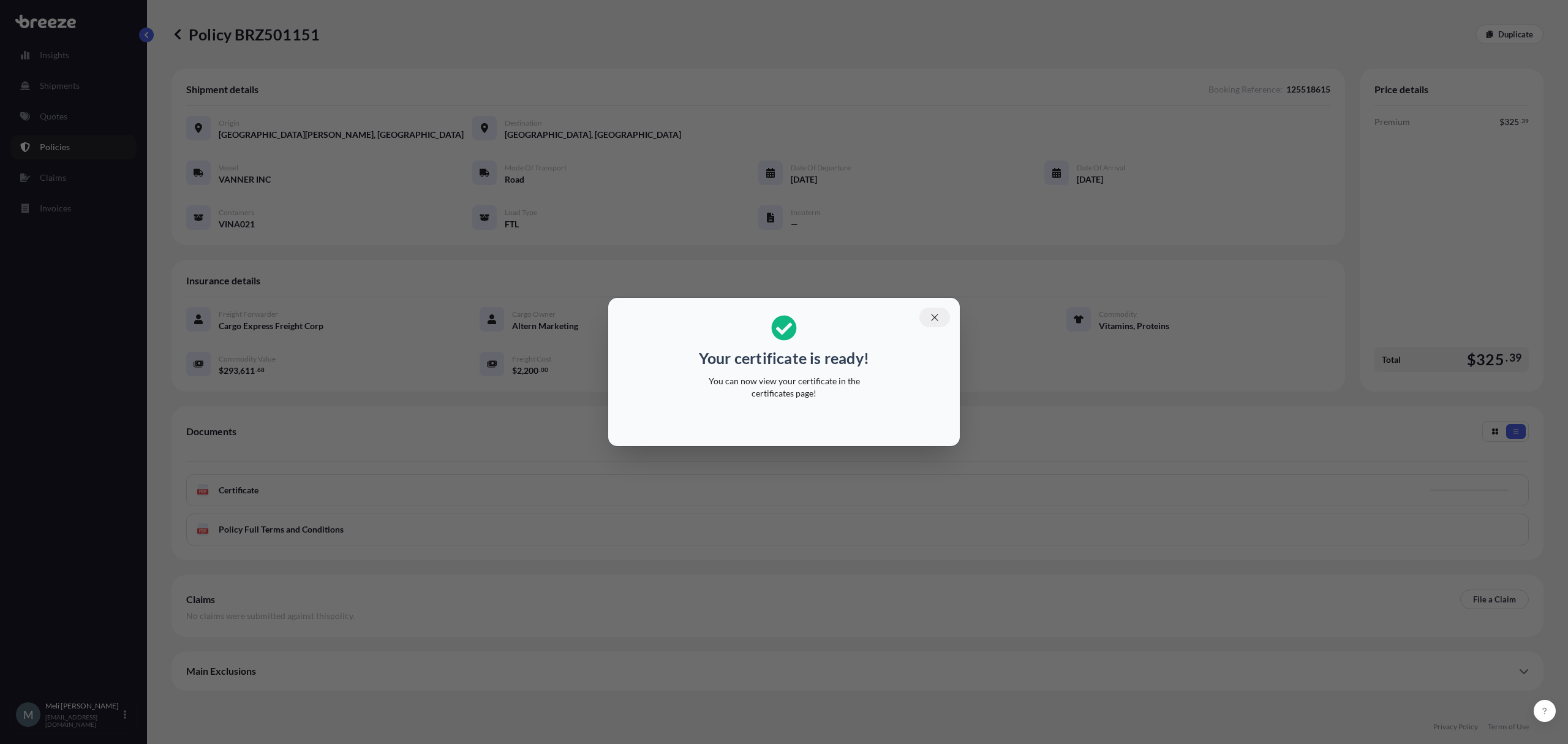
click at [939, 321] on icon "button" at bounding box center [935, 317] width 11 height 11
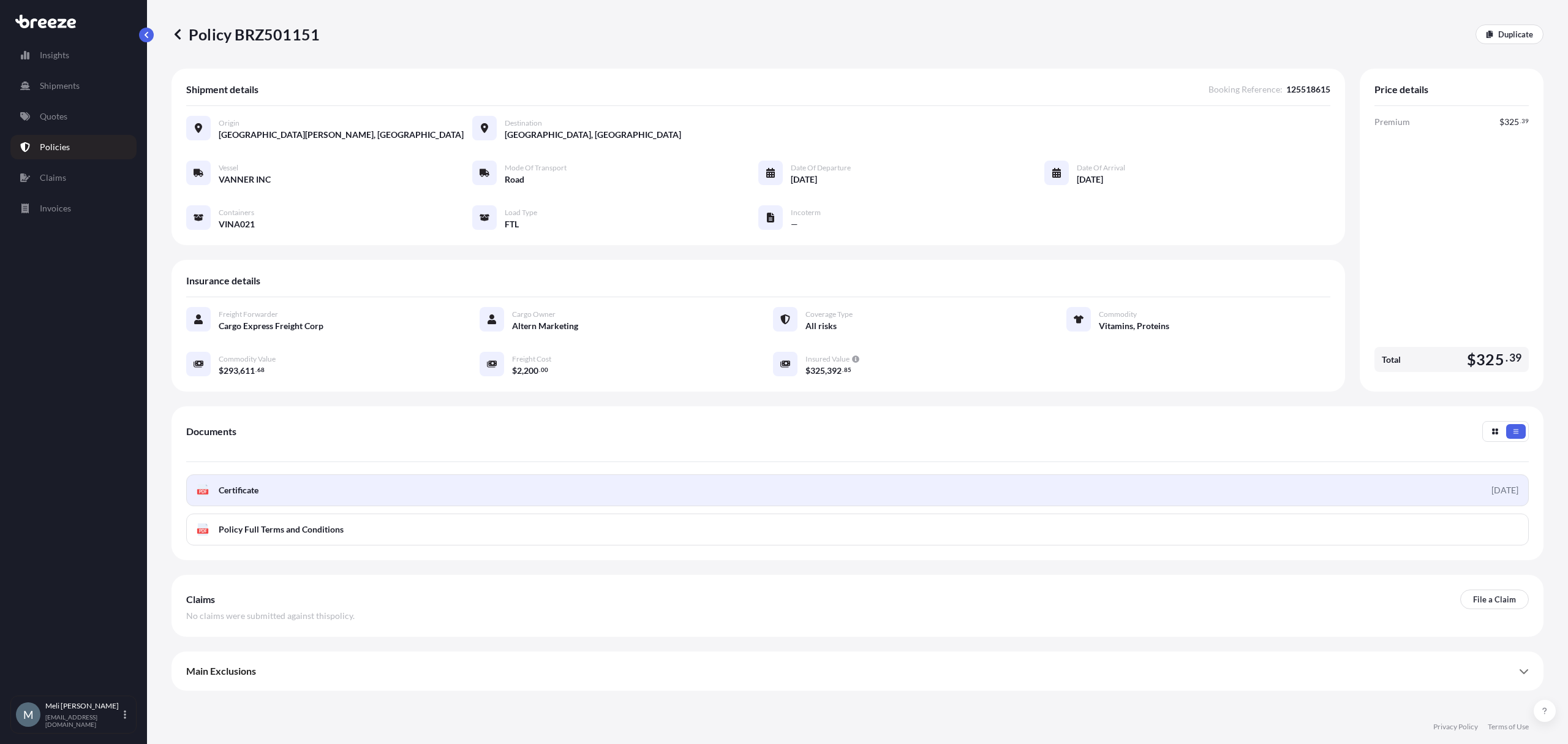
click at [780, 494] on link "PDF Certificate [DATE]" at bounding box center [858, 490] width 1342 height 32
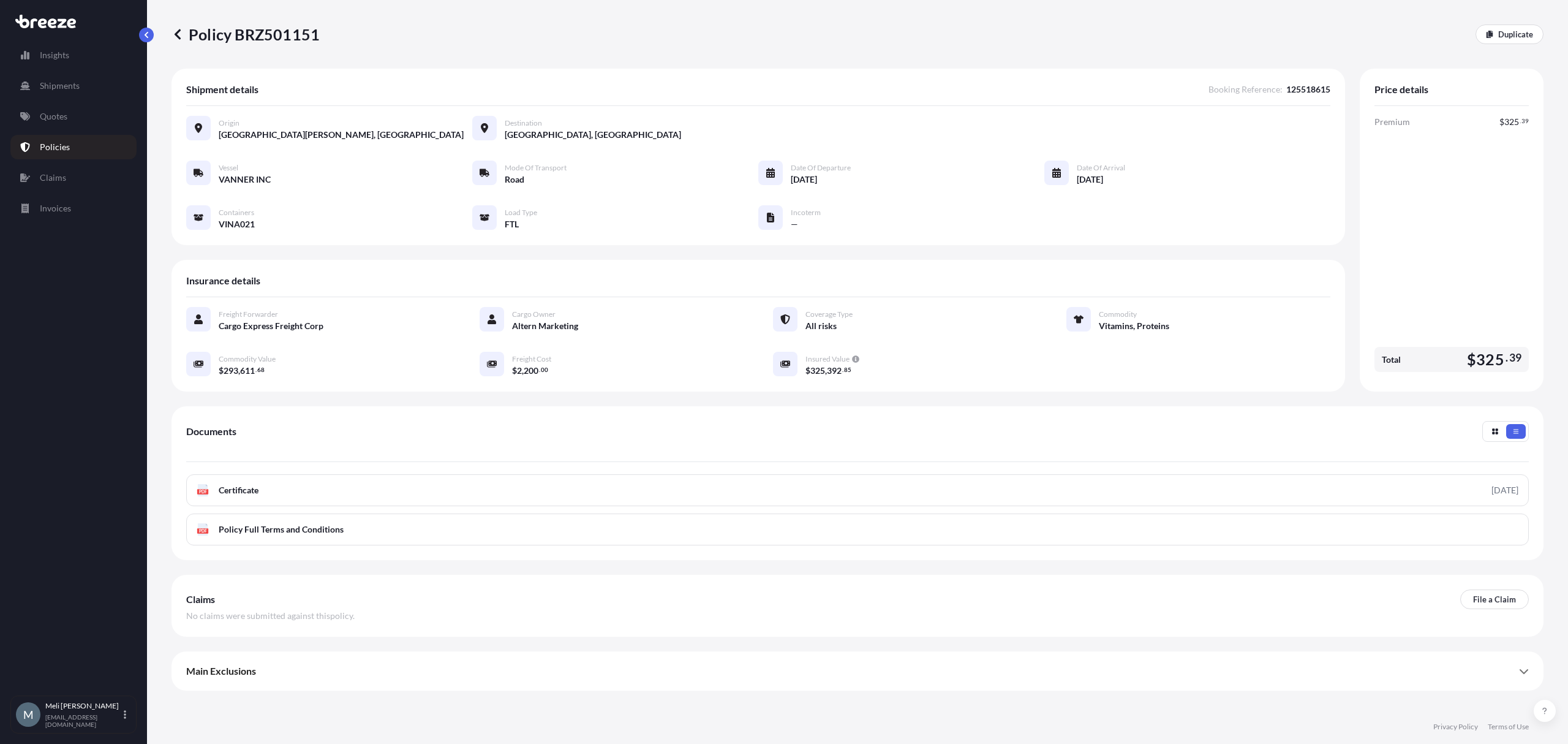
click at [295, 41] on p "Policy BRZ501151" at bounding box center [245, 34] width 148 height 19
click at [295, 40] on p "Policy BRZ501151" at bounding box center [245, 34] width 148 height 19
